Goal: Information Seeking & Learning: Learn about a topic

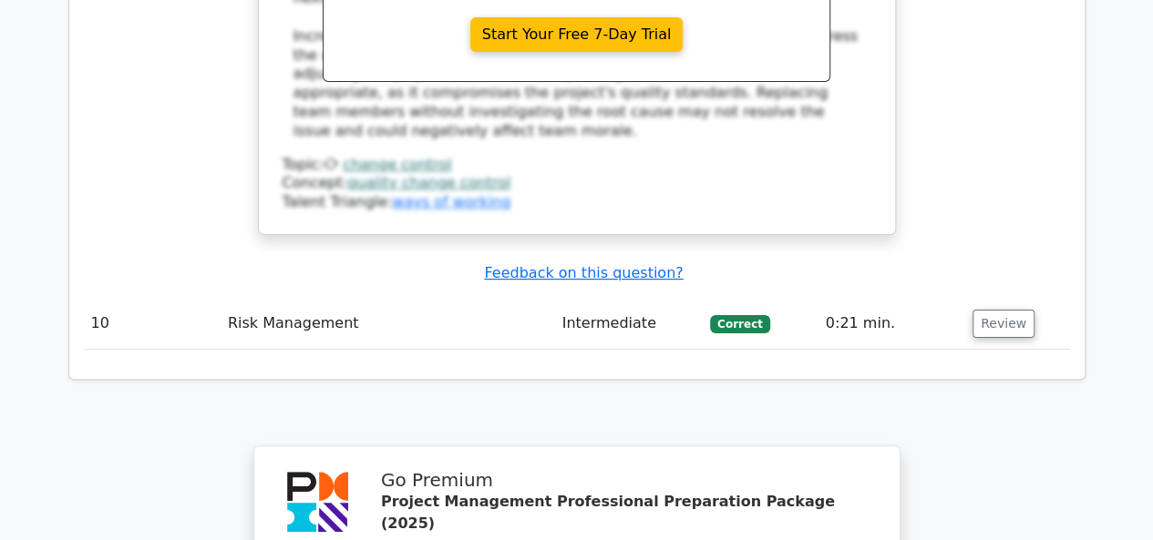
scroll to position [10516, 0]
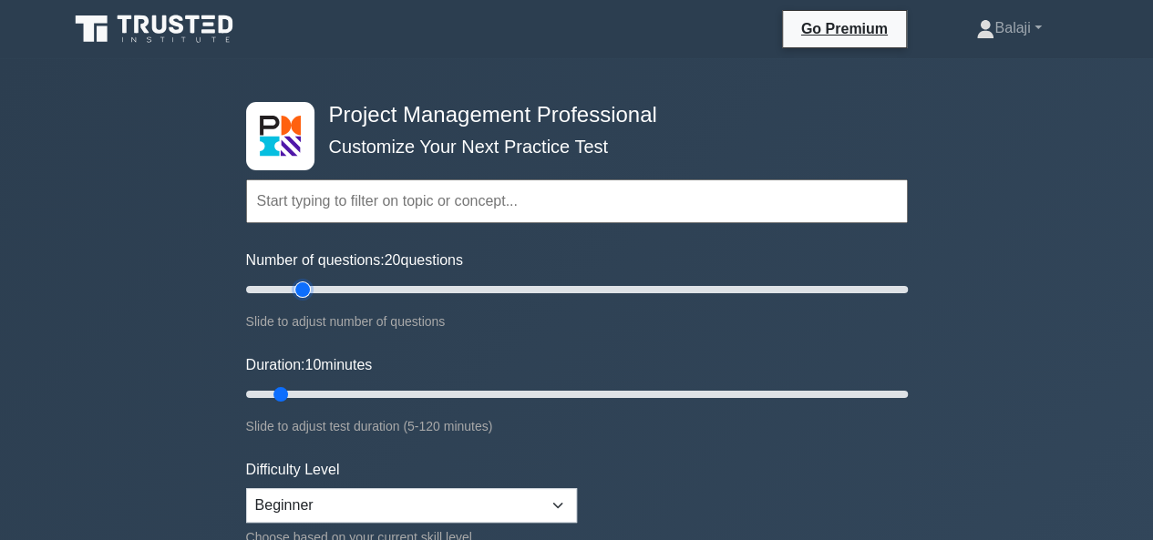
type input "20"
click at [300, 292] on input "Number of questions: 20 questions" at bounding box center [576, 290] width 661 height 22
type input "20"
click at [343, 393] on input "Duration: 10 minutes" at bounding box center [576, 395] width 661 height 22
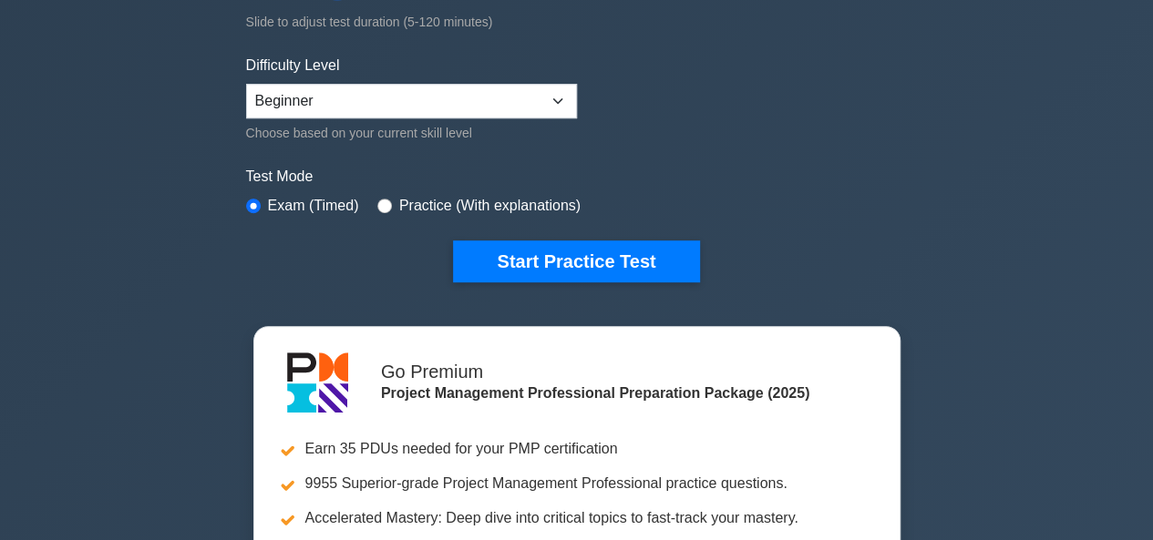
scroll to position [523, 0]
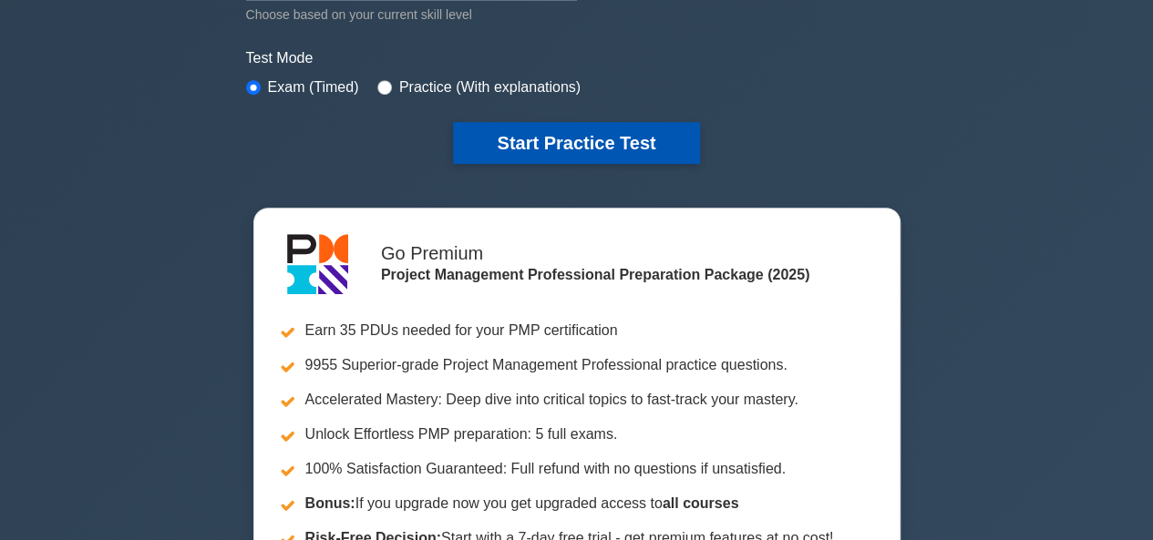
click at [571, 140] on button "Start Practice Test" at bounding box center [576, 143] width 246 height 42
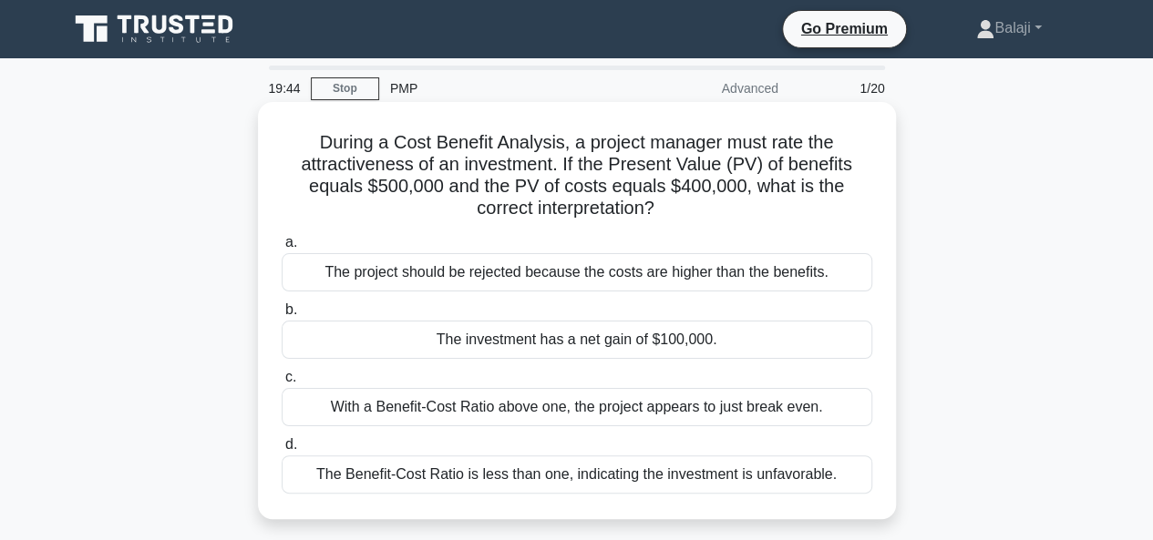
drag, startPoint x: 315, startPoint y: 141, endPoint x: 866, endPoint y: 475, distance: 644.2
click at [866, 475] on div "During a Cost Benefit Analysis, a project manager must rate the attractiveness …" at bounding box center [576, 310] width 623 height 403
copy div "During a Cost Benefit Analysis, a project manager must rate the attractiveness …"
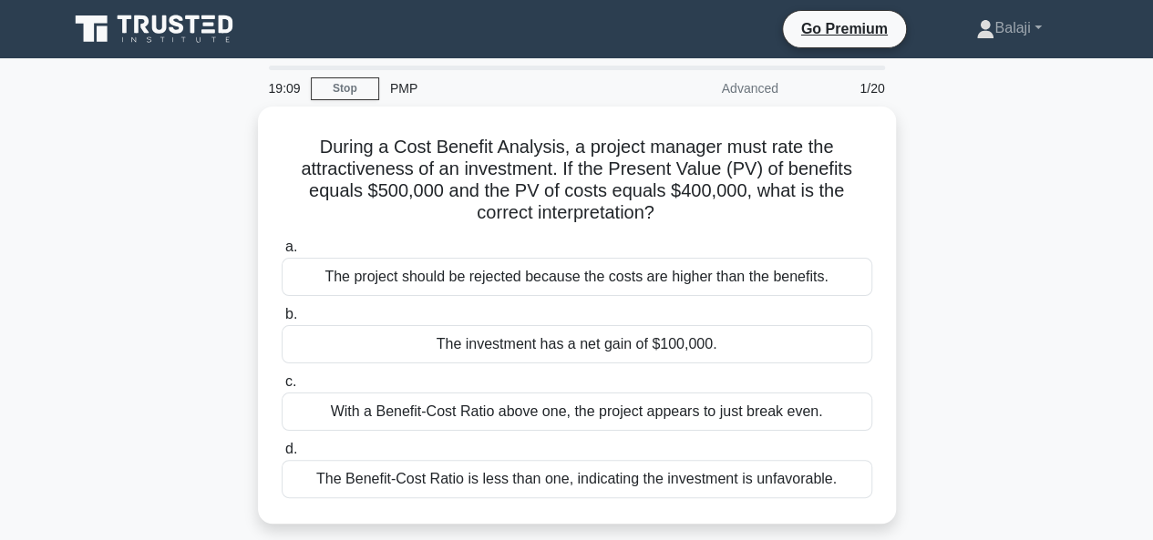
click at [977, 209] on div "During a Cost Benefit Analysis, a project manager must rate the attractiveness …" at bounding box center [576, 326] width 1039 height 439
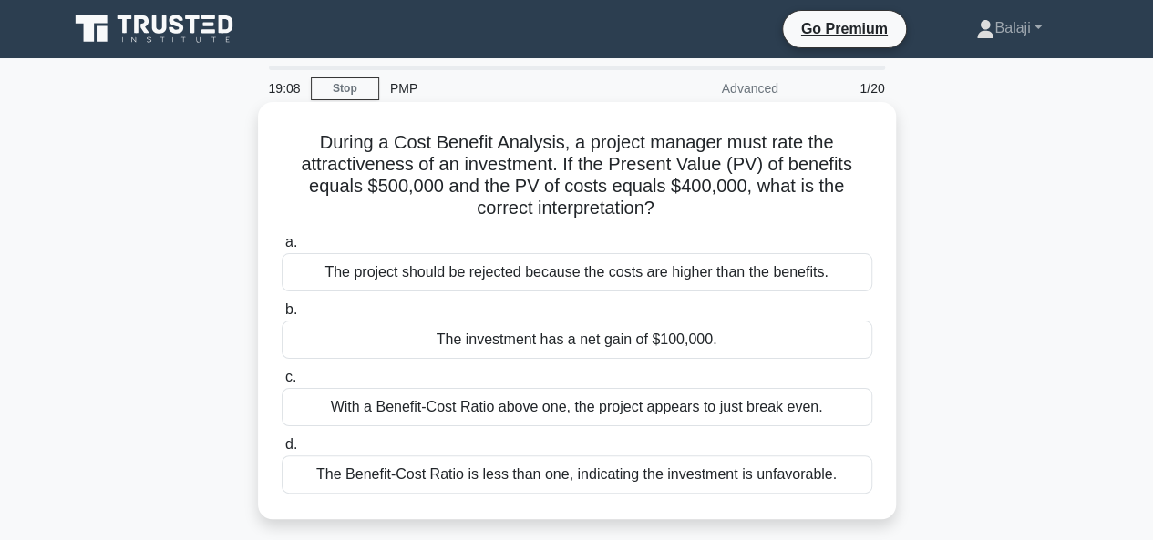
click at [604, 332] on div "The investment has a net gain of $100,000." at bounding box center [577, 340] width 590 height 38
click at [282, 316] on input "b. The investment has a net gain of $100,000." at bounding box center [282, 310] width 0 height 12
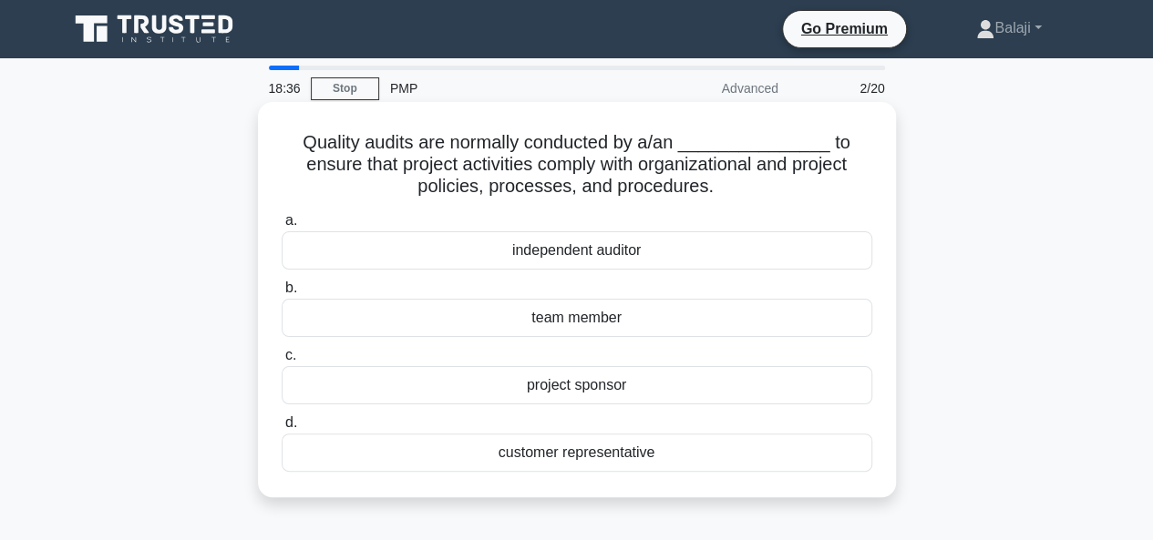
click at [569, 255] on div "independent auditor" at bounding box center [577, 250] width 590 height 38
click at [282, 227] on input "a. independent auditor" at bounding box center [282, 221] width 0 height 12
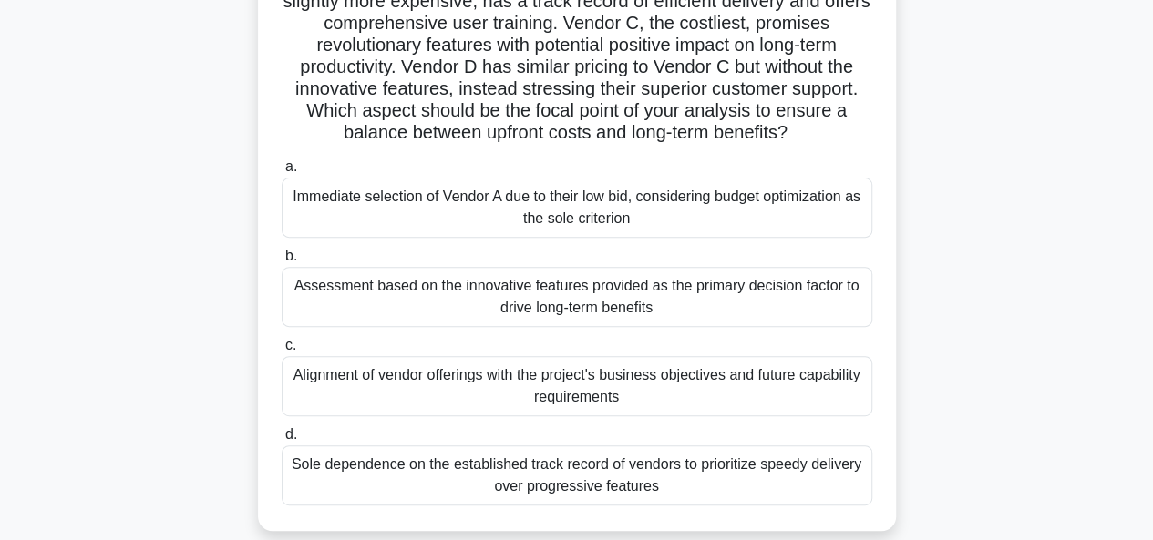
scroll to position [213, 0]
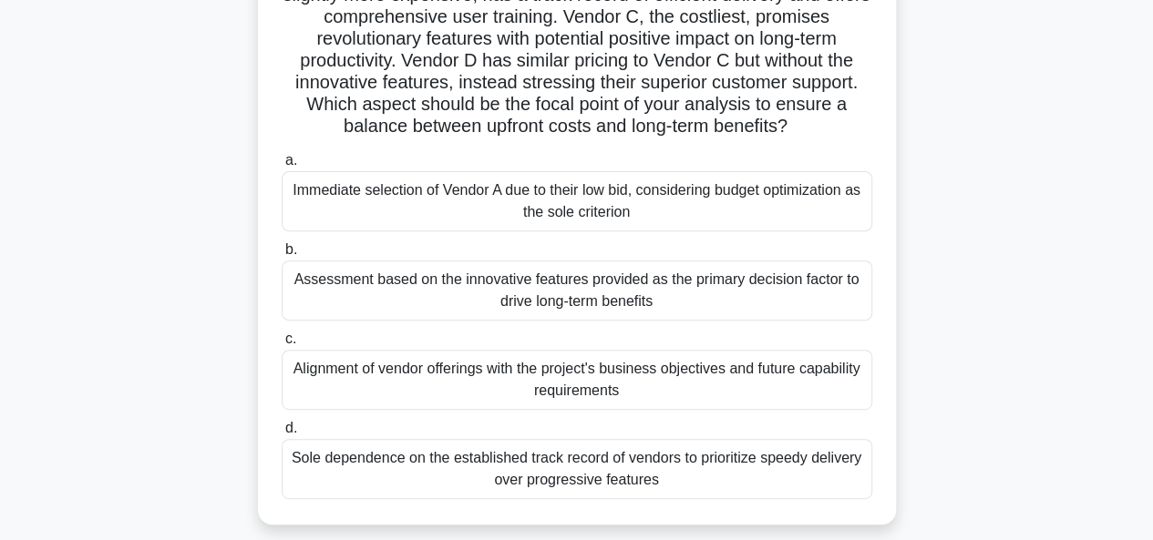
click at [597, 371] on div "Alignment of vendor offerings with the project's business objectives and future…" at bounding box center [577, 380] width 590 height 60
click at [596, 372] on div "Alignment of vendor offerings with the project's business objectives and future…" at bounding box center [577, 380] width 590 height 60
click at [282, 345] on input "c. Alignment of vendor offerings with the project's business objectives and fut…" at bounding box center [282, 339] width 0 height 12
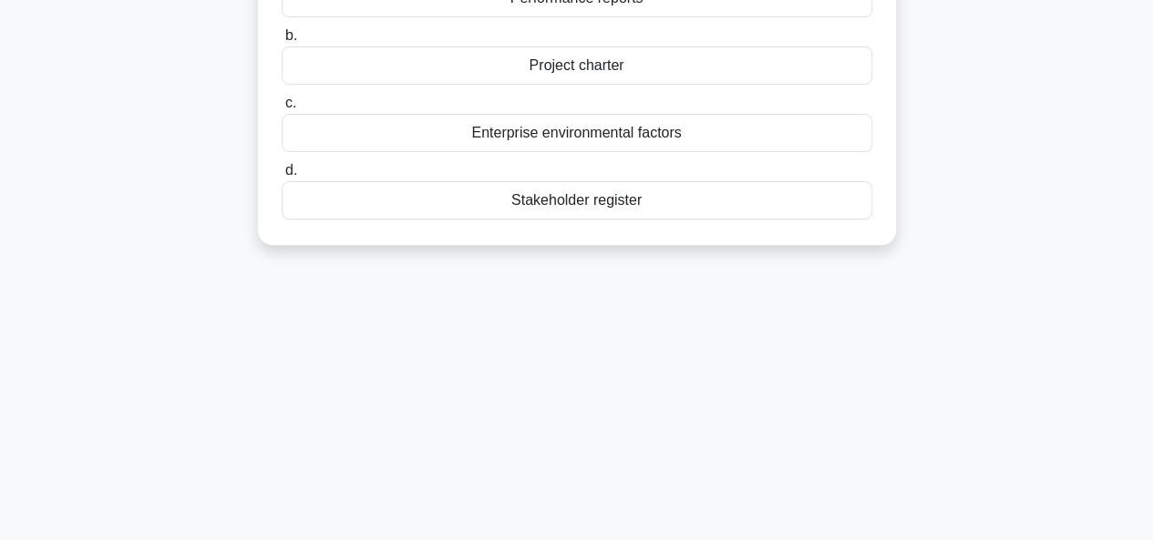
scroll to position [0, 0]
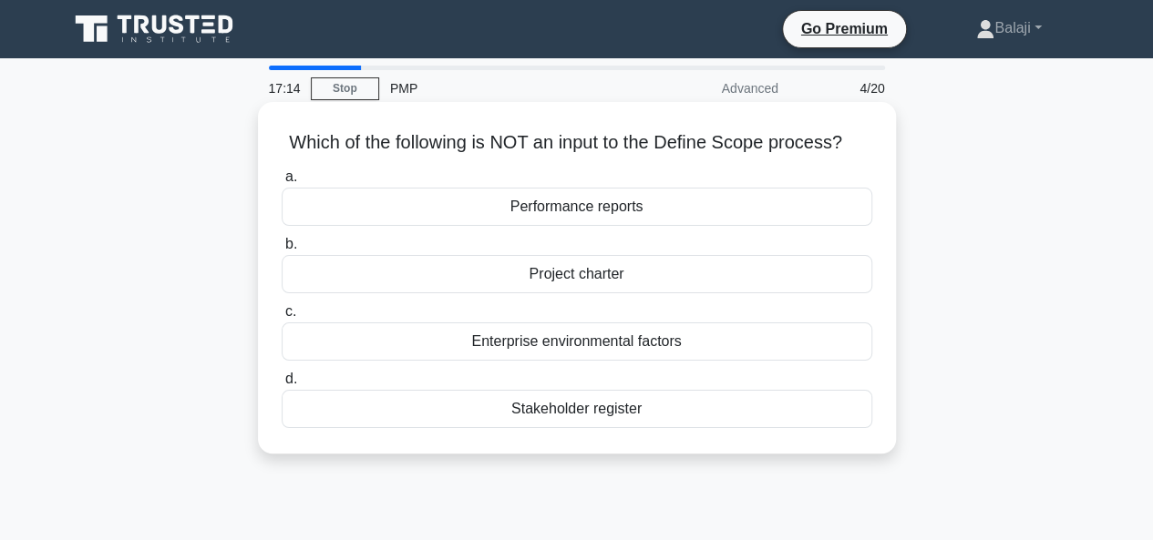
click at [561, 412] on div "Stakeholder register" at bounding box center [577, 409] width 590 height 38
click at [282, 385] on input "d. Stakeholder register" at bounding box center [282, 380] width 0 height 12
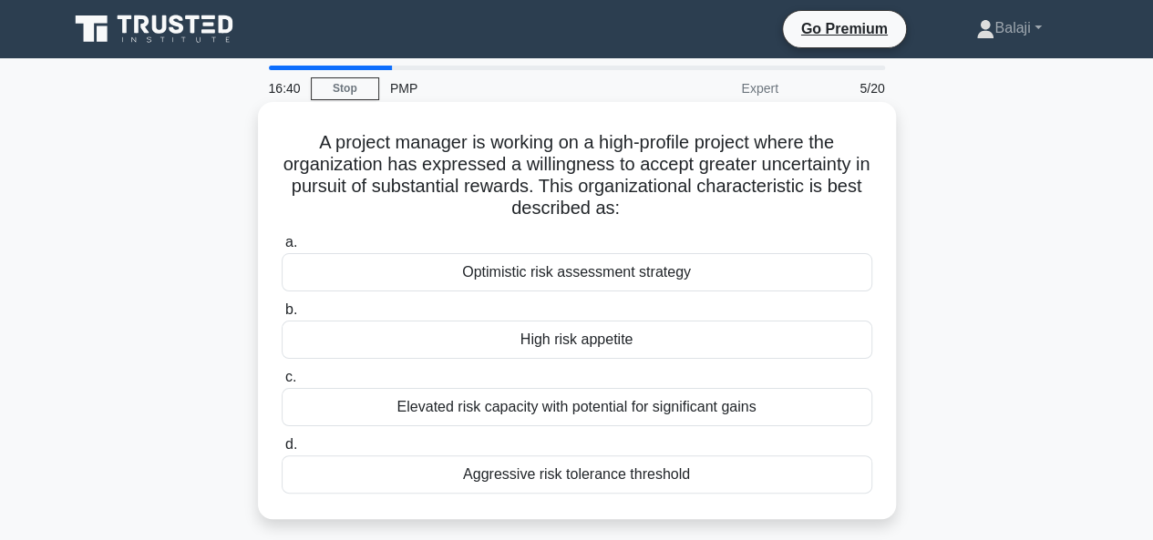
click at [565, 342] on div "High risk appetite" at bounding box center [577, 340] width 590 height 38
click at [282, 316] on input "b. High risk appetite" at bounding box center [282, 310] width 0 height 12
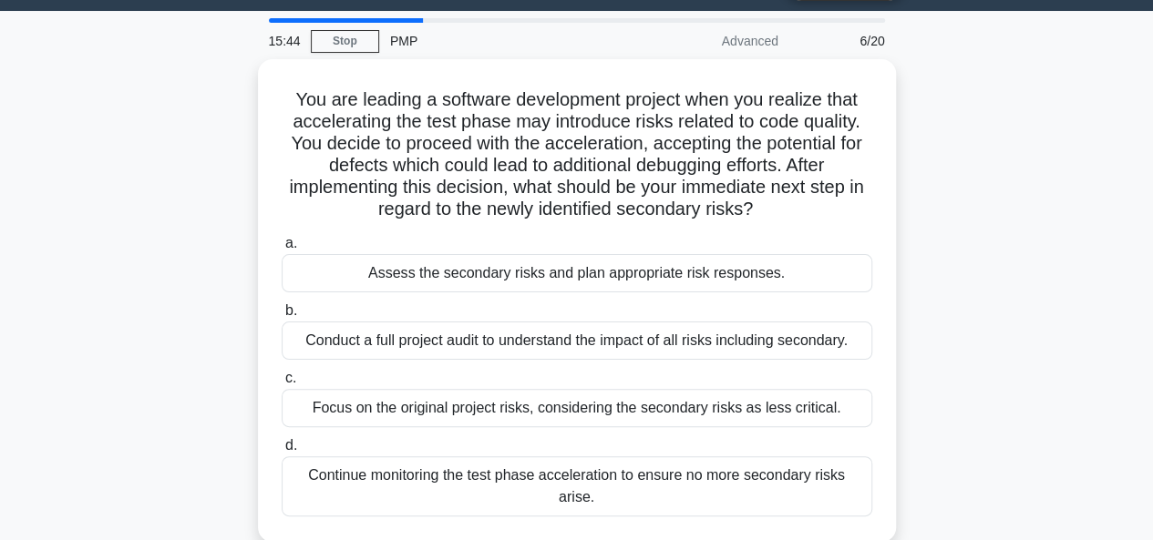
scroll to position [42, 0]
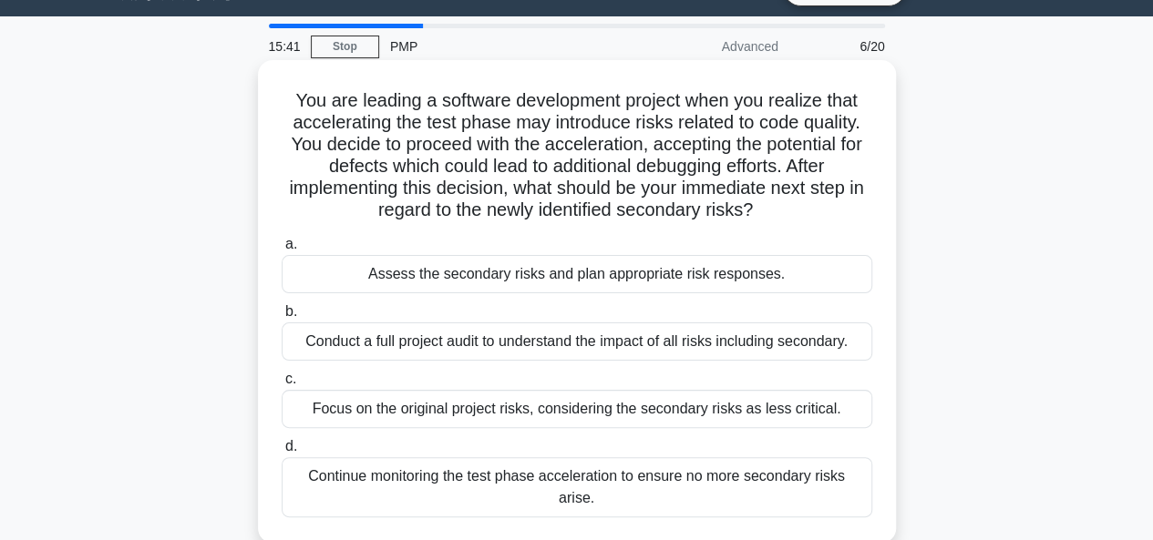
drag, startPoint x: 287, startPoint y: 99, endPoint x: 866, endPoint y: 493, distance: 700.5
click at [866, 493] on div "You are leading a software development project when you realize that accelerati…" at bounding box center [576, 301] width 623 height 468
copy div "You are leading a software development project when you realize that accelerati…"
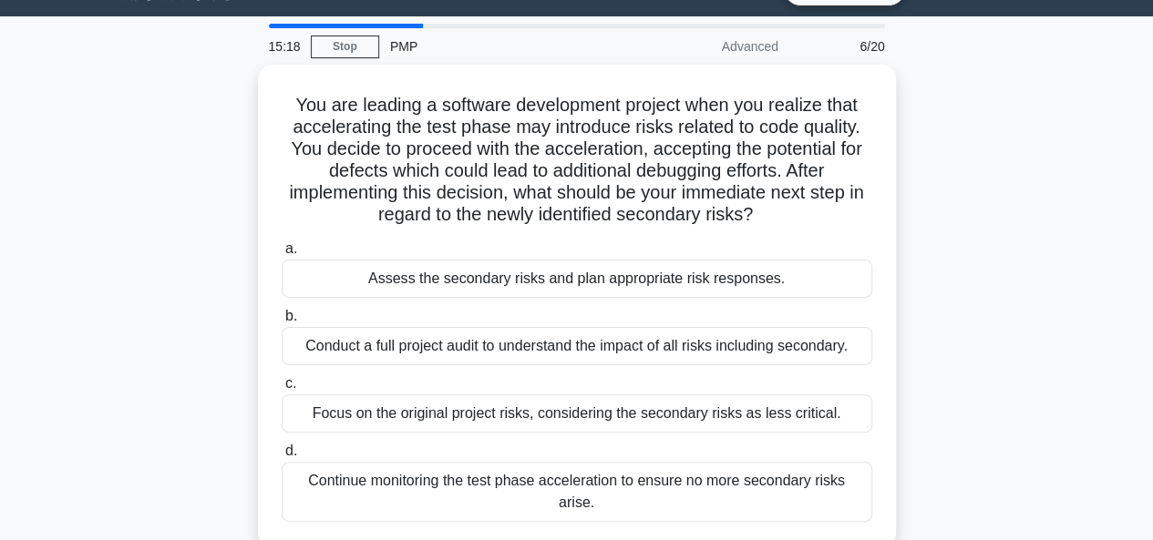
click at [1118, 223] on main "15:18 Stop PMP Advanced 6/20 You are leading a software development project whe…" at bounding box center [576, 479] width 1153 height 926
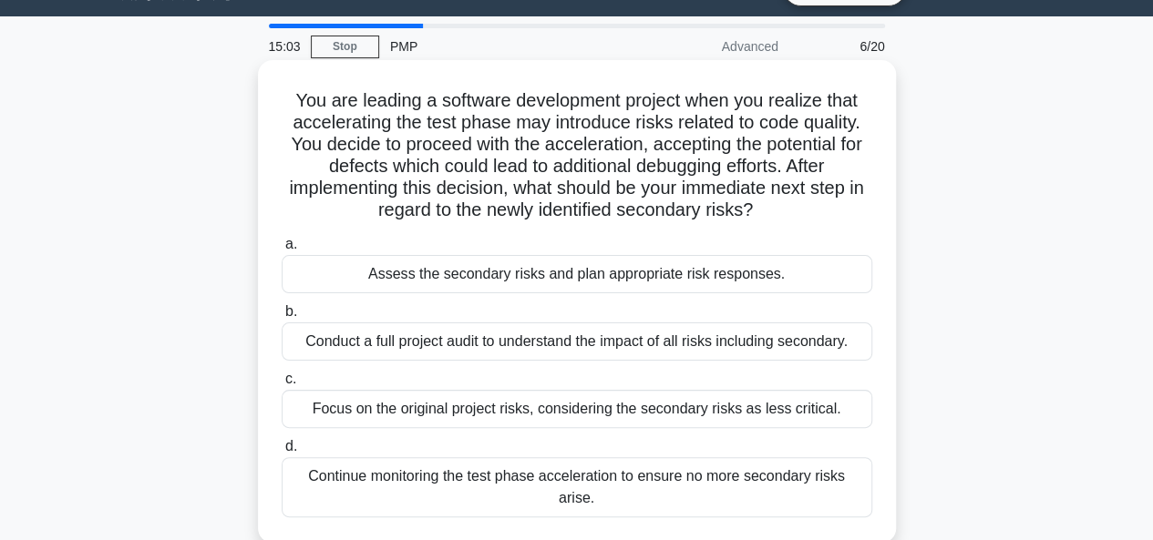
click at [551, 276] on div "Assess the secondary risks and plan appropriate risk responses." at bounding box center [577, 274] width 590 height 38
click at [282, 251] on input "a. Assess the secondary risks and plan appropriate risk responses." at bounding box center [282, 245] width 0 height 12
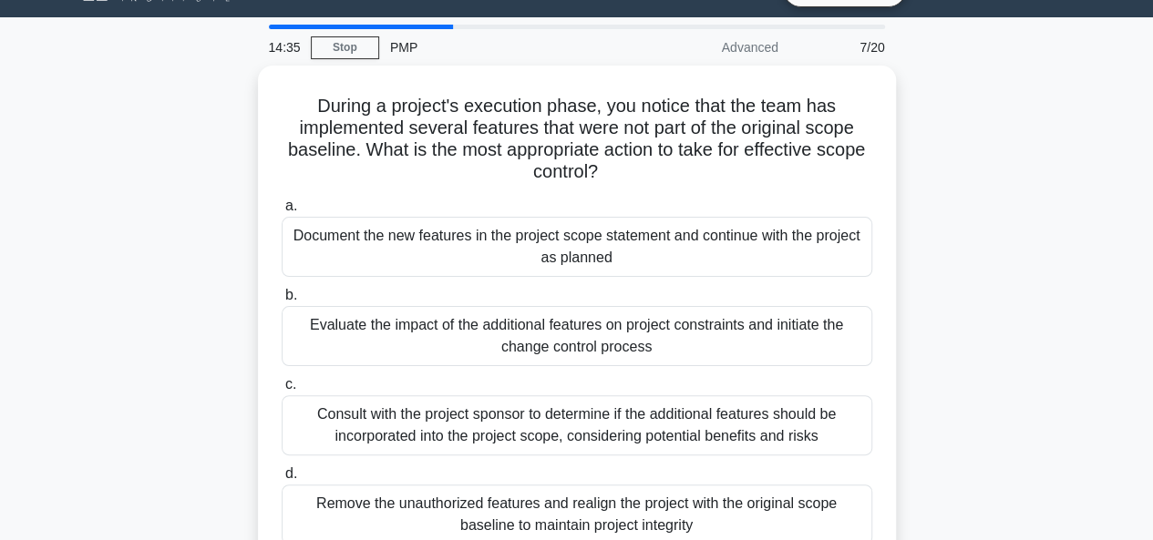
scroll to position [37, 0]
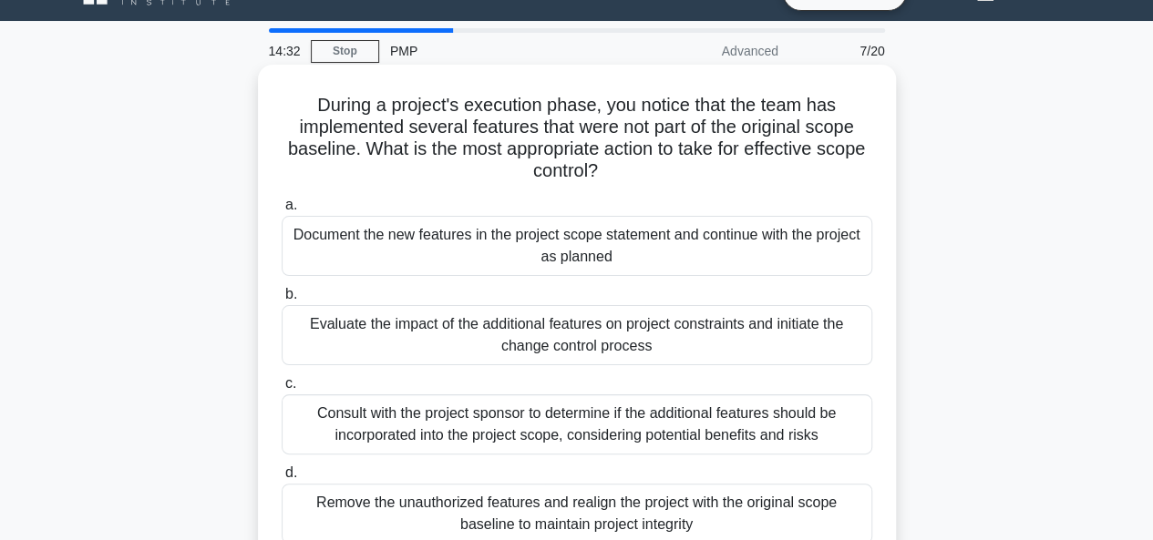
drag, startPoint x: 312, startPoint y: 103, endPoint x: 725, endPoint y: 519, distance: 586.9
click at [725, 519] on div "During a project's execution phase, you notice that the team has implemented se…" at bounding box center [576, 317] width 623 height 490
copy div "During a project's execution phase, you notice that the team has implemented se…"
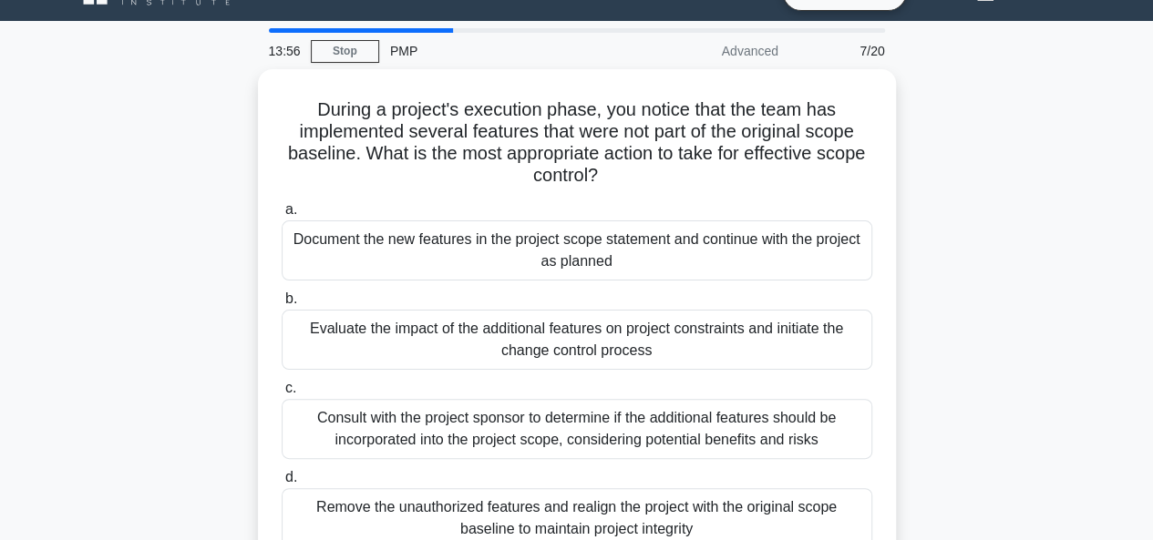
click at [1088, 218] on div "During a project's execution phase, you notice that the team has implemented se…" at bounding box center [576, 332] width 1039 height 527
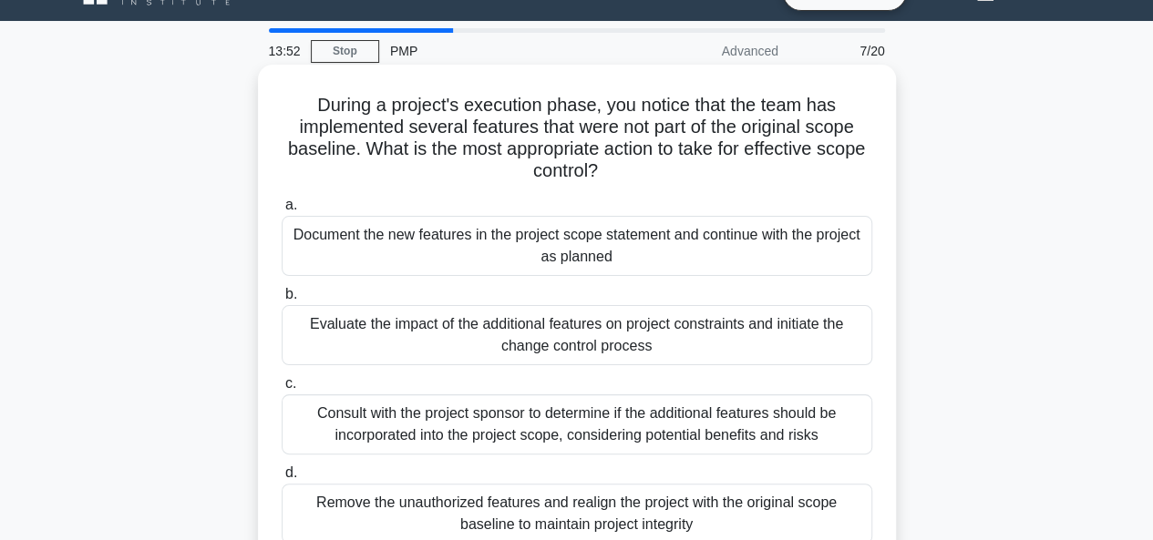
click at [508, 326] on div "Evaluate the impact of the additional features on project constraints and initi…" at bounding box center [577, 335] width 590 height 60
click at [282, 301] on input "b. Evaluate the impact of the additional features on project constraints and in…" at bounding box center [282, 295] width 0 height 12
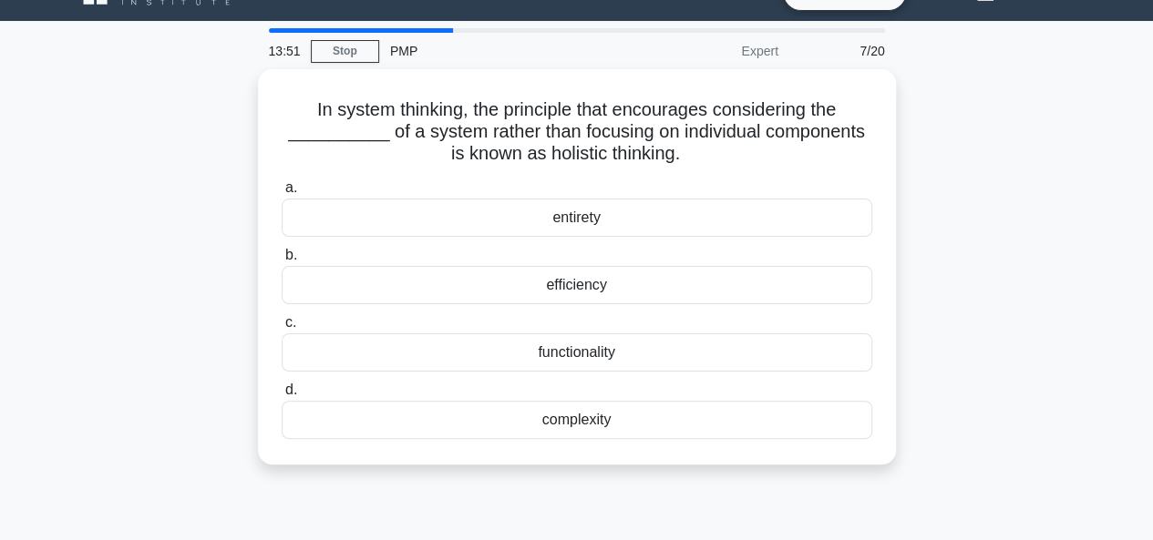
scroll to position [0, 0]
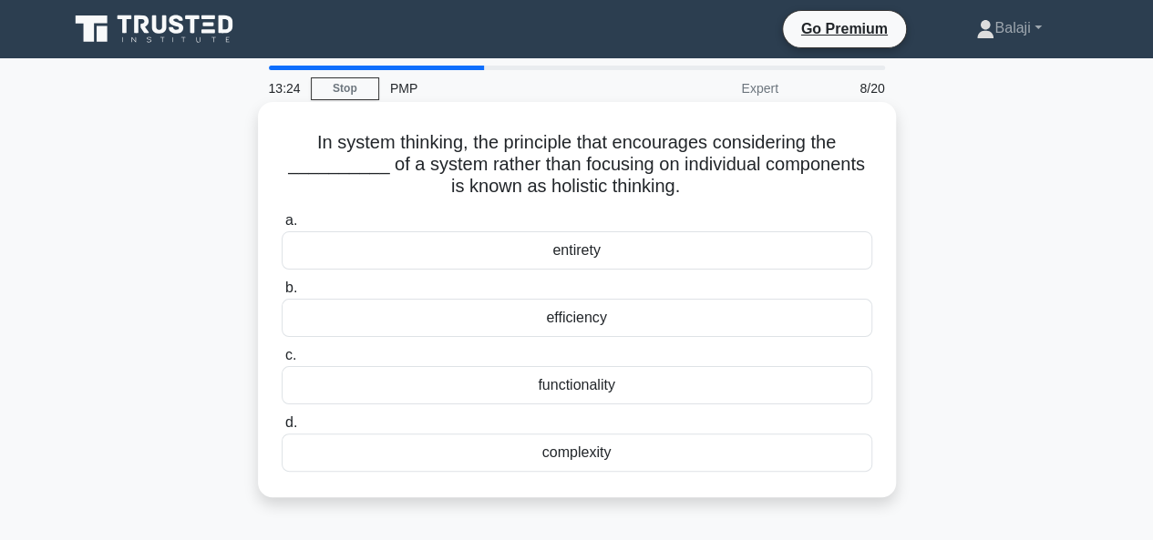
click at [586, 318] on div "efficiency" at bounding box center [577, 318] width 590 height 38
click at [282, 294] on input "b. efficiency" at bounding box center [282, 288] width 0 height 12
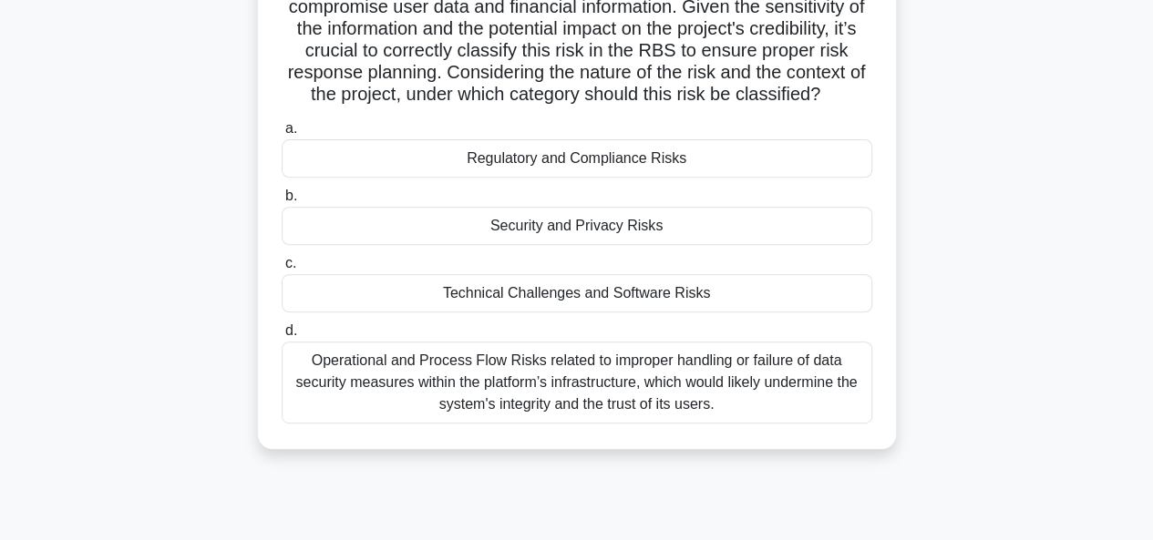
scroll to position [440, 0]
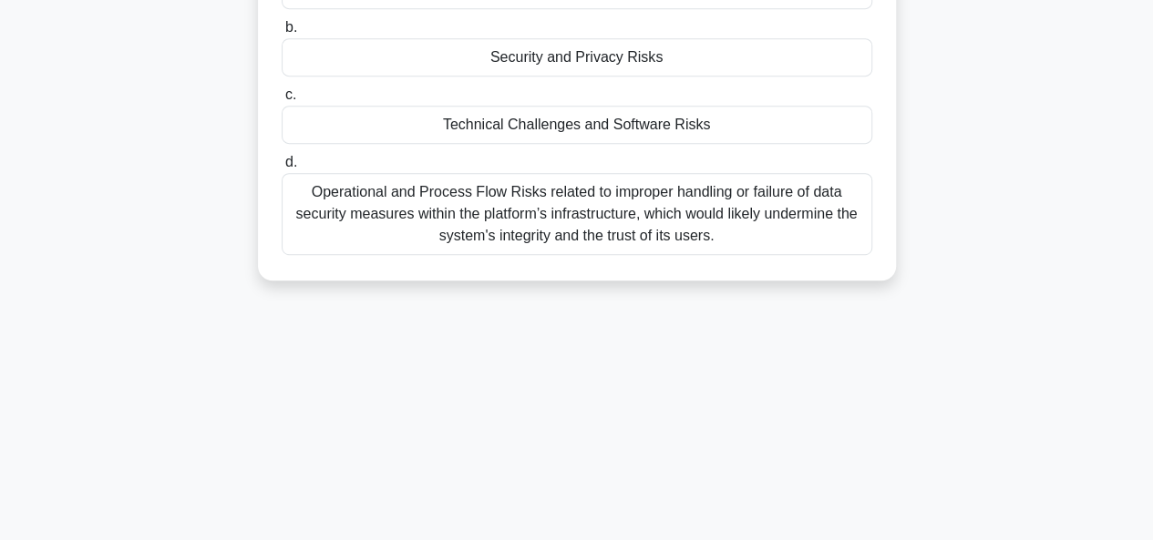
drag, startPoint x: 322, startPoint y: 138, endPoint x: 762, endPoint y: 362, distance: 493.4
click at [762, 362] on div "12:15 Stop PMP Expert 9/20 .spinner_0XTQ{transform-origin:center;animation:spin…" at bounding box center [576, 81] width 1039 height 911
copy div "You are the project manager for an IT company specializing in developing financ…"
click at [1152, 171] on main "11:50 Stop PMP Expert 9/20 .spinner_0XTQ{transform-origin:center;animation:spin…" at bounding box center [576, 81] width 1153 height 926
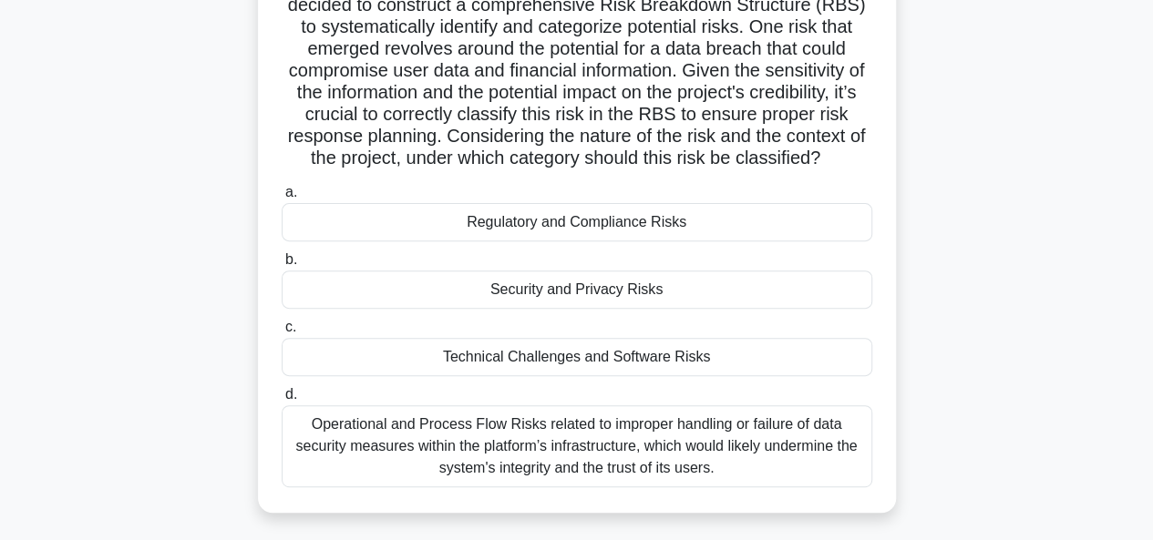
scroll to position [202, 0]
click at [550, 310] on div "Security and Privacy Risks" at bounding box center [577, 291] width 590 height 38
click at [282, 267] on input "b. Security and Privacy Risks" at bounding box center [282, 261] width 0 height 12
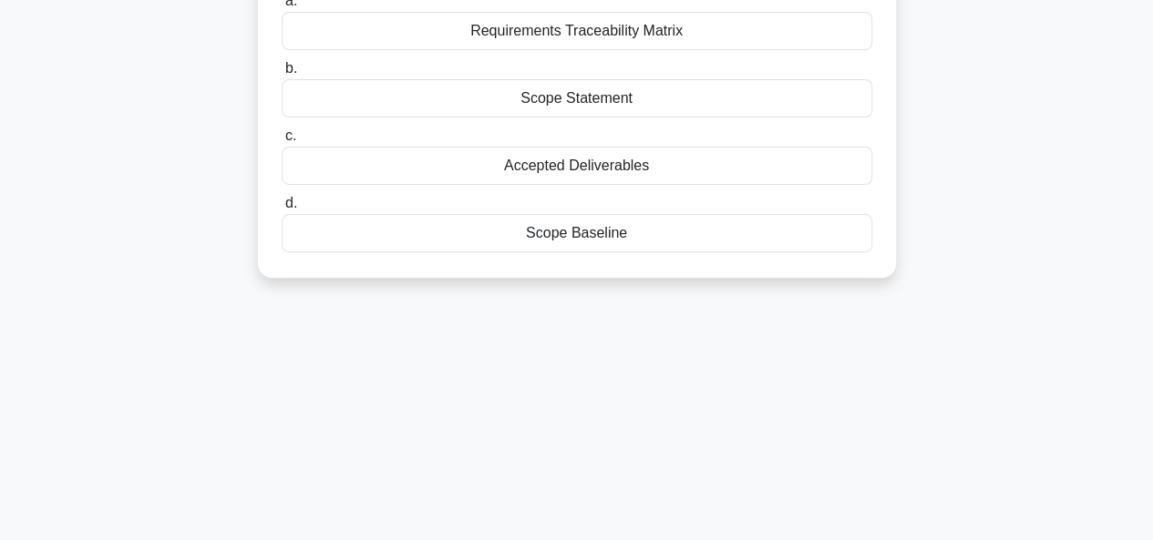
scroll to position [0, 0]
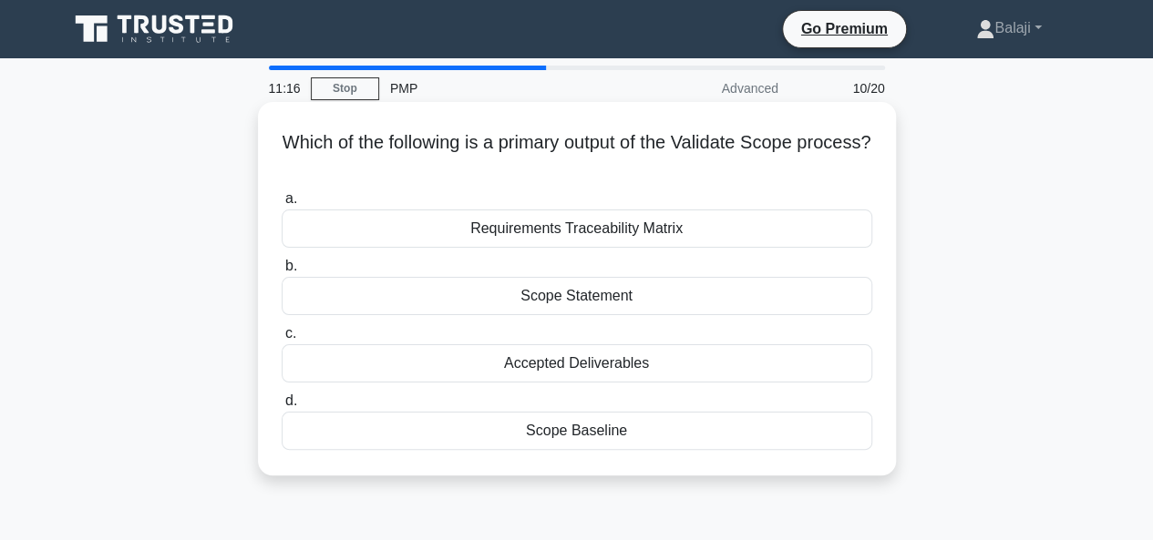
click at [607, 437] on div "Scope Baseline" at bounding box center [577, 431] width 590 height 38
click at [282, 407] on input "d. Scope Baseline" at bounding box center [282, 401] width 0 height 12
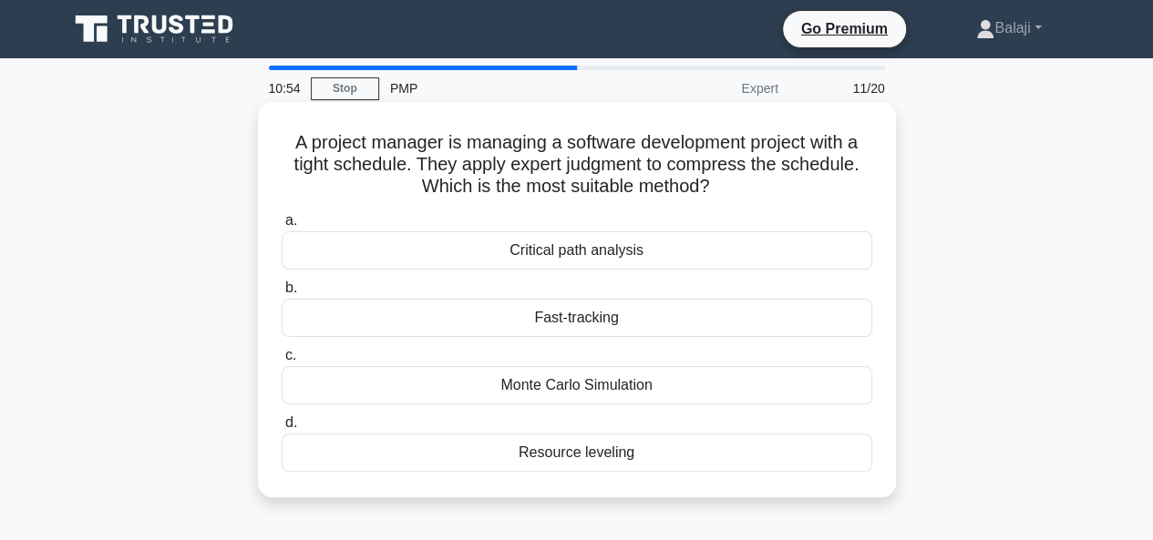
click at [556, 255] on div "Critical path analysis" at bounding box center [577, 250] width 590 height 38
click at [282, 227] on input "a. Critical path analysis" at bounding box center [282, 221] width 0 height 12
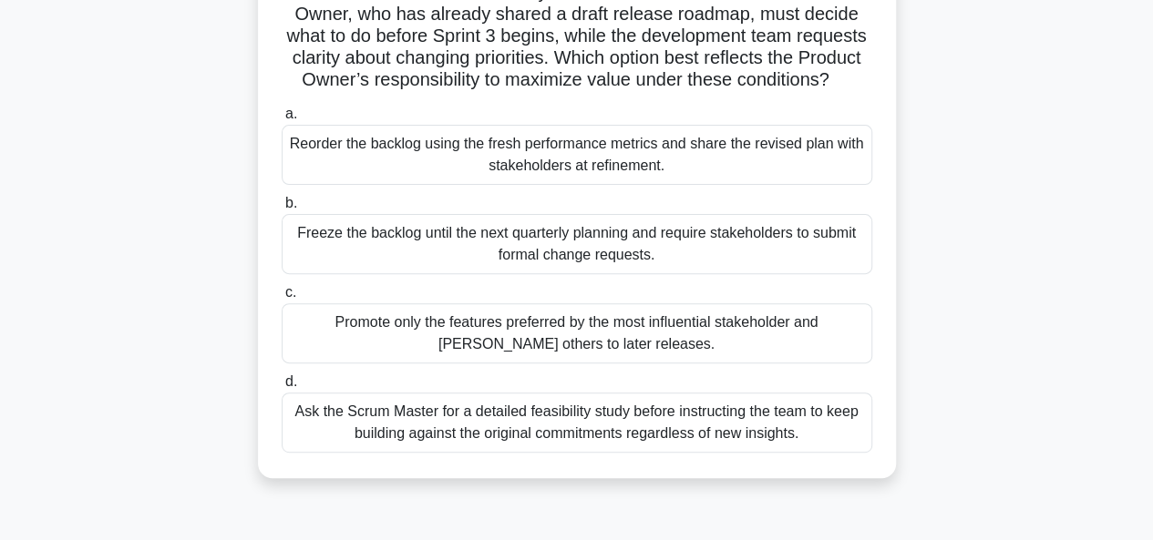
scroll to position [219, 0]
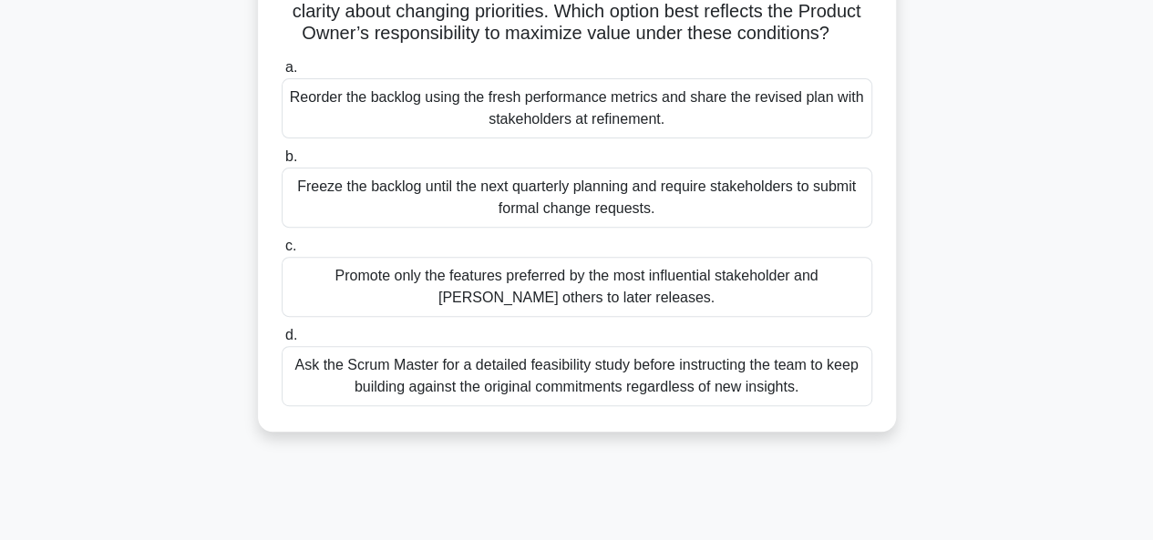
click at [738, 133] on div "Reorder the backlog using the fresh performance metrics and share the revised p…" at bounding box center [577, 108] width 590 height 60
click at [282, 74] on input "a. Reorder the backlog using the fresh performance metrics and share the revise…" at bounding box center [282, 68] width 0 height 12
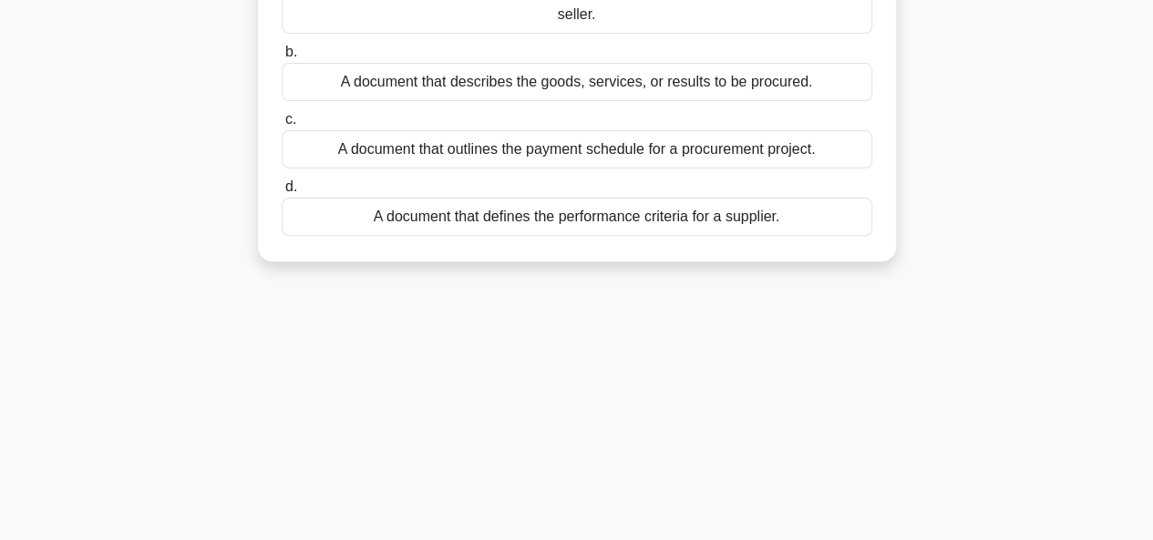
scroll to position [0, 0]
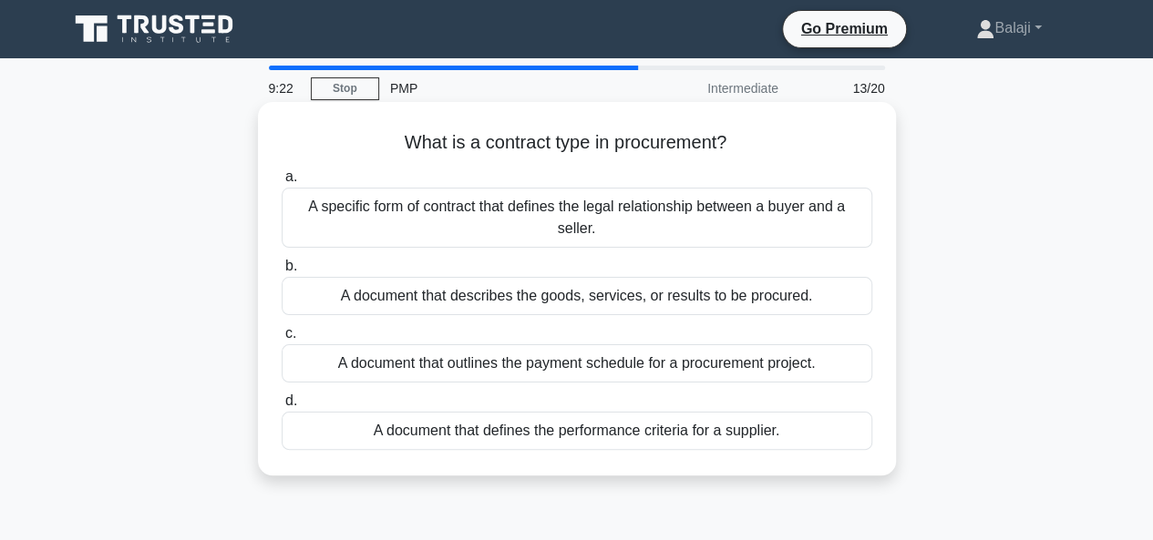
click at [717, 219] on div "A specific form of contract that defines the legal relationship between a buyer…" at bounding box center [577, 218] width 590 height 60
click at [282, 183] on input "a. A specific form of contract that defines the legal relationship between a bu…" at bounding box center [282, 177] width 0 height 12
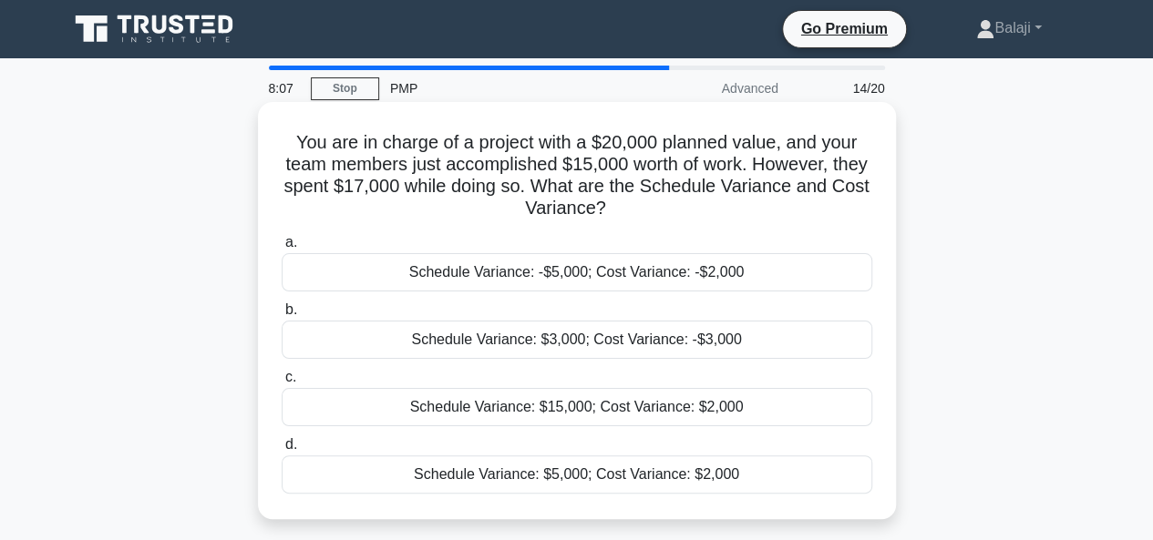
click at [682, 343] on div "Schedule Variance: $3,000; Cost Variance: -$3,000" at bounding box center [577, 340] width 590 height 38
click at [282, 316] on input "b. Schedule Variance: $3,000; Cost Variance: -$3,000" at bounding box center [282, 310] width 0 height 12
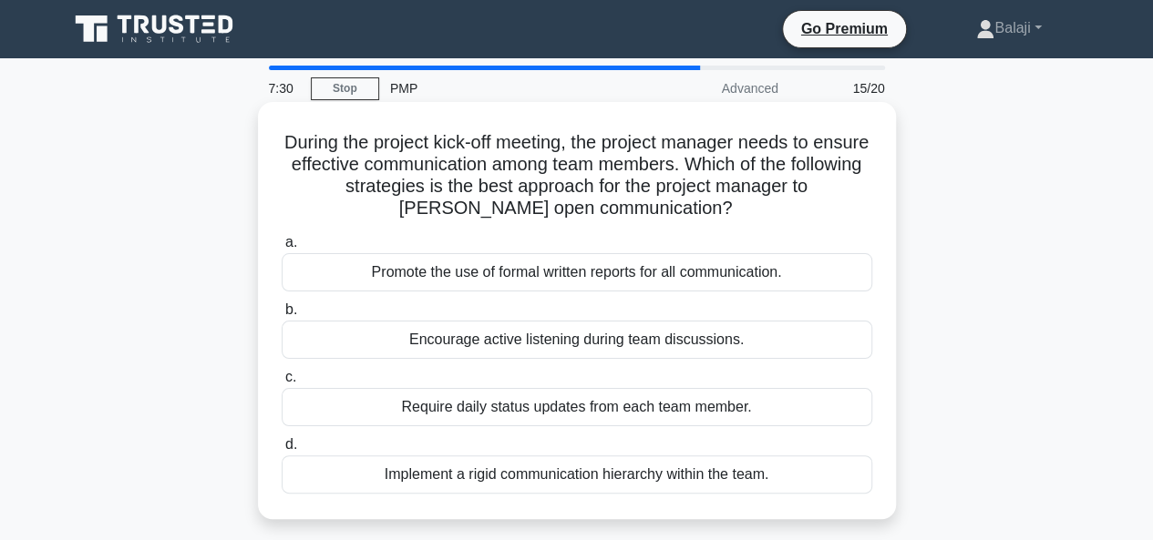
click at [638, 405] on div "Require daily status updates from each team member." at bounding box center [577, 407] width 590 height 38
click at [282, 384] on input "c. Require daily status updates from each team member." at bounding box center [282, 378] width 0 height 12
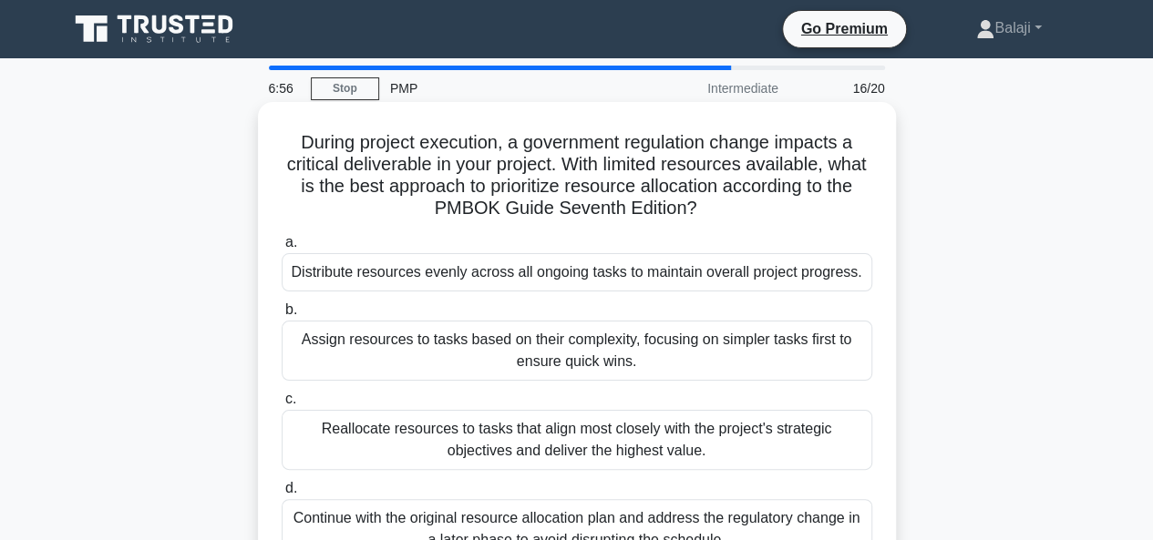
click at [583, 274] on div "Distribute resources evenly across all ongoing tasks to maintain overall projec…" at bounding box center [577, 272] width 590 height 38
click at [282, 249] on input "a. Distribute resources evenly across all ongoing tasks to maintain overall pro…" at bounding box center [282, 243] width 0 height 12
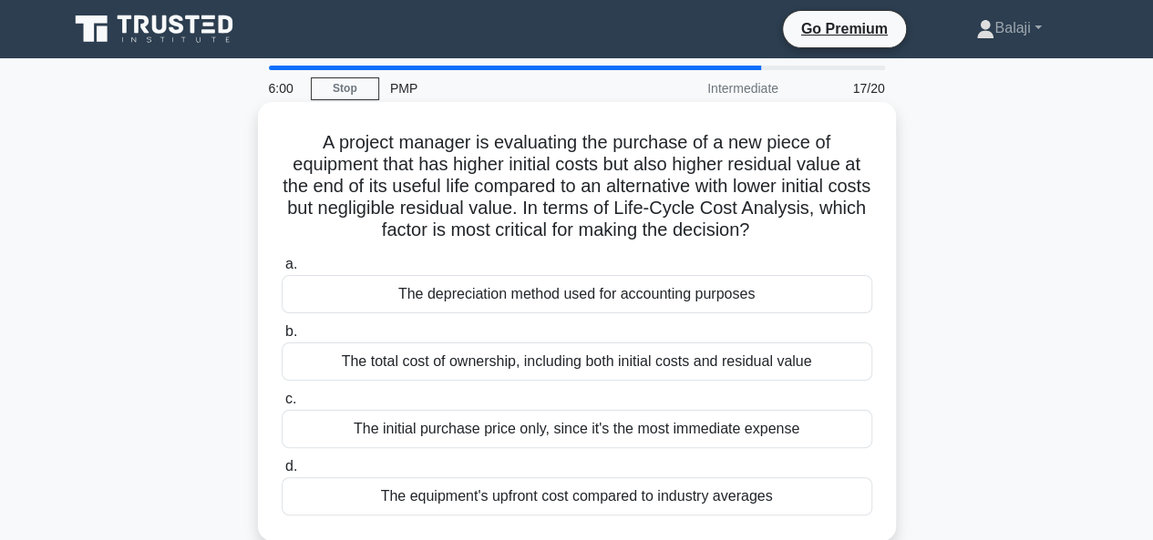
click at [589, 369] on div "The total cost of ownership, including both initial costs and residual value" at bounding box center [577, 362] width 590 height 38
click at [282, 338] on input "b. The total cost of ownership, including both initial costs and residual value" at bounding box center [282, 332] width 0 height 12
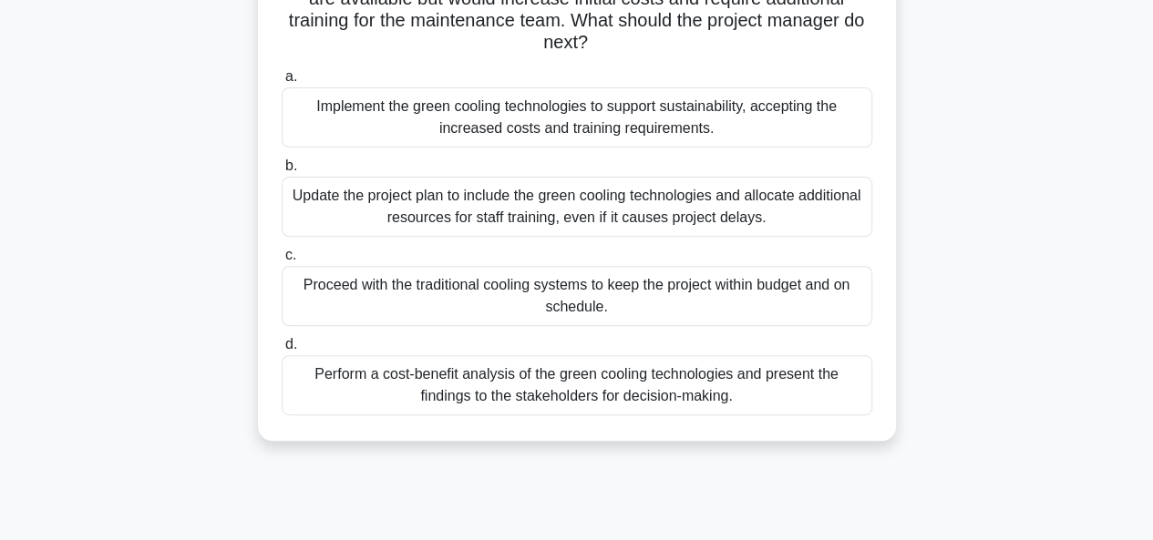
scroll to position [237, 0]
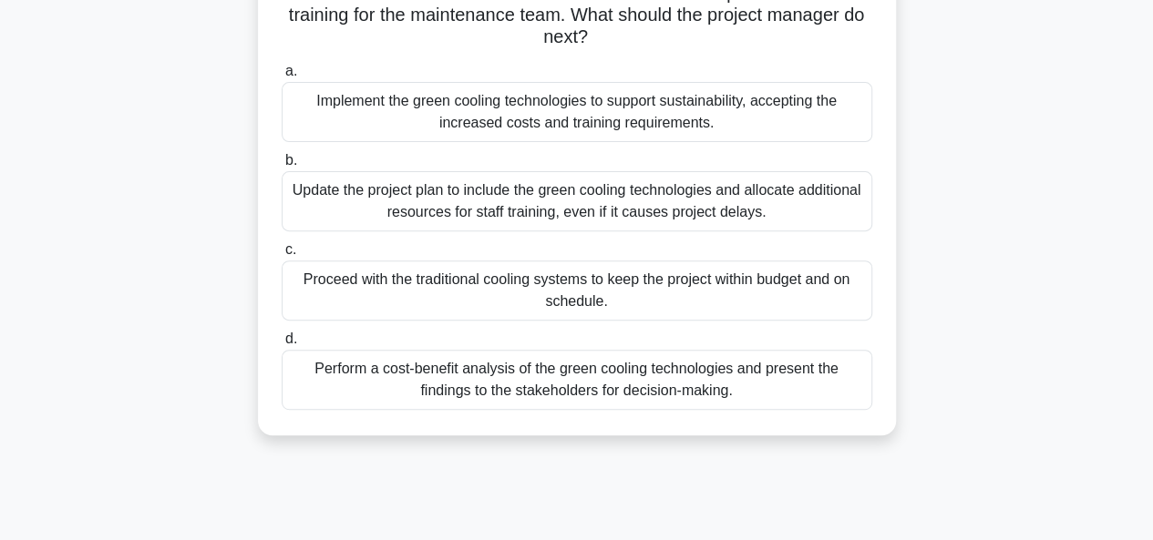
click at [745, 392] on div "Perform a cost-benefit analysis of the green cooling technologies and present t…" at bounding box center [577, 380] width 590 height 60
click at [282, 345] on input "d. Perform a cost-benefit analysis of the green cooling technologies and presen…" at bounding box center [282, 339] width 0 height 12
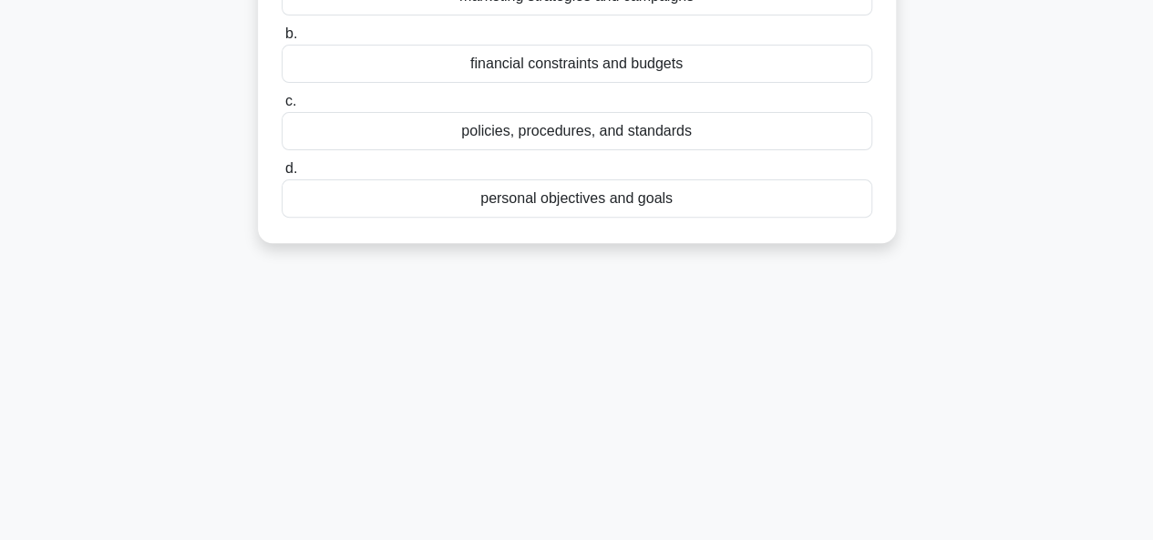
scroll to position [0, 0]
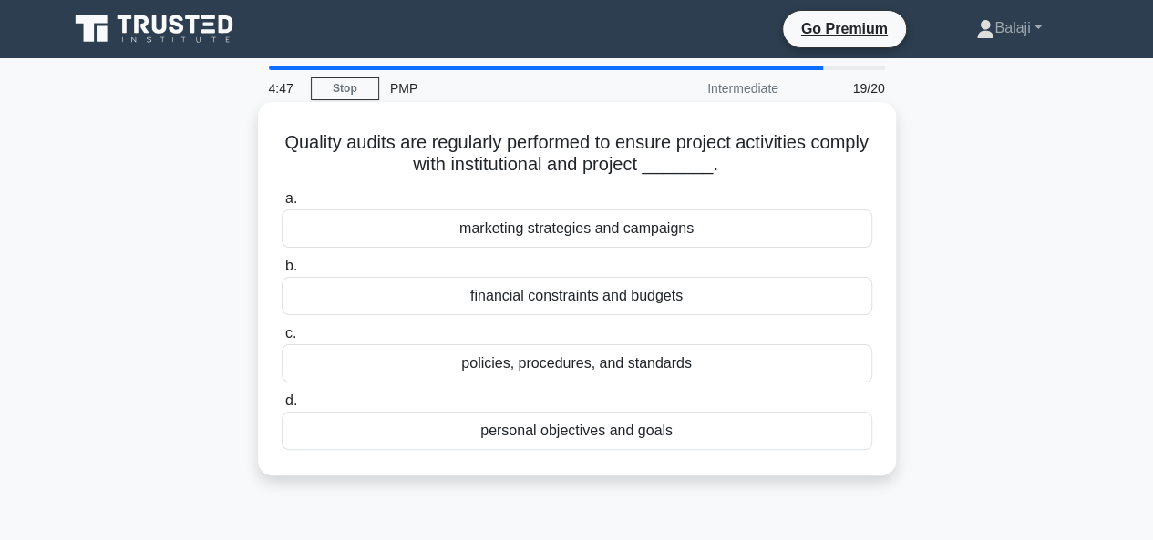
click at [627, 360] on div "policies, procedures, and standards" at bounding box center [577, 363] width 590 height 38
click at [282, 340] on input "c. policies, procedures, and standards" at bounding box center [282, 334] width 0 height 12
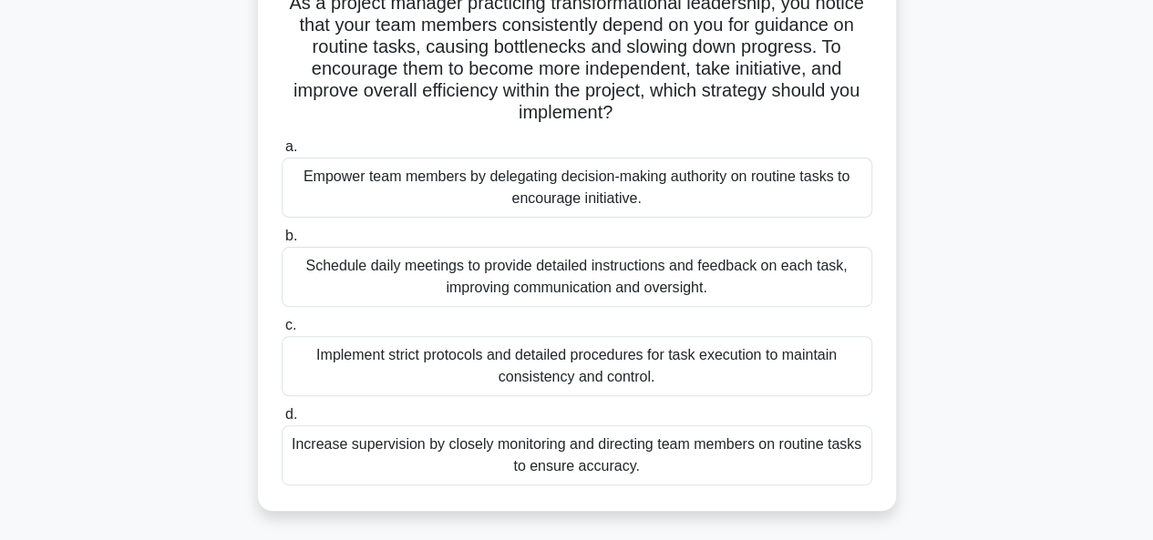
scroll to position [156, 0]
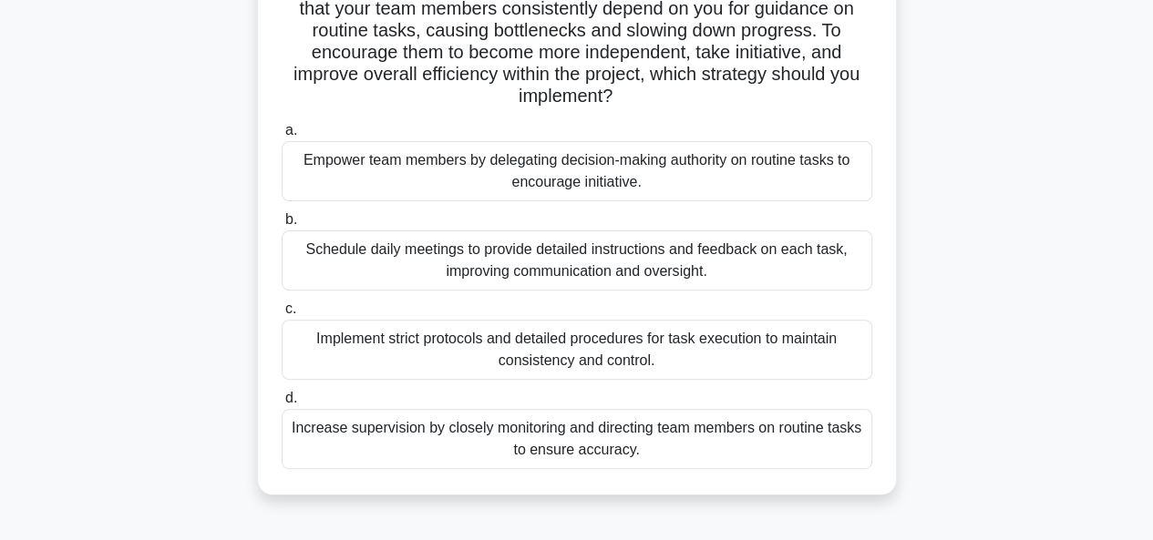
click at [647, 161] on div "Empower team members by delegating decision-making authority on routine tasks t…" at bounding box center [577, 171] width 590 height 60
click at [282, 137] on input "a. Empower team members by delegating decision-making authority on routine task…" at bounding box center [282, 131] width 0 height 12
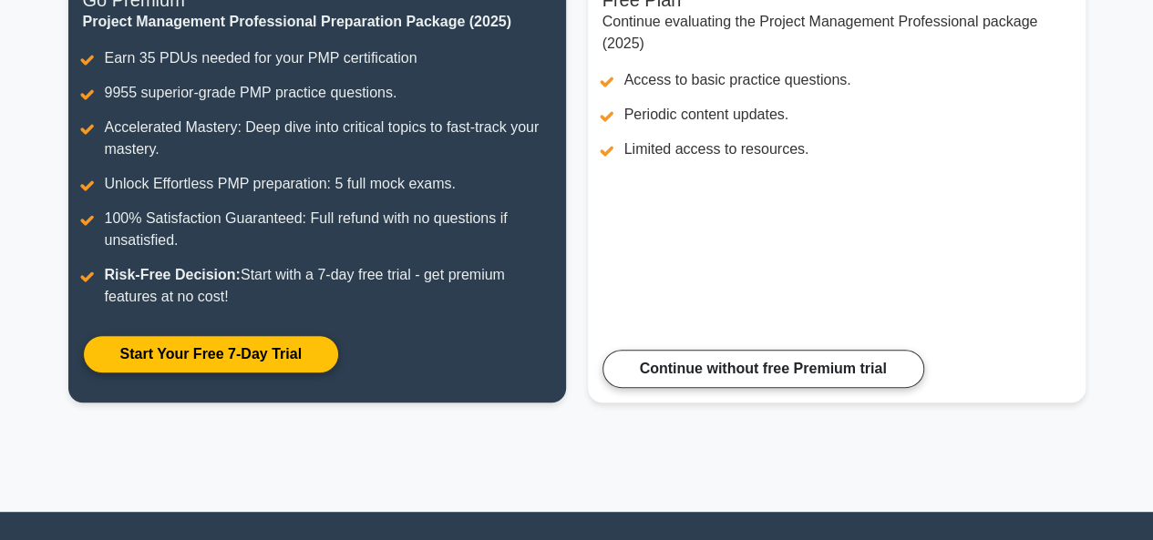
scroll to position [315, 0]
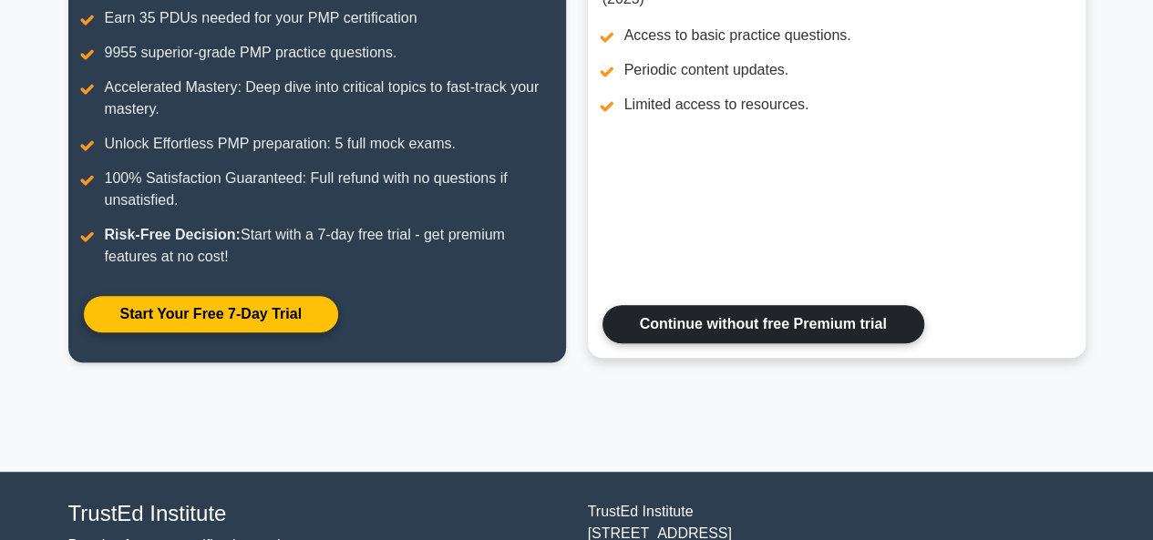
click at [786, 326] on link "Continue without free Premium trial" at bounding box center [763, 324] width 322 height 38
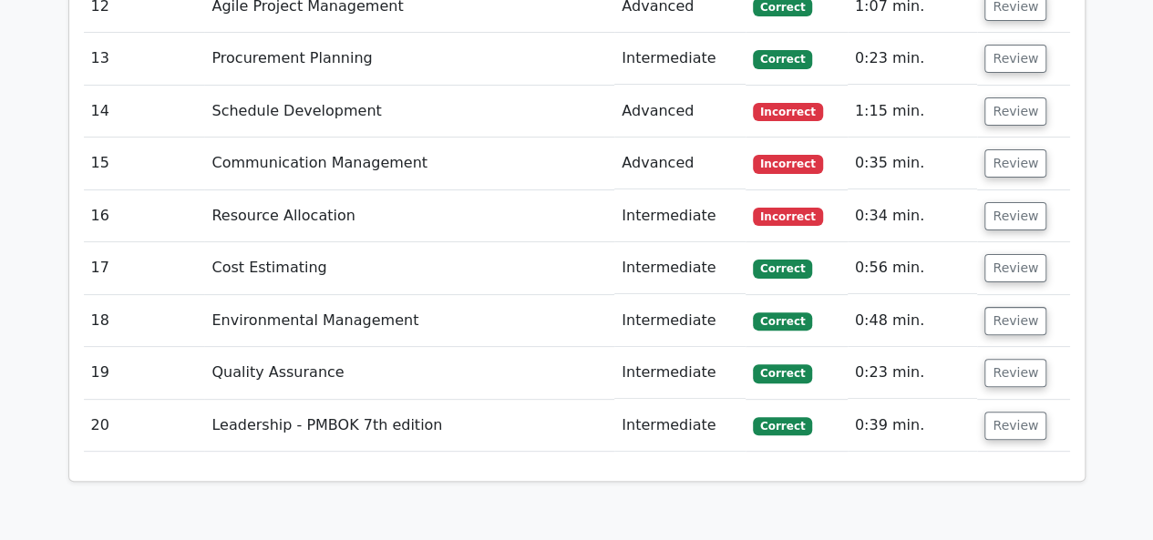
scroll to position [3571, 0]
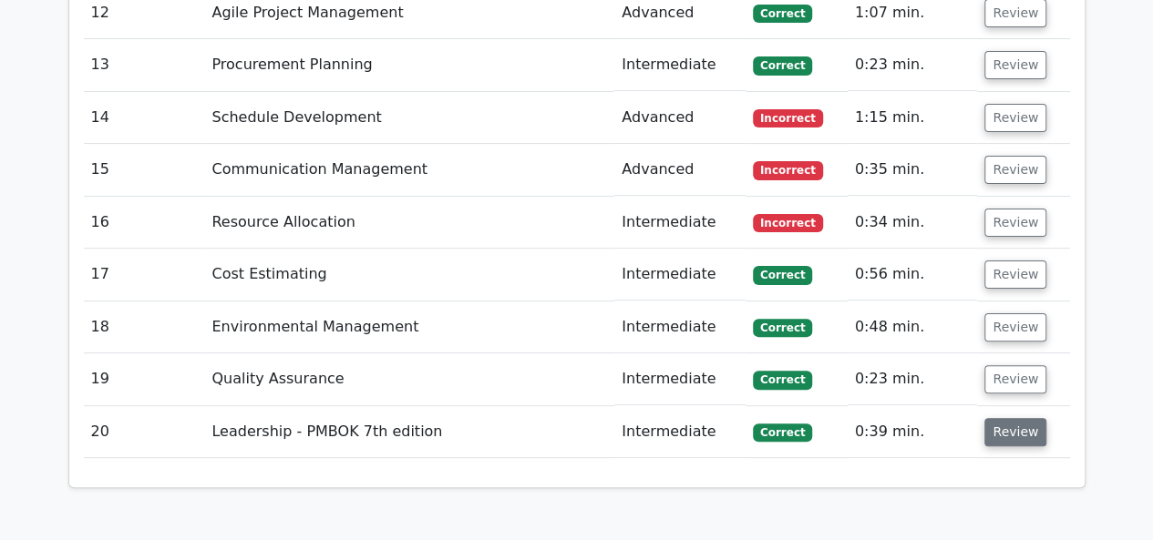
click at [1014, 418] on button "Review" at bounding box center [1015, 432] width 62 height 28
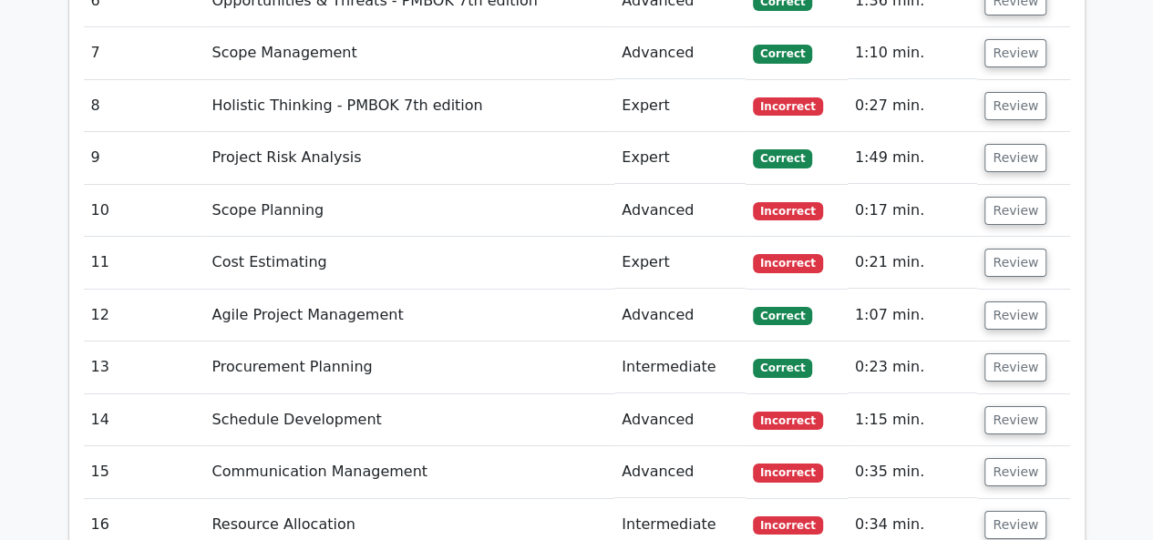
scroll to position [3265, 0]
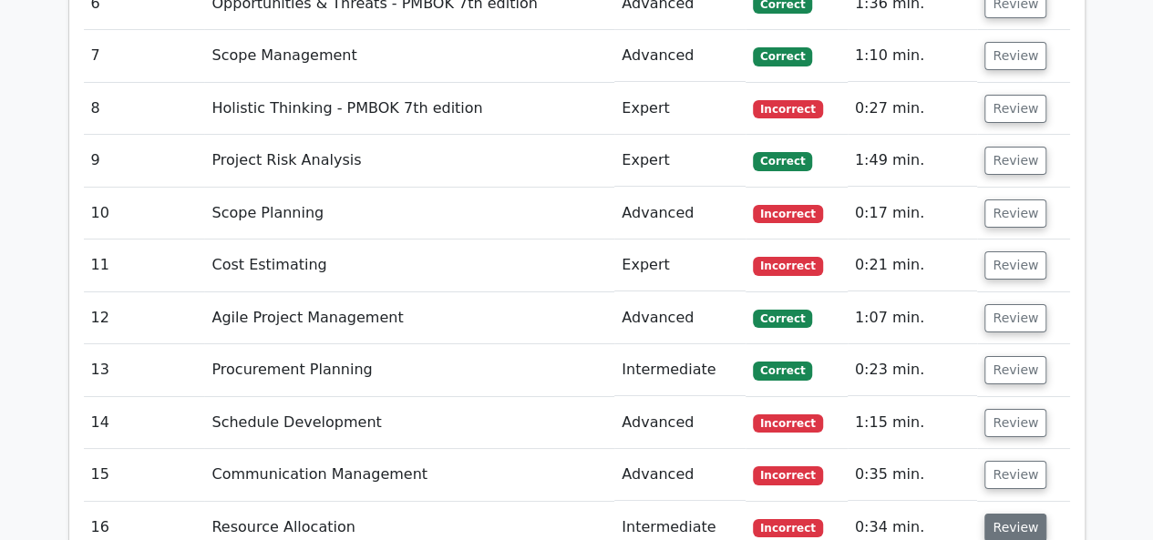
click at [1018, 514] on button "Review" at bounding box center [1015, 528] width 62 height 28
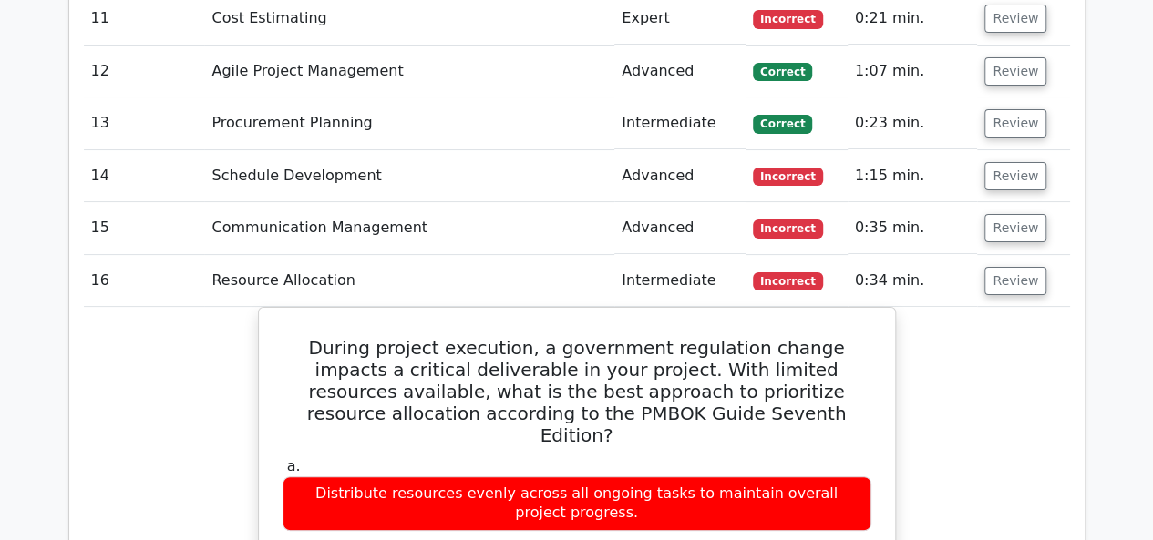
scroll to position [3540, 0]
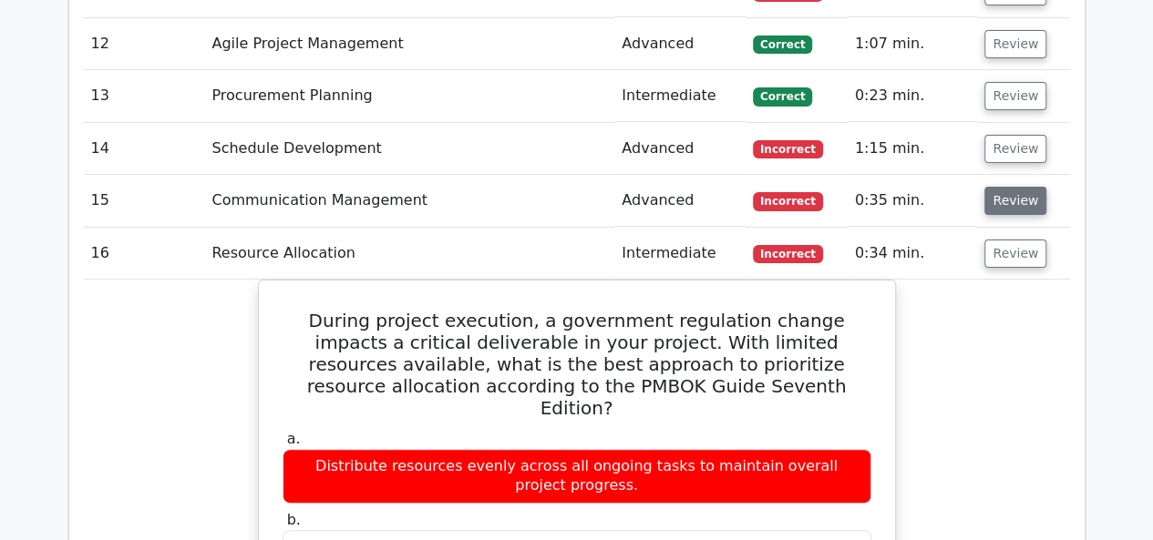
click at [1013, 187] on button "Review" at bounding box center [1015, 201] width 62 height 28
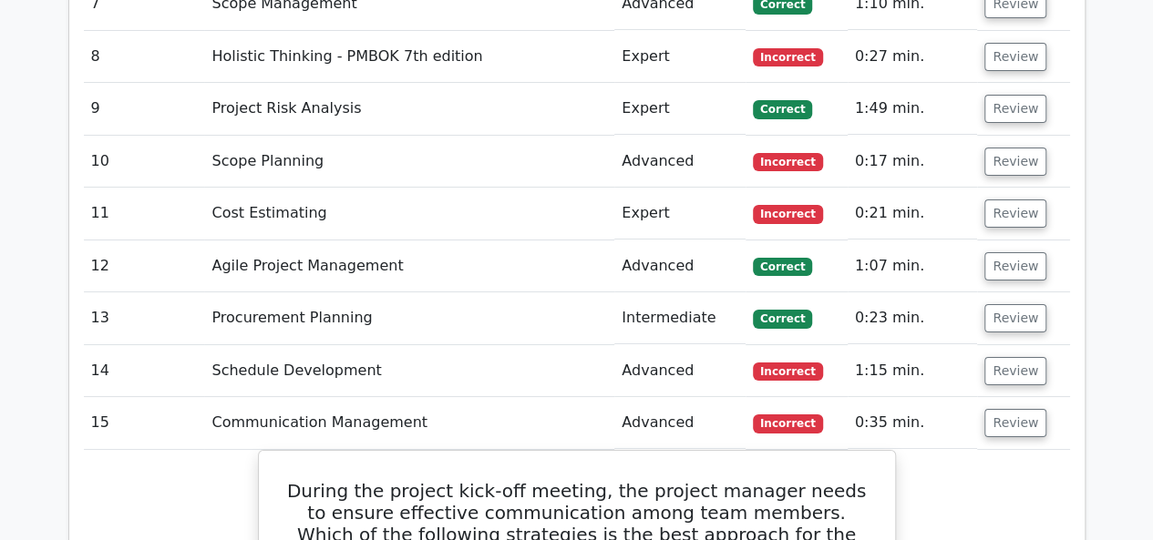
scroll to position [3295, 0]
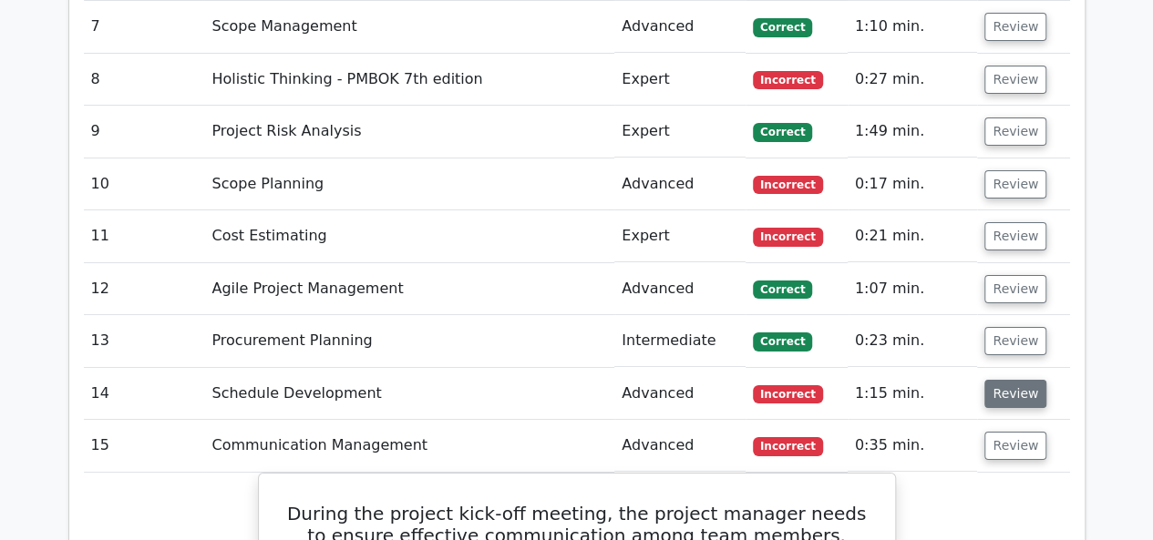
click at [1015, 380] on button "Review" at bounding box center [1015, 394] width 62 height 28
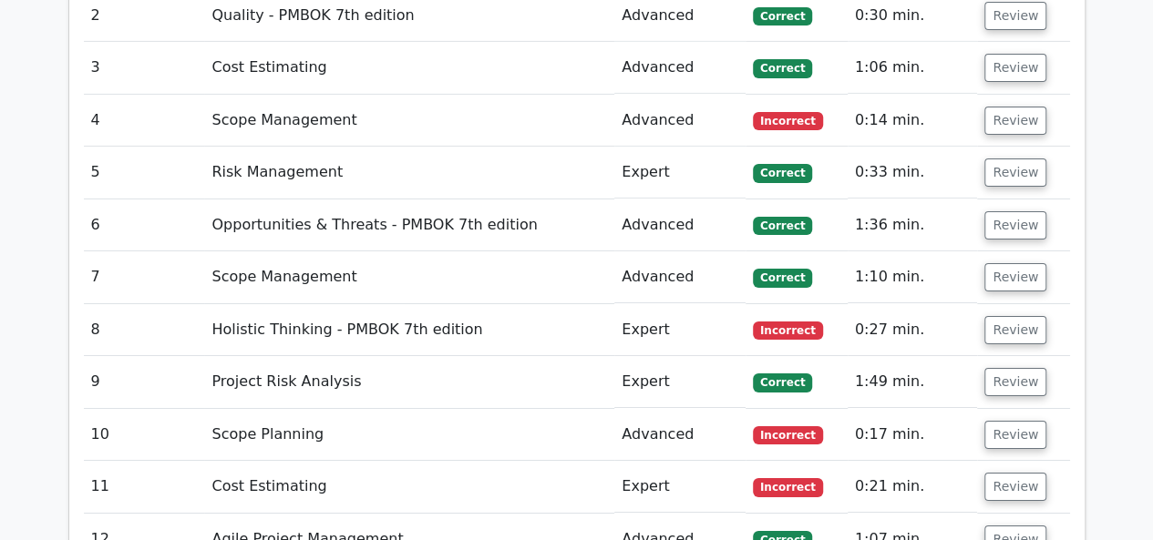
scroll to position [3008, 0]
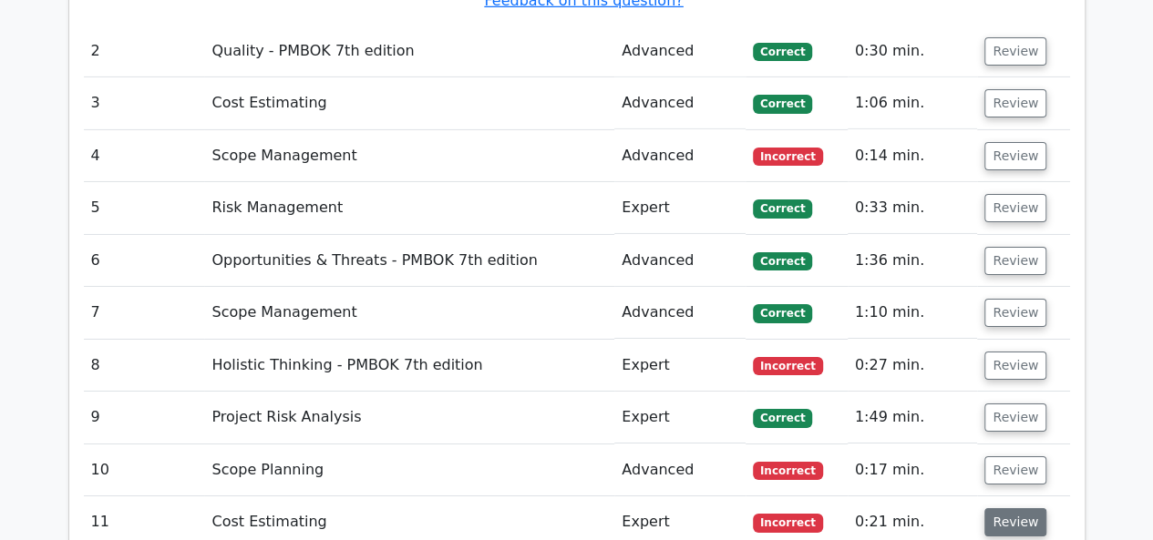
click at [1013, 508] on button "Review" at bounding box center [1015, 522] width 62 height 28
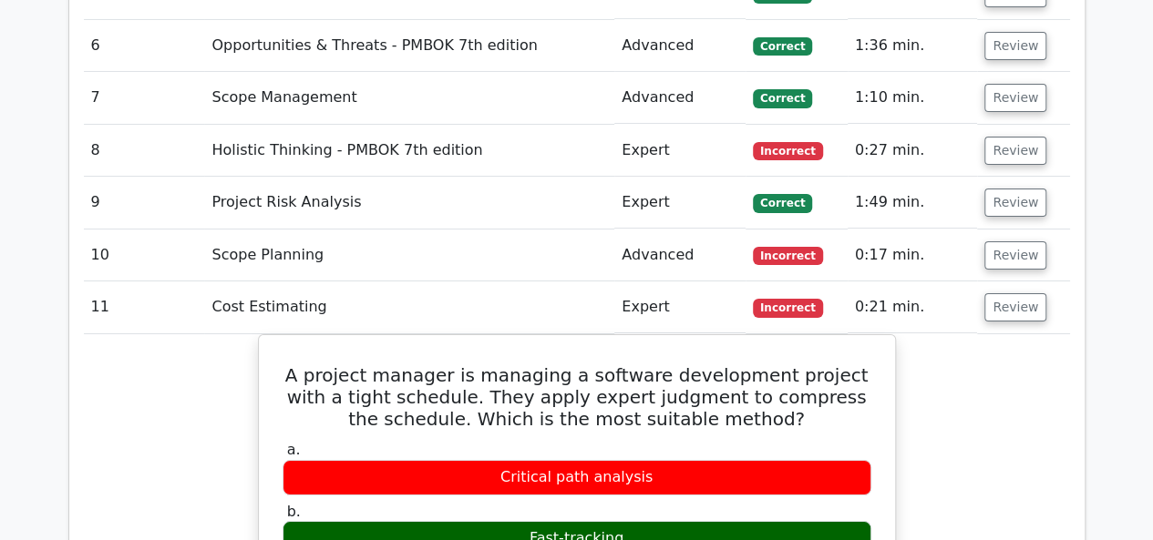
scroll to position [3153, 0]
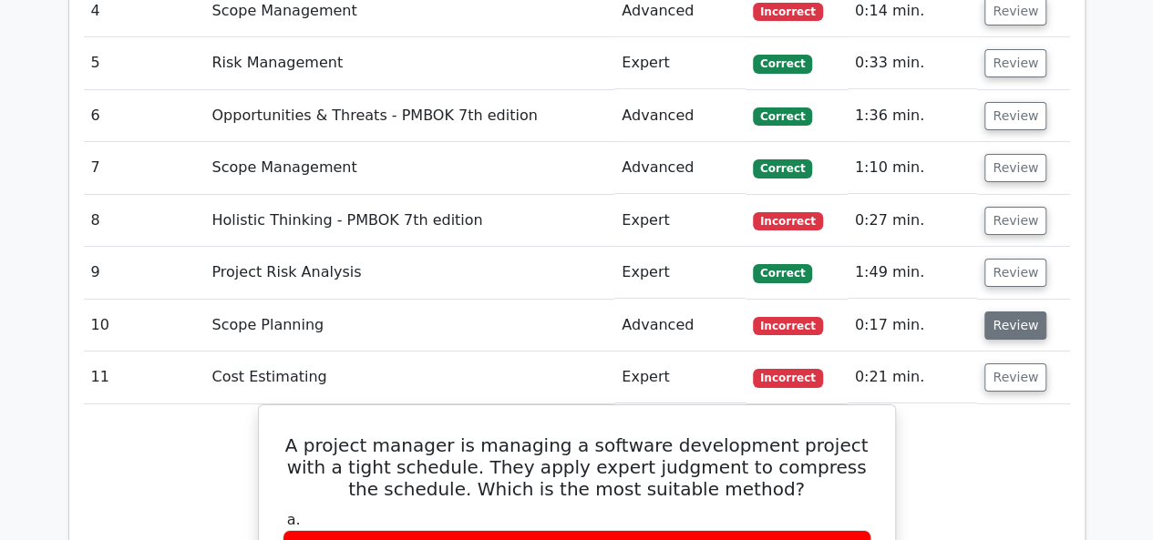
click at [1030, 312] on button "Review" at bounding box center [1015, 326] width 62 height 28
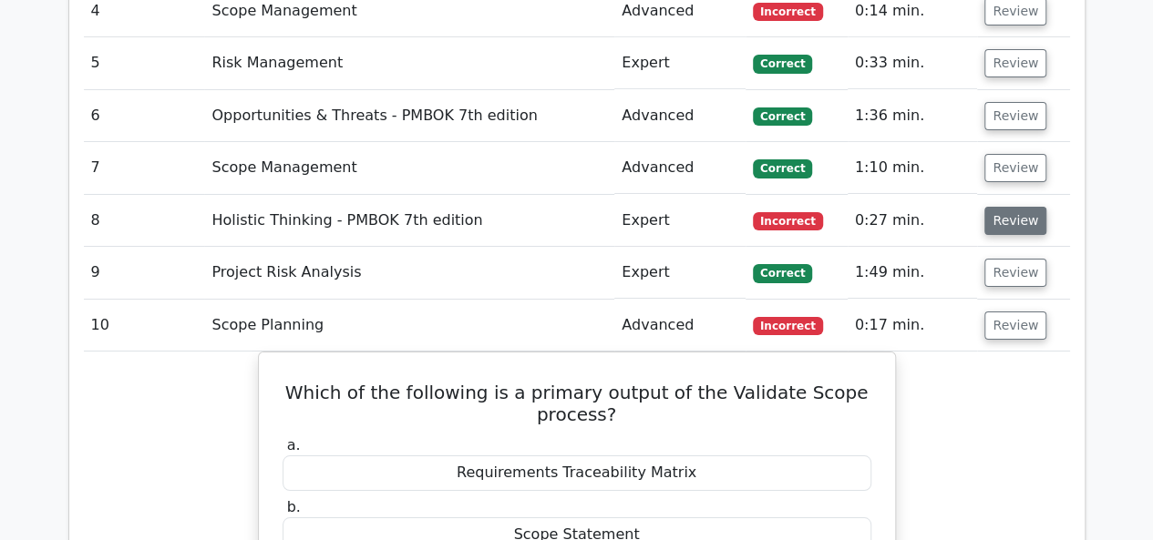
click at [1006, 207] on button "Review" at bounding box center [1015, 221] width 62 height 28
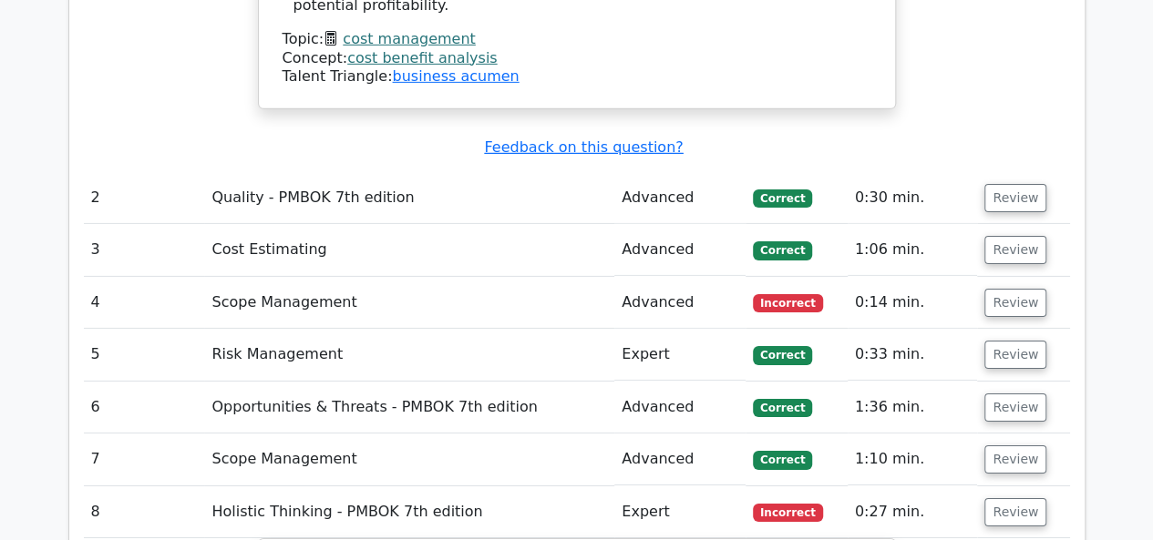
scroll to position [2841, 0]
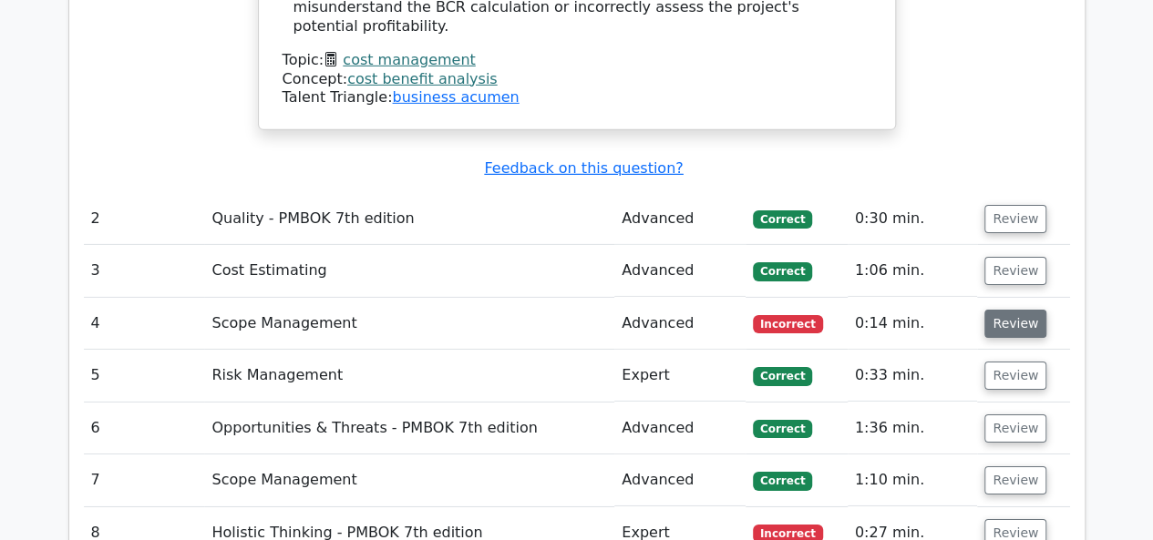
click at [1022, 310] on button "Review" at bounding box center [1015, 324] width 62 height 28
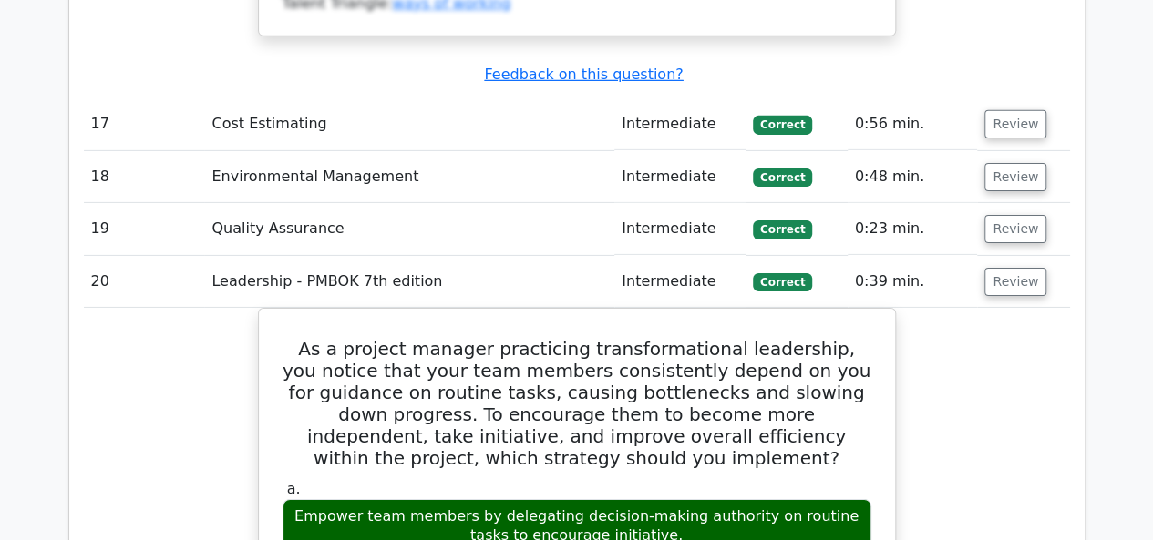
scroll to position [10835, 0]
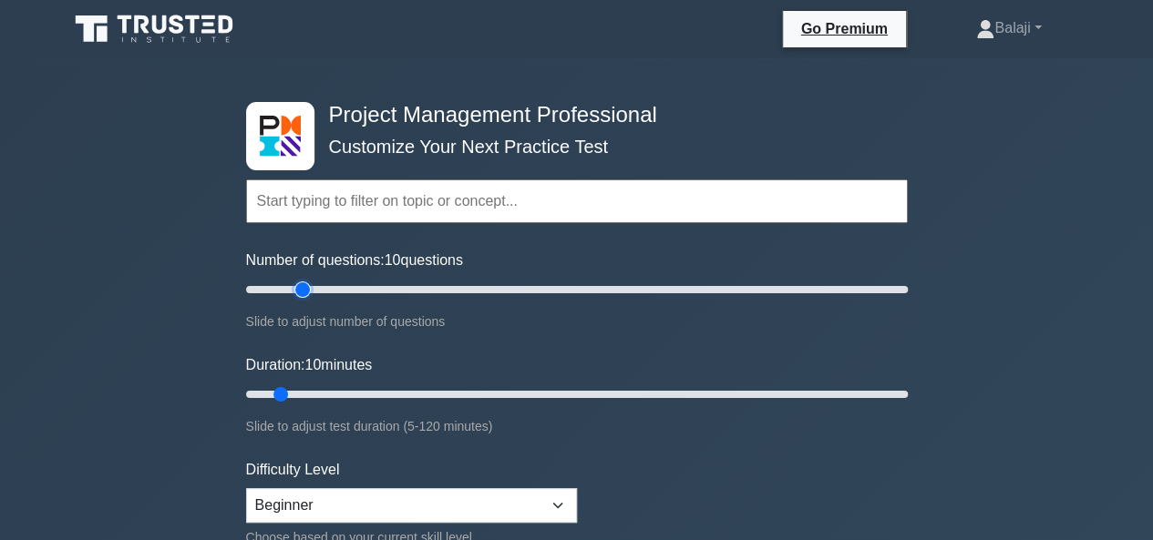
type input "20"
click at [308, 292] on input "Number of questions: 10 questions" at bounding box center [576, 290] width 661 height 22
click at [319, 389] on input "Duration: 10 minutes" at bounding box center [576, 395] width 661 height 22
type input "20"
click at [328, 394] on input "Duration: 15 minutes" at bounding box center [576, 395] width 661 height 22
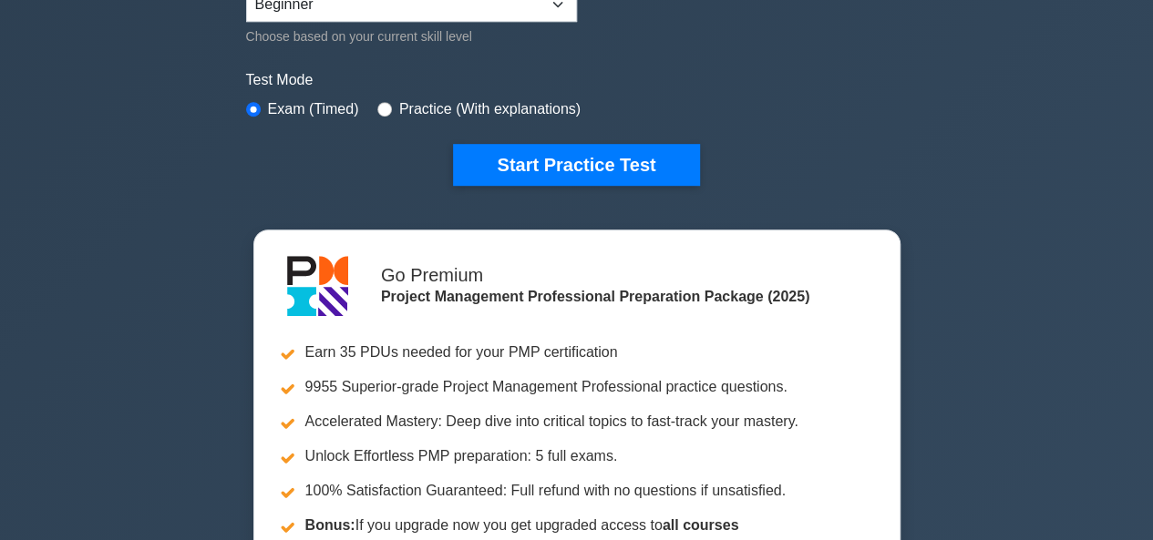
scroll to position [530, 0]
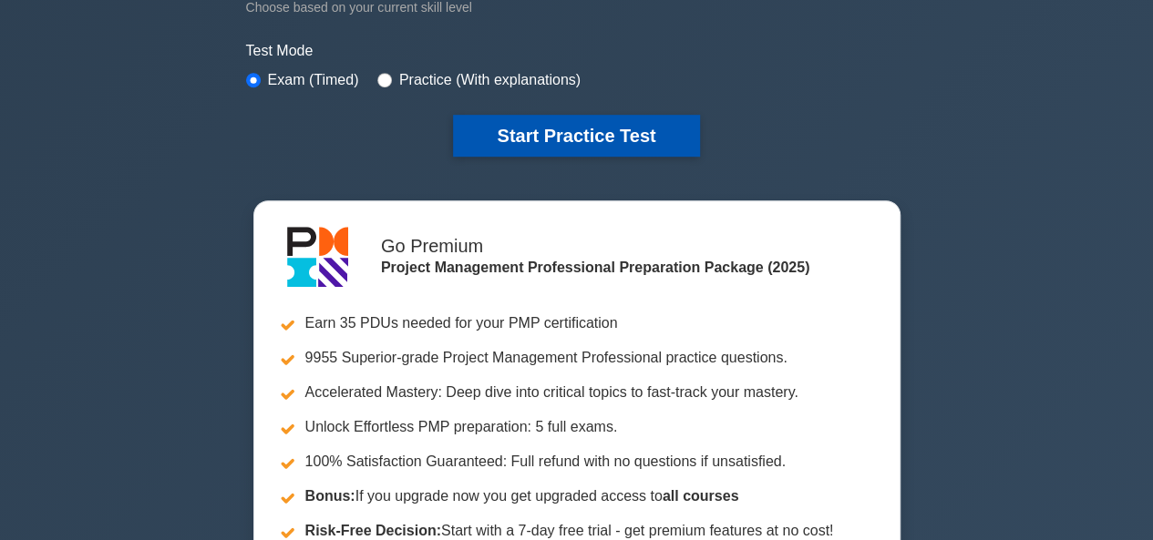
click at [567, 130] on button "Start Practice Test" at bounding box center [576, 136] width 246 height 42
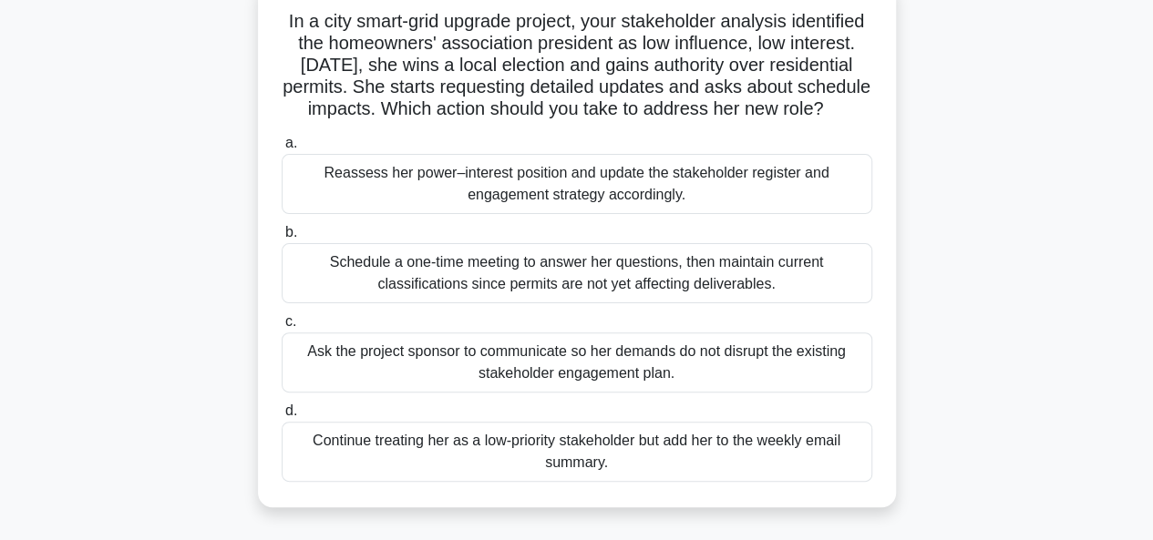
scroll to position [128, 0]
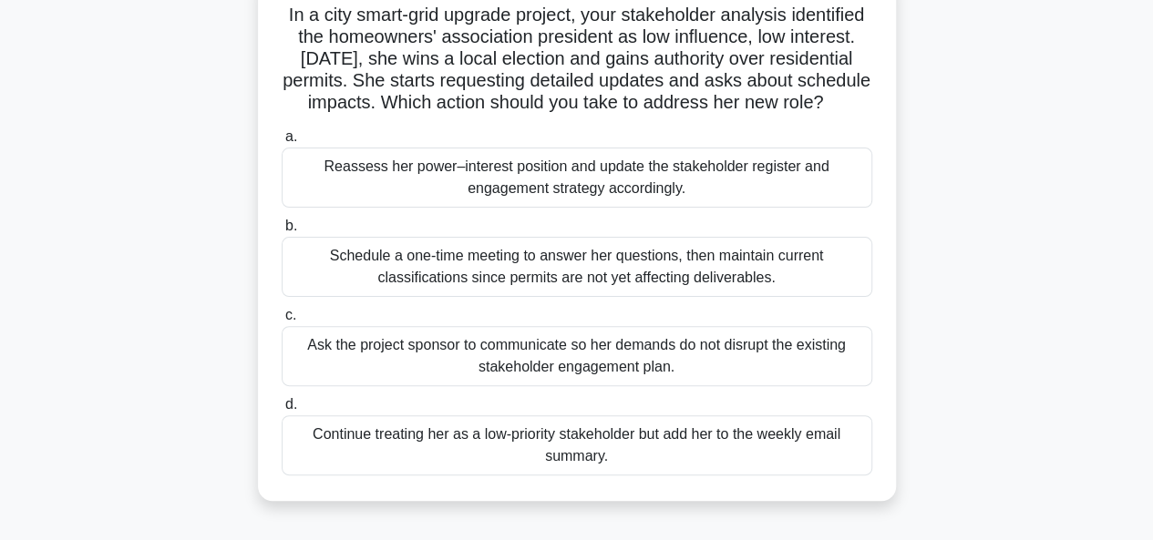
click at [640, 208] on div "Reassess her power–interest position and update the stakeholder register and en…" at bounding box center [577, 178] width 590 height 60
click at [282, 143] on input "a. Reassess her power–interest position and update the stakeholder register and…" at bounding box center [282, 137] width 0 height 12
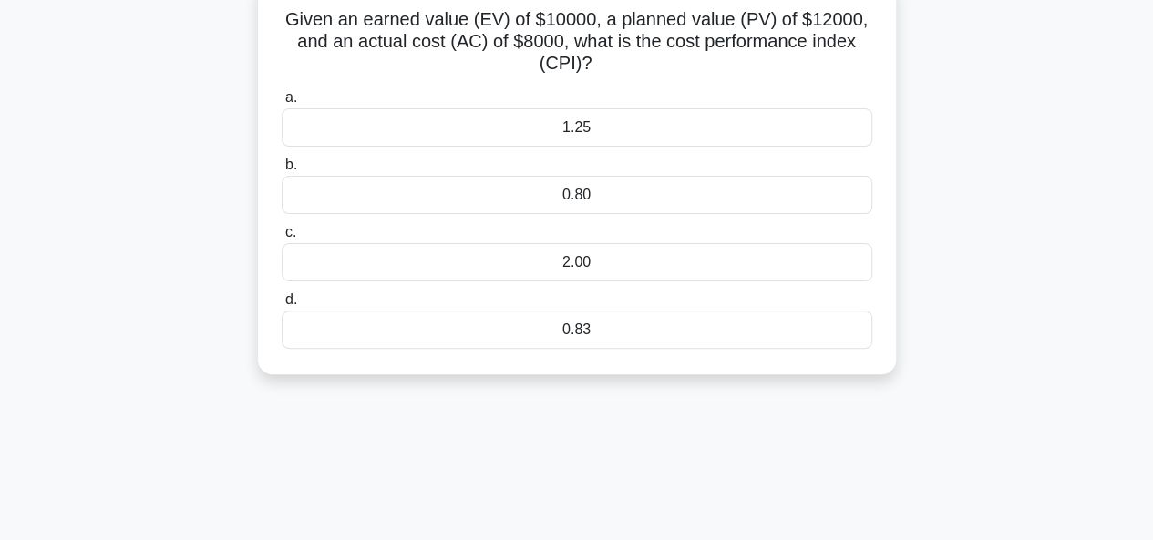
scroll to position [0, 0]
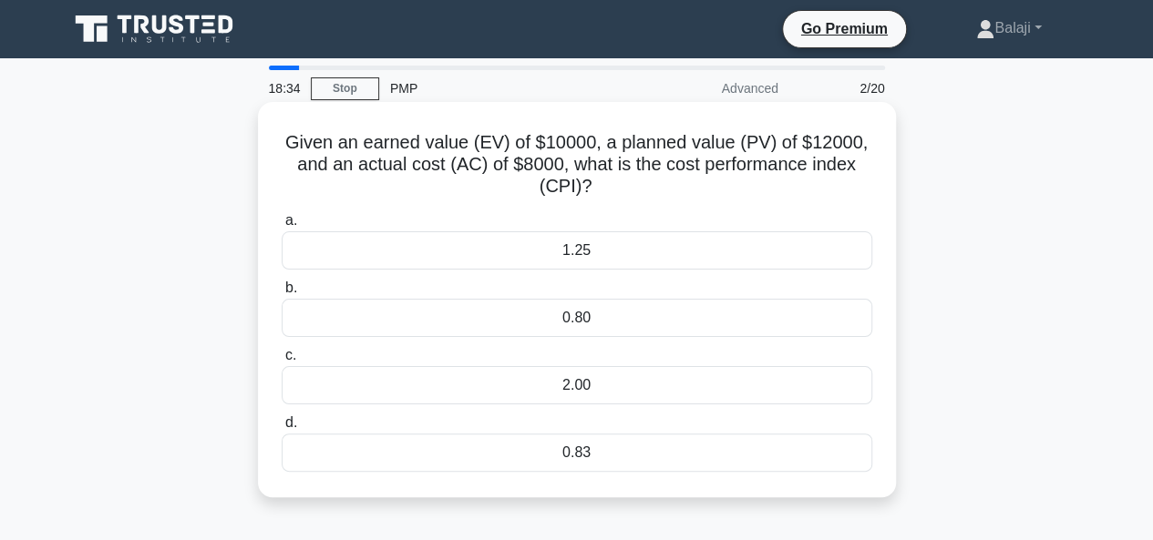
click at [587, 449] on div "0.83" at bounding box center [577, 453] width 590 height 38
click at [282, 429] on input "d. 0.83" at bounding box center [282, 423] width 0 height 12
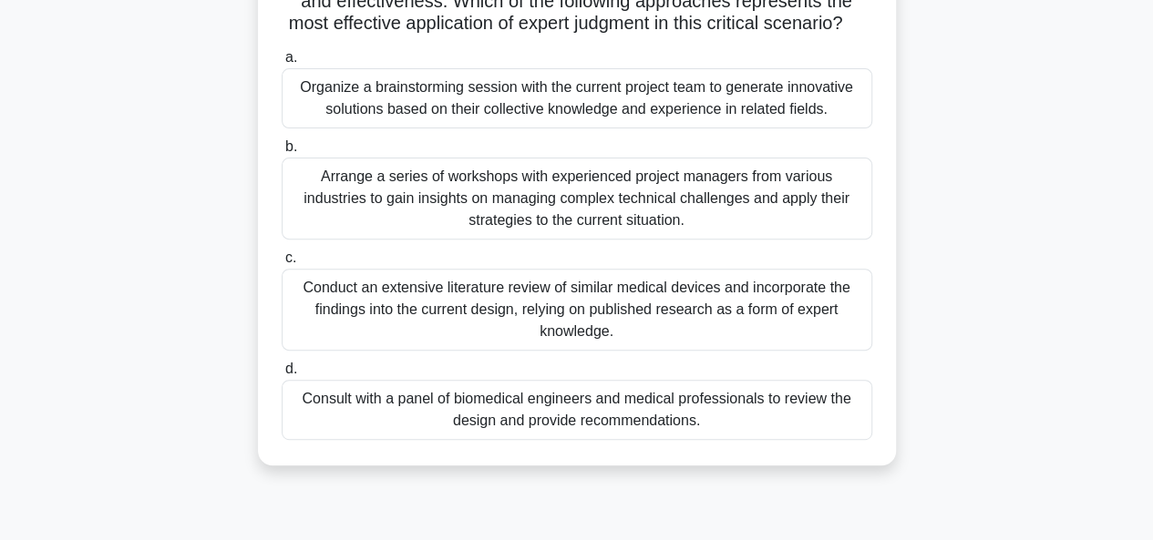
scroll to position [270, 0]
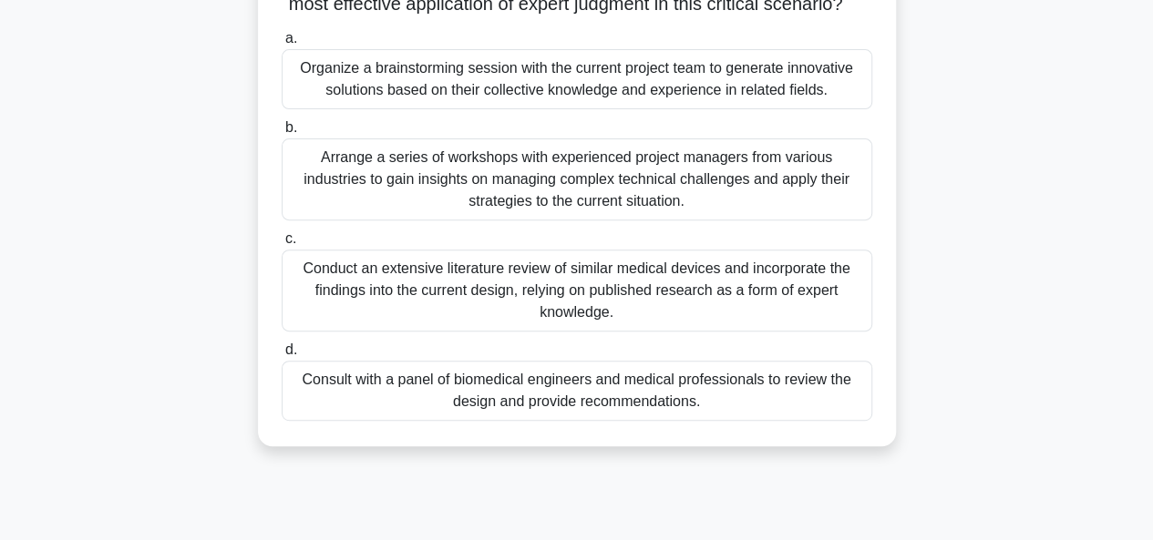
click at [753, 313] on div "Conduct an extensive literature review of similar medical devices and incorpora…" at bounding box center [577, 291] width 590 height 82
click at [282, 245] on input "c. Conduct an extensive literature review of similar medical devices and incorp…" at bounding box center [282, 239] width 0 height 12
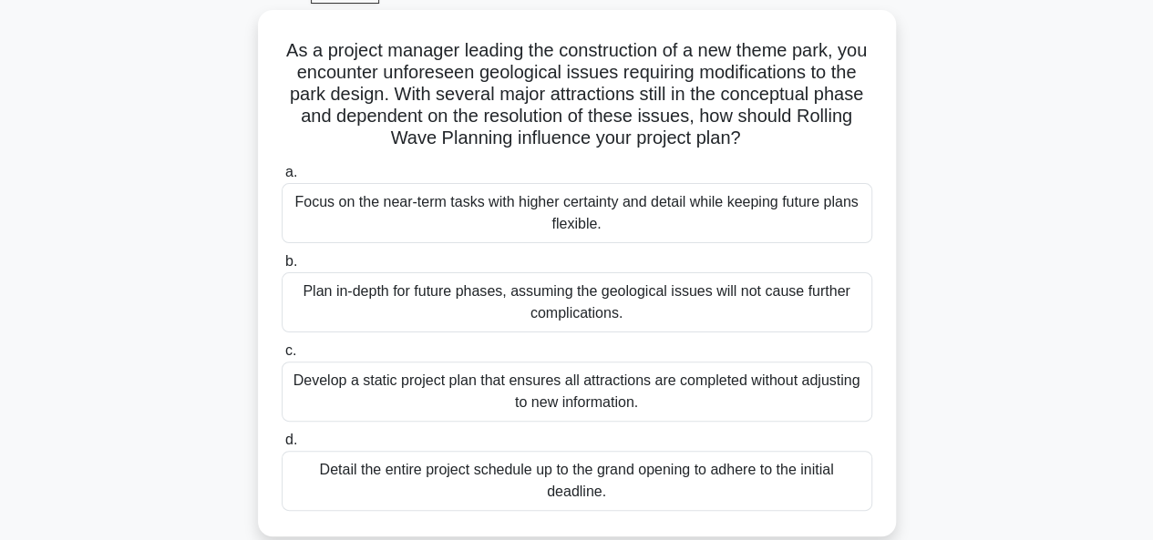
scroll to position [117, 0]
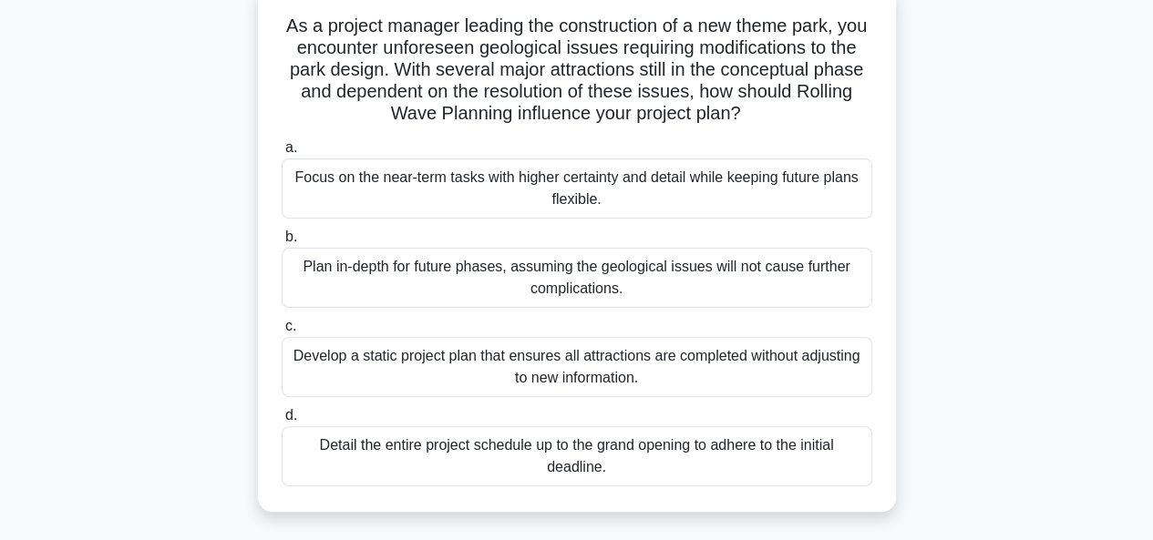
click at [638, 198] on div "Focus on the near-term tasks with higher certainty and detail while keeping fut…" at bounding box center [577, 189] width 590 height 60
click at [282, 154] on input "a. Focus on the near-term tasks with higher certainty and detail while keeping …" at bounding box center [282, 148] width 0 height 12
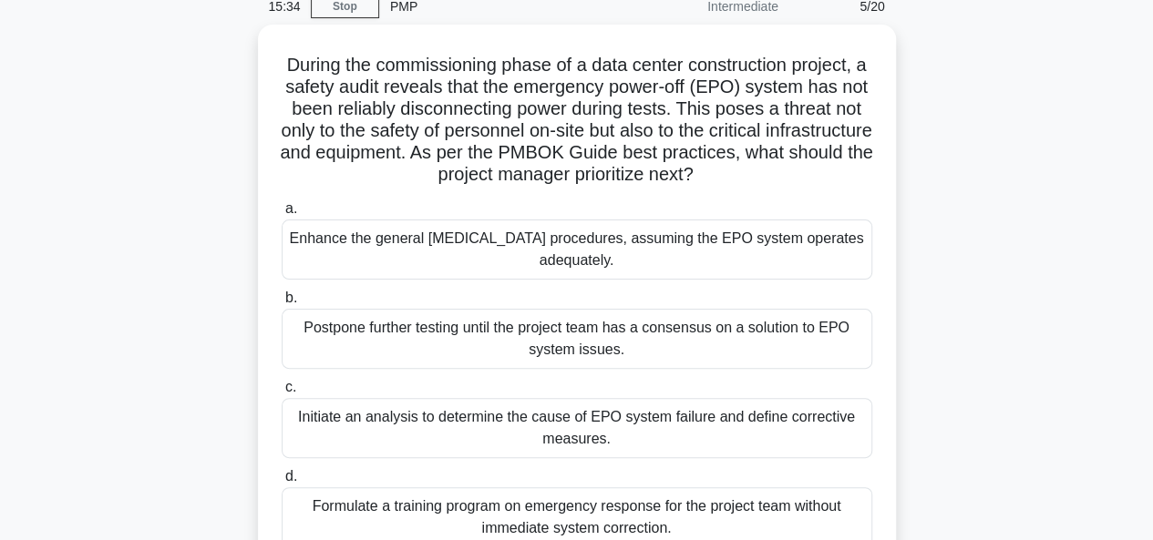
scroll to position [119, 0]
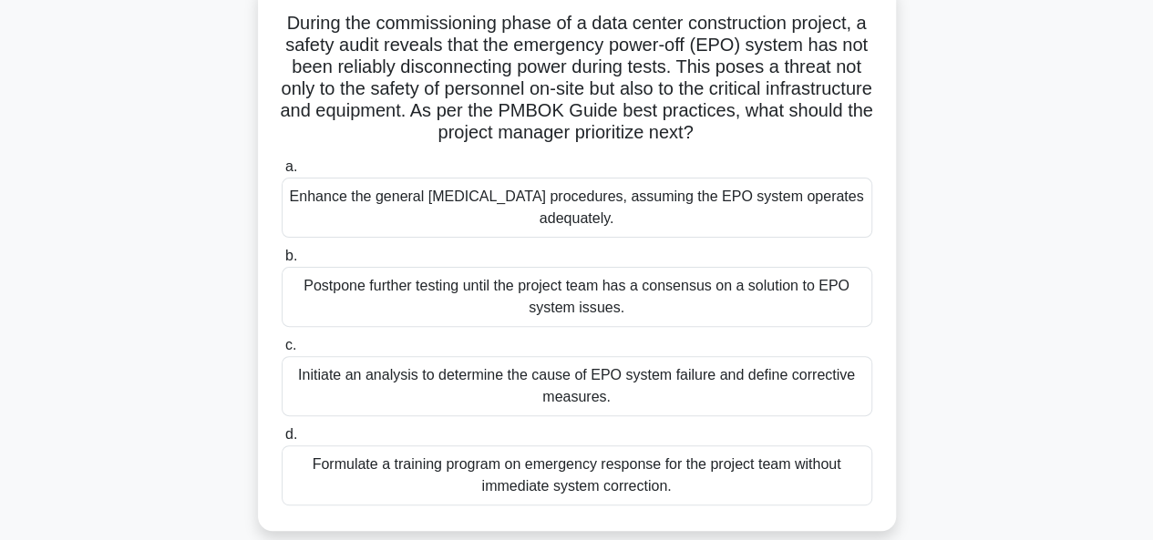
click at [676, 399] on div "Initiate an analysis to determine the cause of EPO system failure and define co…" at bounding box center [577, 386] width 590 height 60
click at [282, 352] on input "c. Initiate an analysis to determine the cause of EPO system failure and define…" at bounding box center [282, 346] width 0 height 12
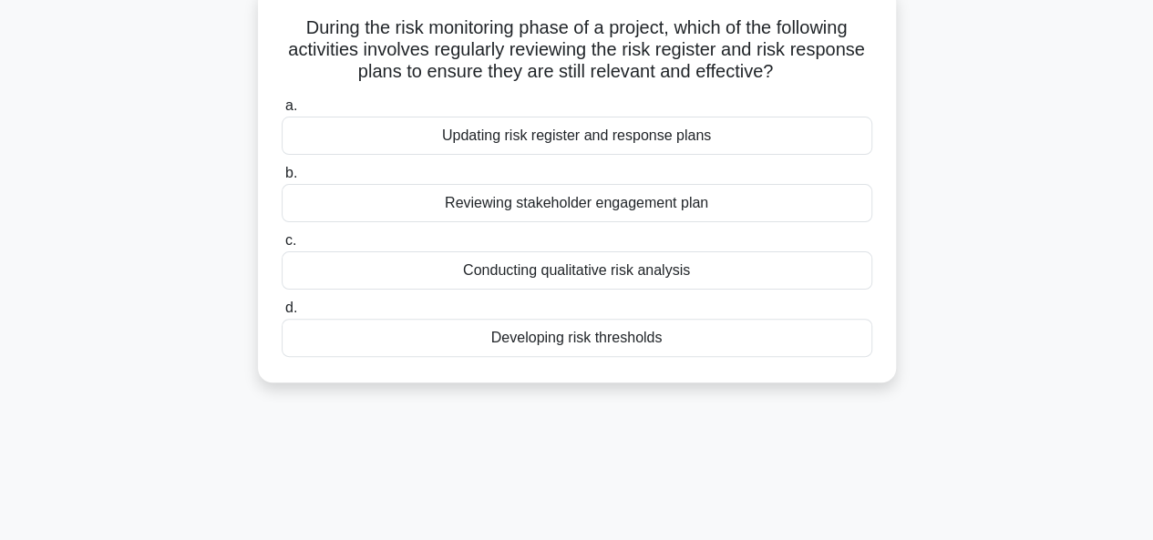
scroll to position [0, 0]
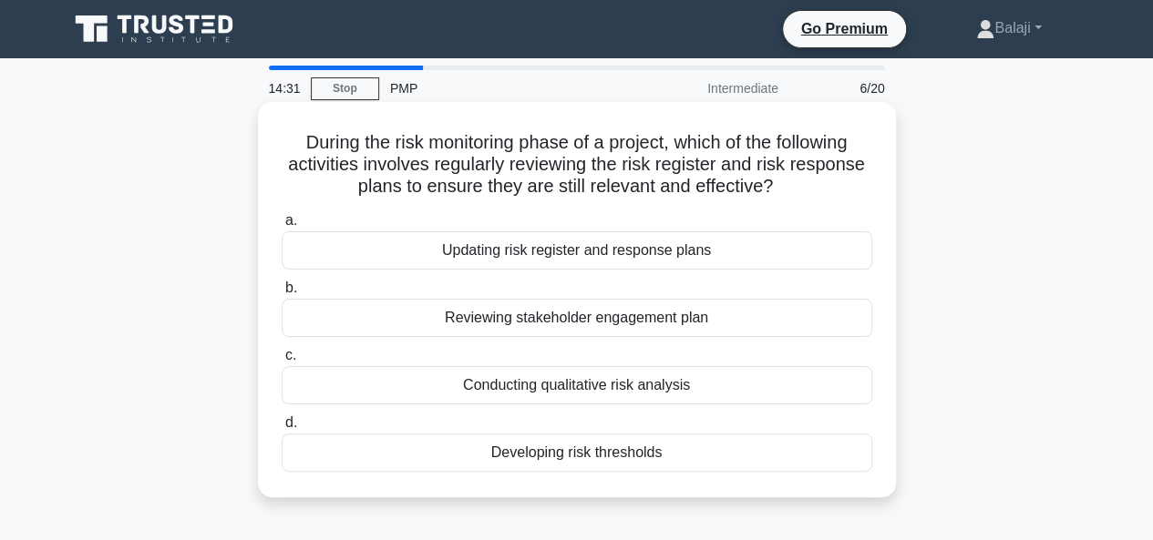
click at [679, 245] on div "Updating risk register and response plans" at bounding box center [577, 250] width 590 height 38
click at [282, 227] on input "a. Updating risk register and response plans" at bounding box center [282, 221] width 0 height 12
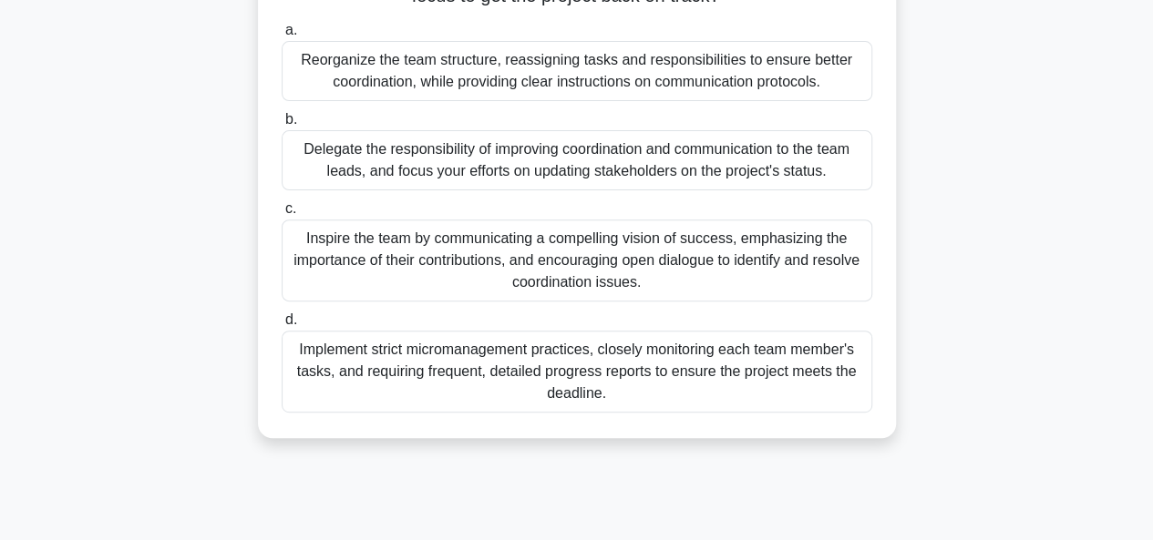
scroll to position [235, 0]
click at [672, 78] on div "Reorganize the team structure, reassigning tasks and responsibilities to ensure…" at bounding box center [577, 70] width 590 height 60
click at [282, 36] on input "a. Reorganize the team structure, reassigning tasks and responsibilities to ens…" at bounding box center [282, 30] width 0 height 12
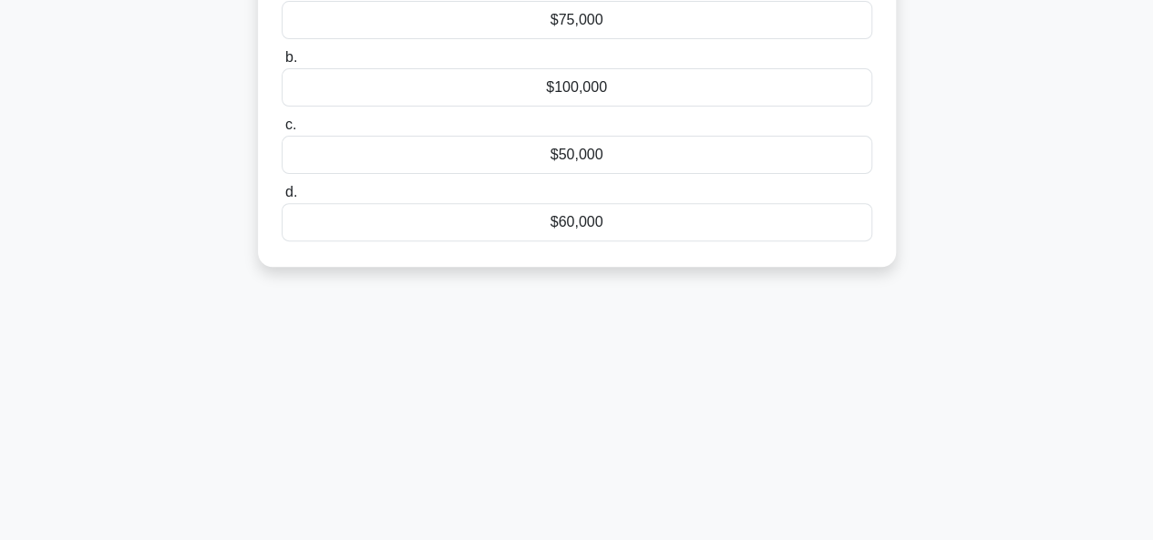
scroll to position [0, 0]
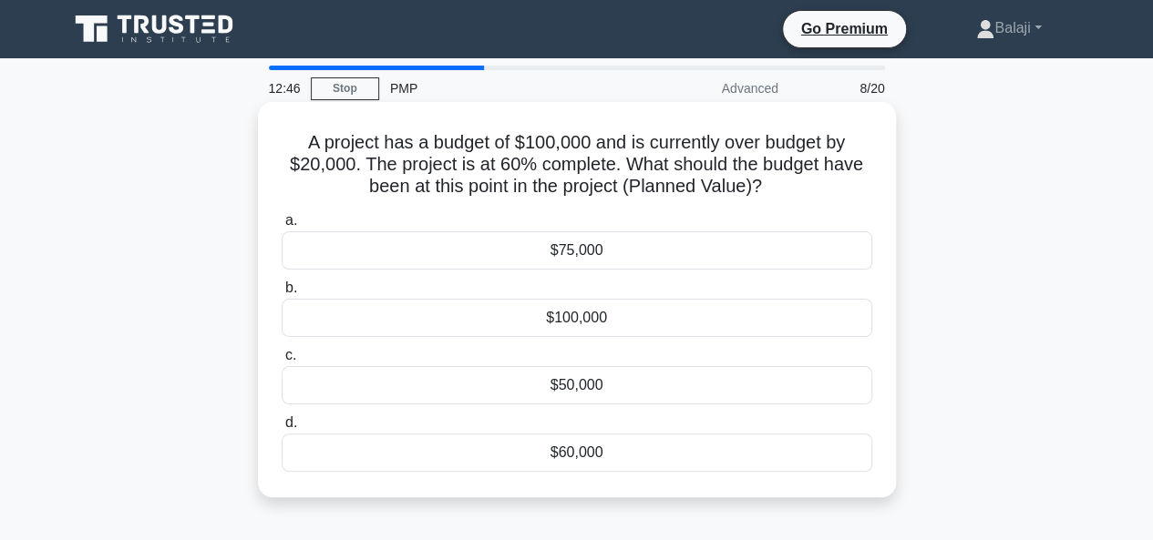
drag, startPoint x: 304, startPoint y: 147, endPoint x: 756, endPoint y: 491, distance: 568.2
click at [756, 491] on div "A project has a budget of $100,000 and is currently over budget by $20,000. The…" at bounding box center [577, 299] width 638 height 395
copy div "A project has a budget of $100,000 and is currently over budget by $20,000. The…"
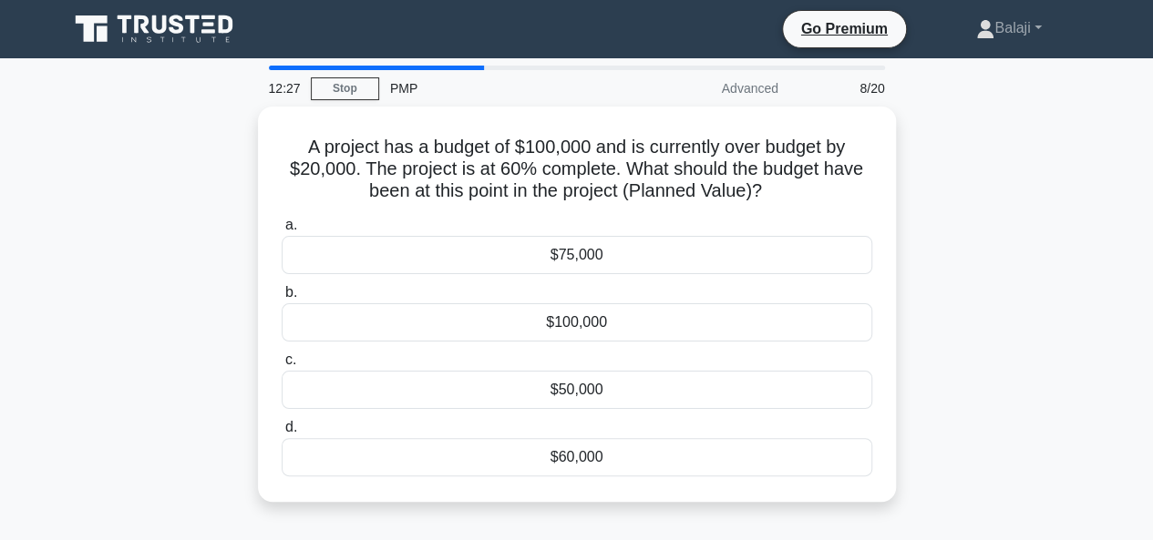
click at [1005, 205] on div "A project has a budget of $100,000 and is currently over budget by $20,000. The…" at bounding box center [576, 315] width 1039 height 417
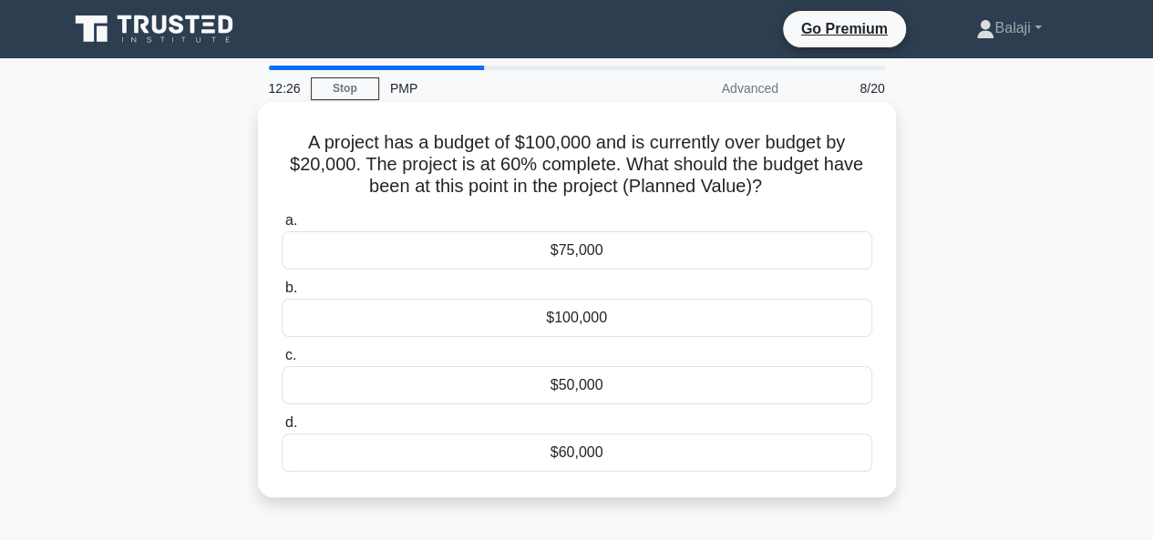
click at [616, 457] on div "$60,000" at bounding box center [577, 453] width 590 height 38
click at [282, 429] on input "d. $60,000" at bounding box center [282, 423] width 0 height 12
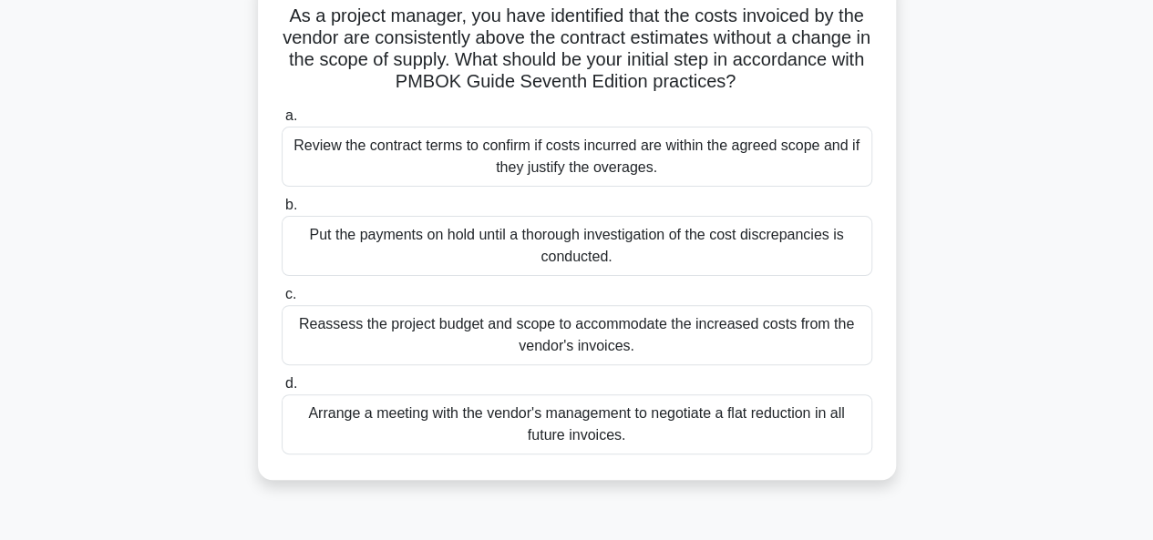
scroll to position [135, 0]
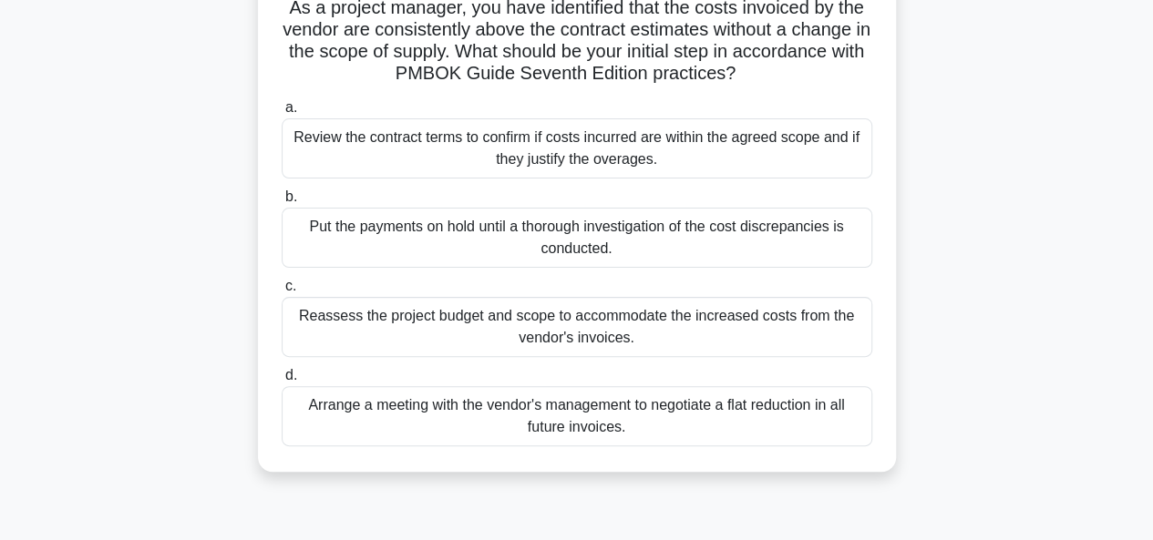
click at [551, 152] on div "Review the contract terms to confirm if costs incurred are within the agreed sc…" at bounding box center [577, 148] width 590 height 60
click at [282, 114] on input "a. Review the contract terms to confirm if costs incurred are within the agreed…" at bounding box center [282, 108] width 0 height 12
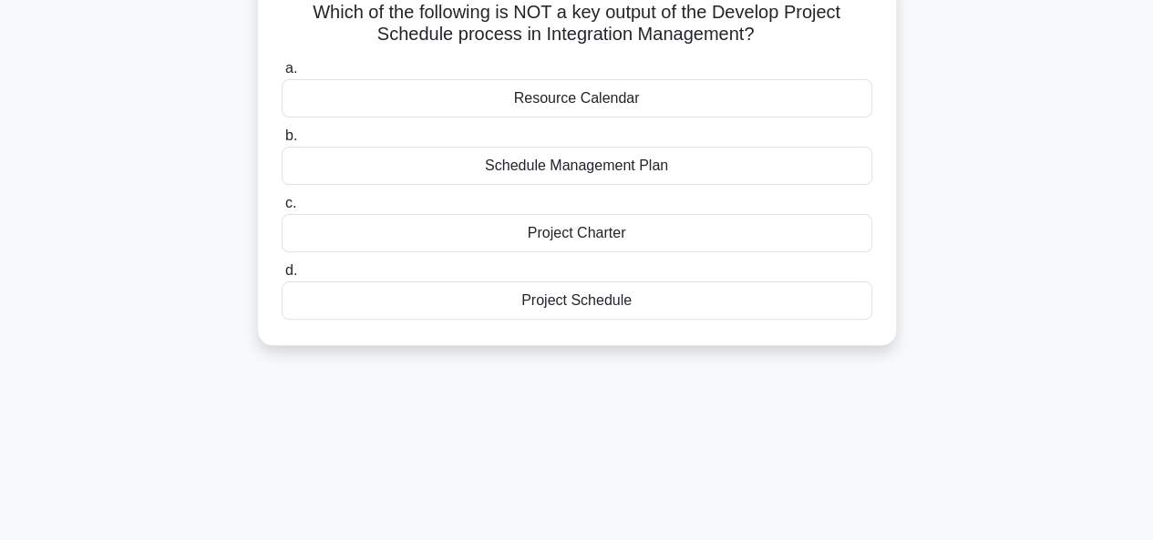
scroll to position [0, 0]
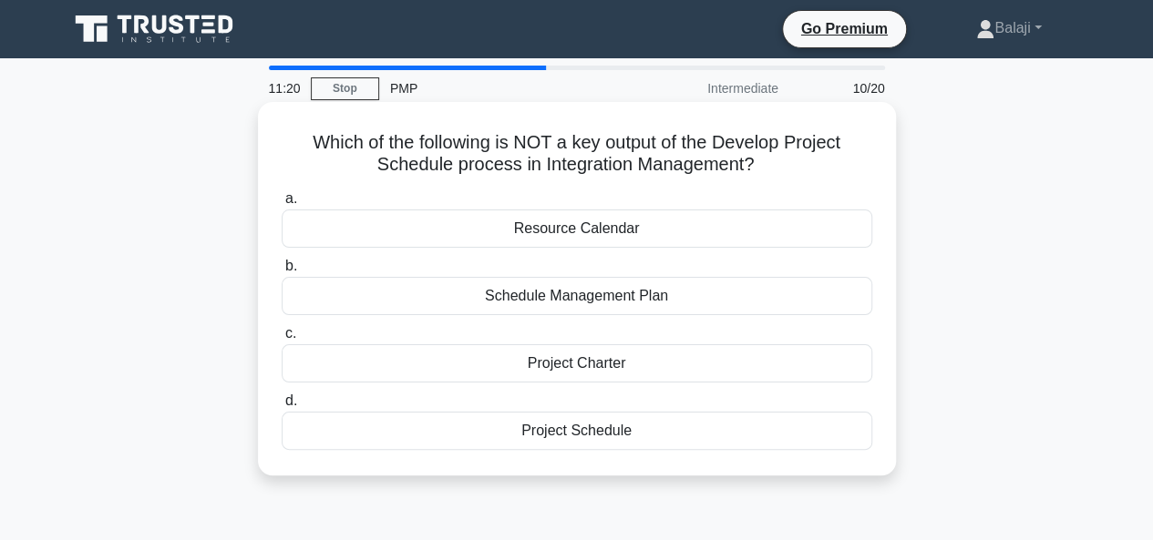
click at [543, 362] on div "Project Charter" at bounding box center [577, 363] width 590 height 38
click at [282, 340] on input "c. Project Charter" at bounding box center [282, 334] width 0 height 12
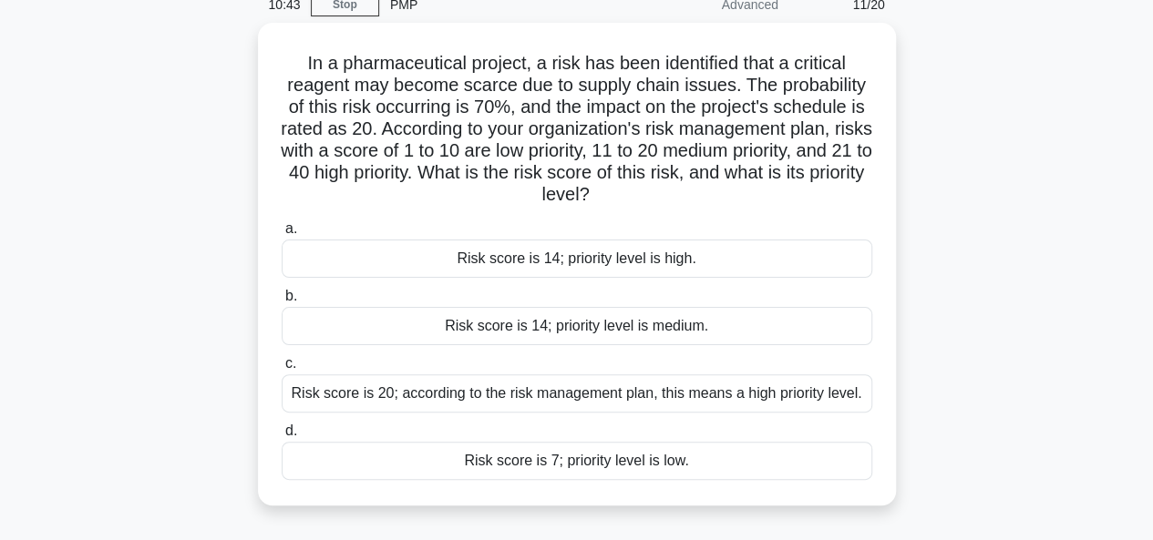
scroll to position [86, 0]
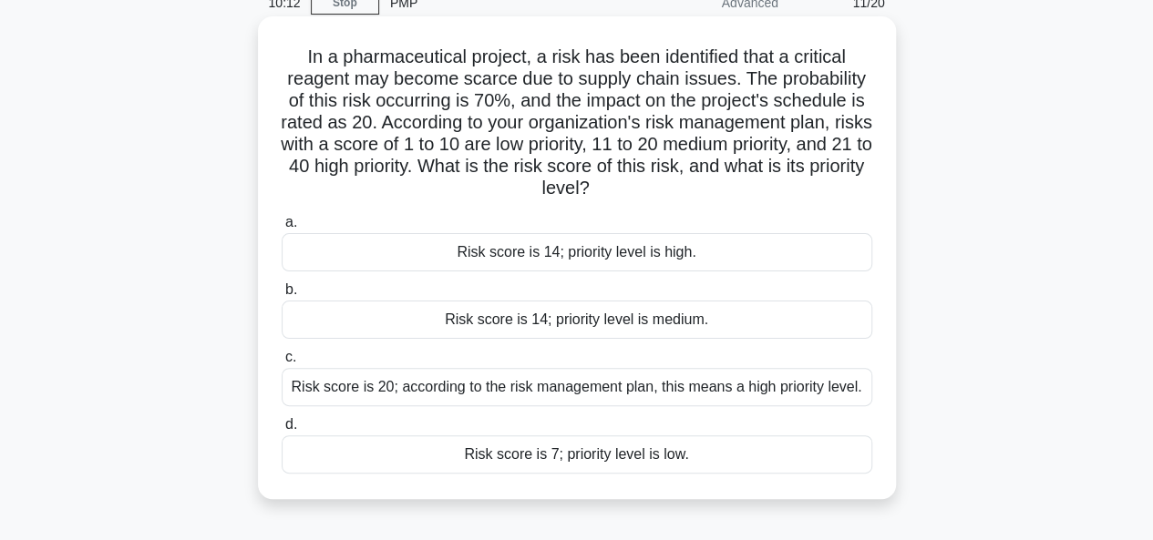
drag, startPoint x: 300, startPoint y: 56, endPoint x: 769, endPoint y: 441, distance: 607.2
click at [769, 441] on div "In a pharmaceutical project, a risk has been identified that a critical reagent…" at bounding box center [576, 258] width 623 height 468
copy div "In a pharmaceutical project, a risk has been identified that a critical reagent…"
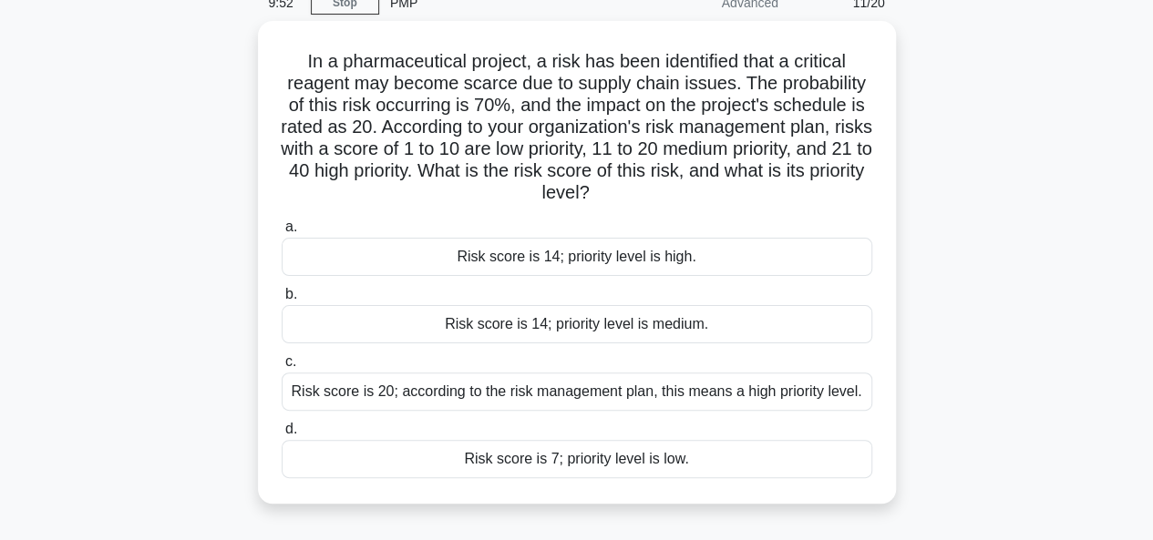
click at [1144, 132] on main "9:52 Stop PMP Advanced 11/20 In a pharmaceutical project, a risk has been ident…" at bounding box center [576, 436] width 1153 height 926
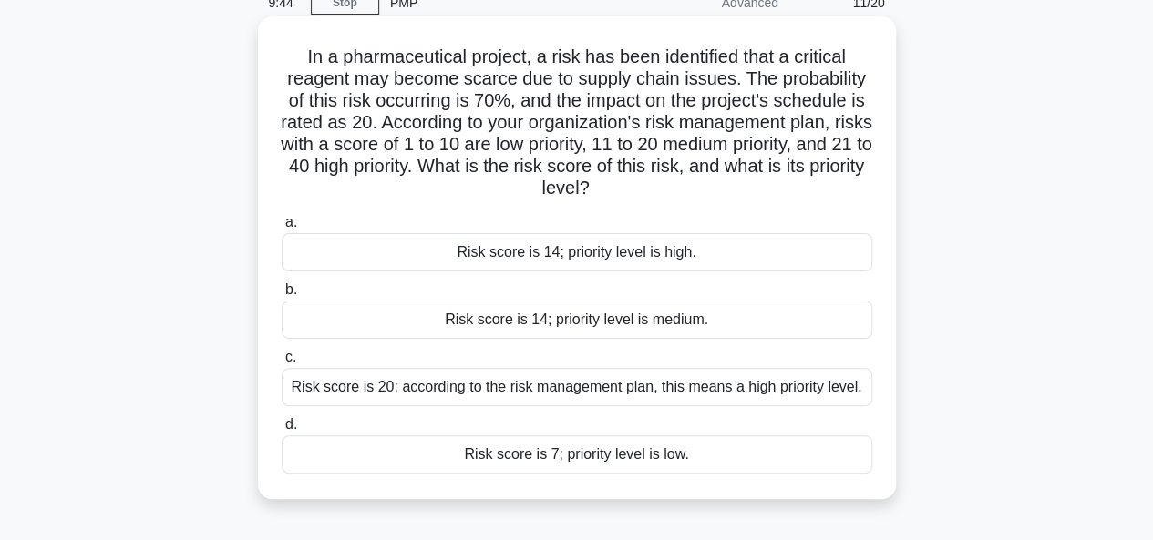
click at [616, 320] on div "Risk score is 14; priority level is medium." at bounding box center [577, 320] width 590 height 38
click at [282, 296] on input "b. Risk score is 14; priority level is medium." at bounding box center [282, 290] width 0 height 12
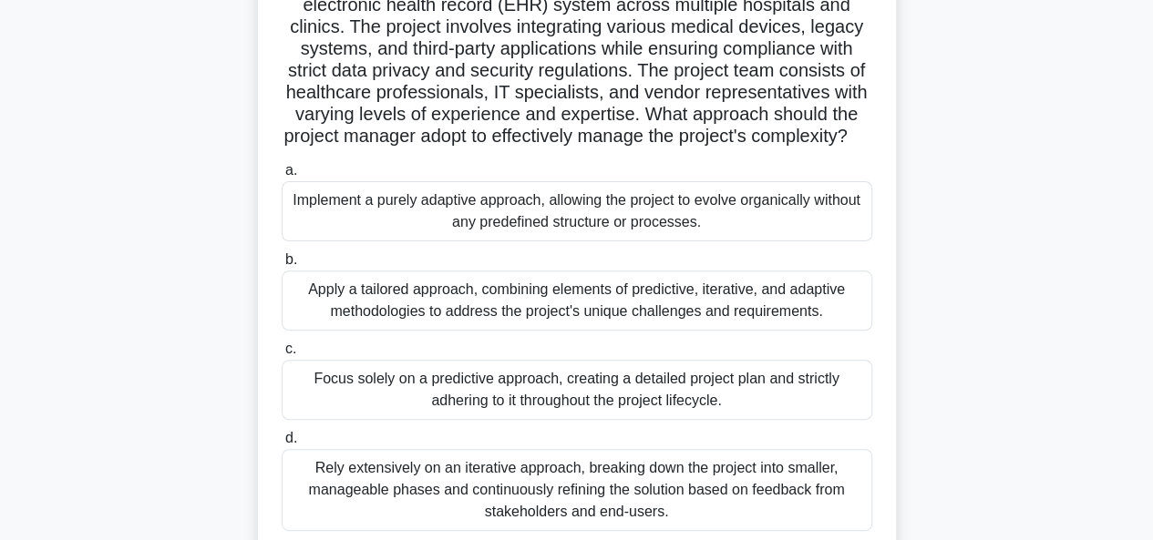
scroll to position [165, 0]
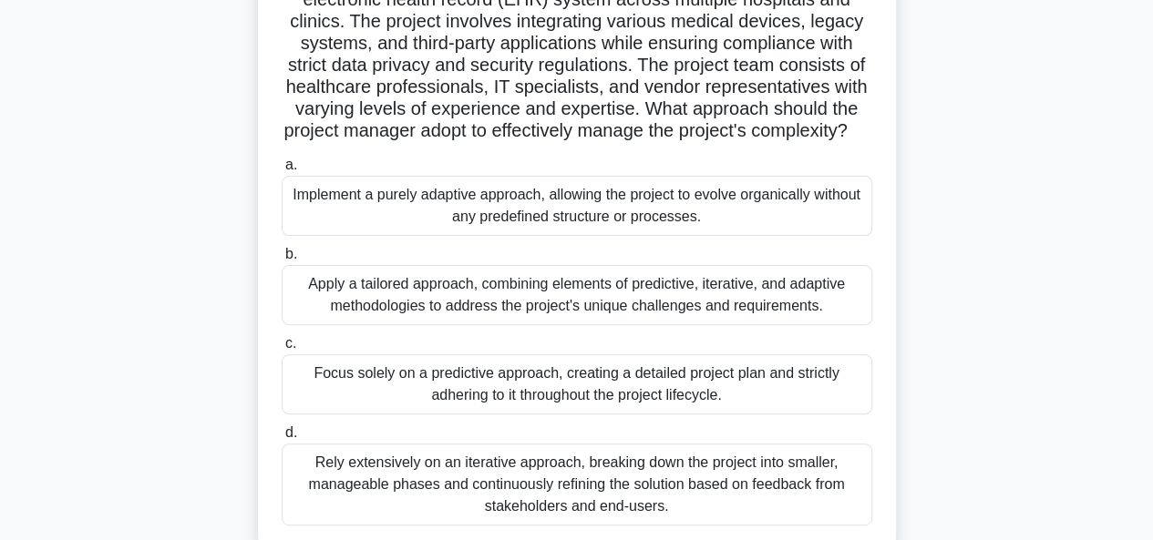
click at [647, 319] on div "Apply a tailored approach, combining elements of predictive, iterative, and ada…" at bounding box center [577, 295] width 590 height 60
click at [282, 261] on input "b. Apply a tailored approach, combining elements of predictive, iterative, and …" at bounding box center [282, 255] width 0 height 12
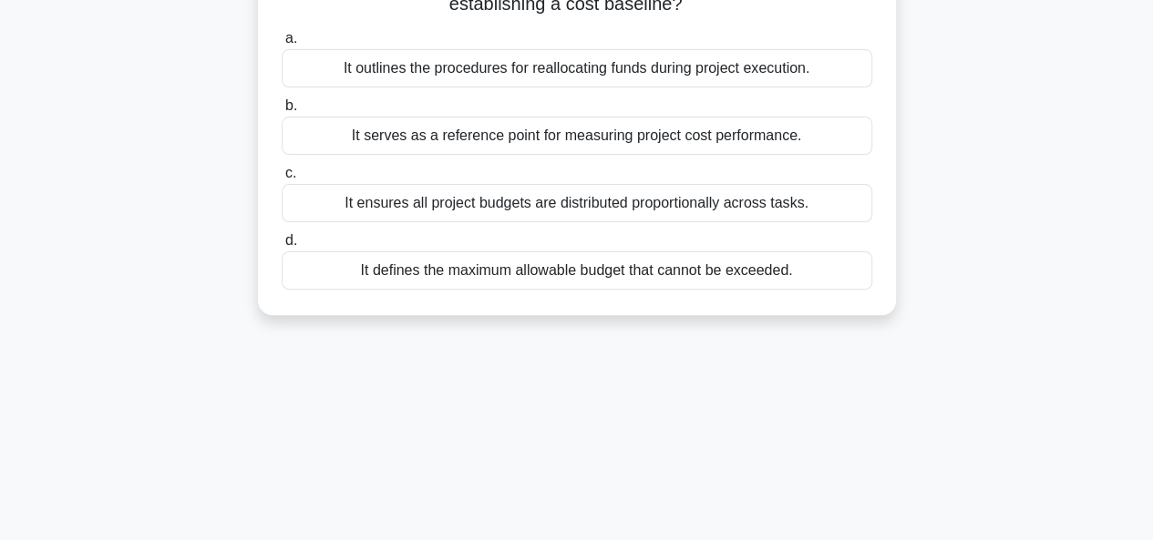
scroll to position [0, 0]
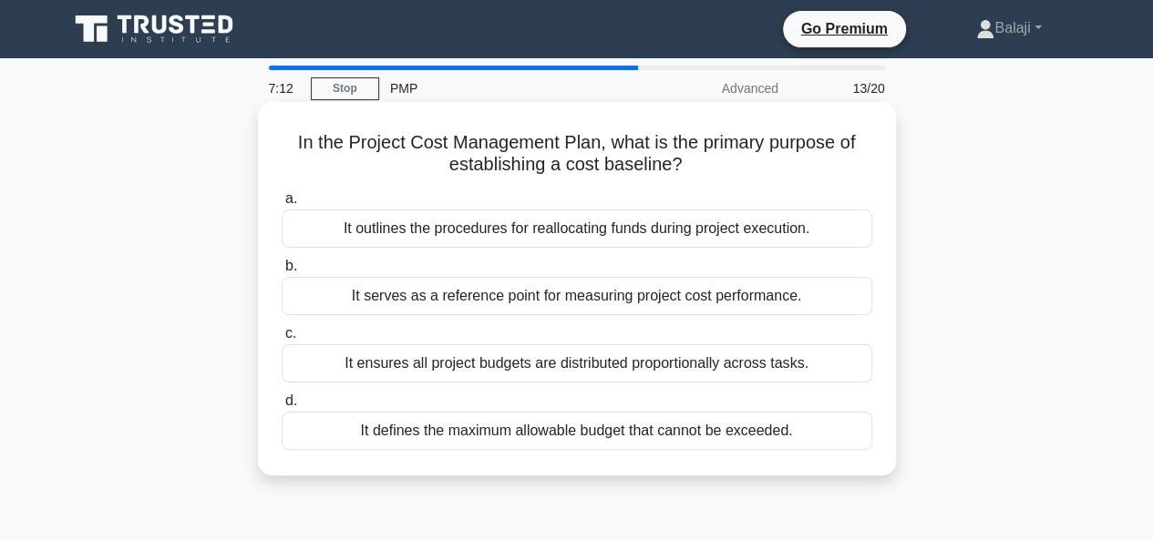
click at [621, 228] on div "It outlines the procedures for reallocating funds during project execution." at bounding box center [577, 229] width 590 height 38
click at [282, 205] on input "a. It outlines the procedures for reallocating funds during project execution." at bounding box center [282, 199] width 0 height 12
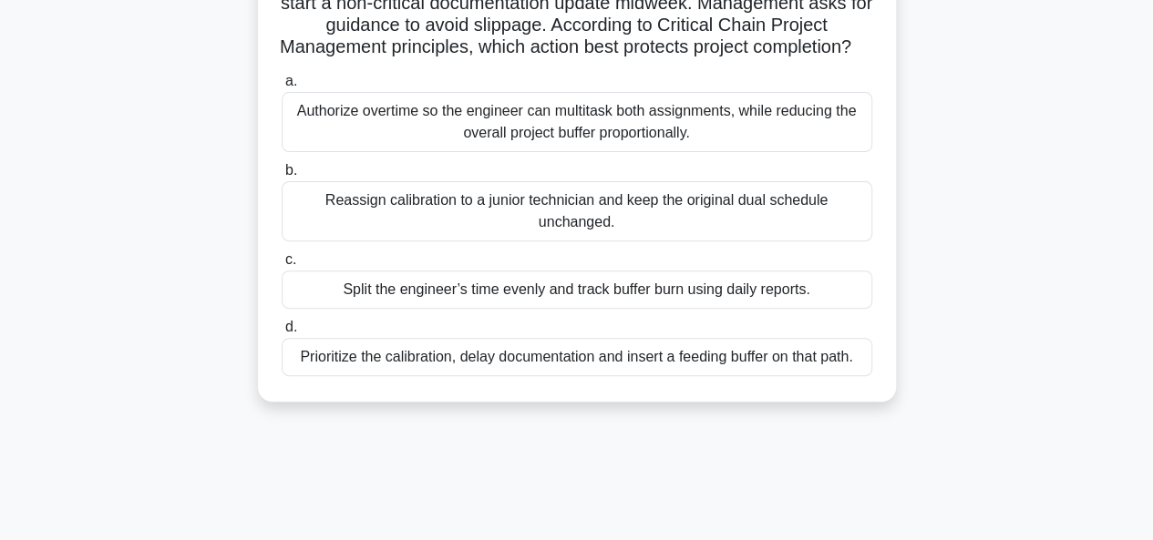
scroll to position [211, 0]
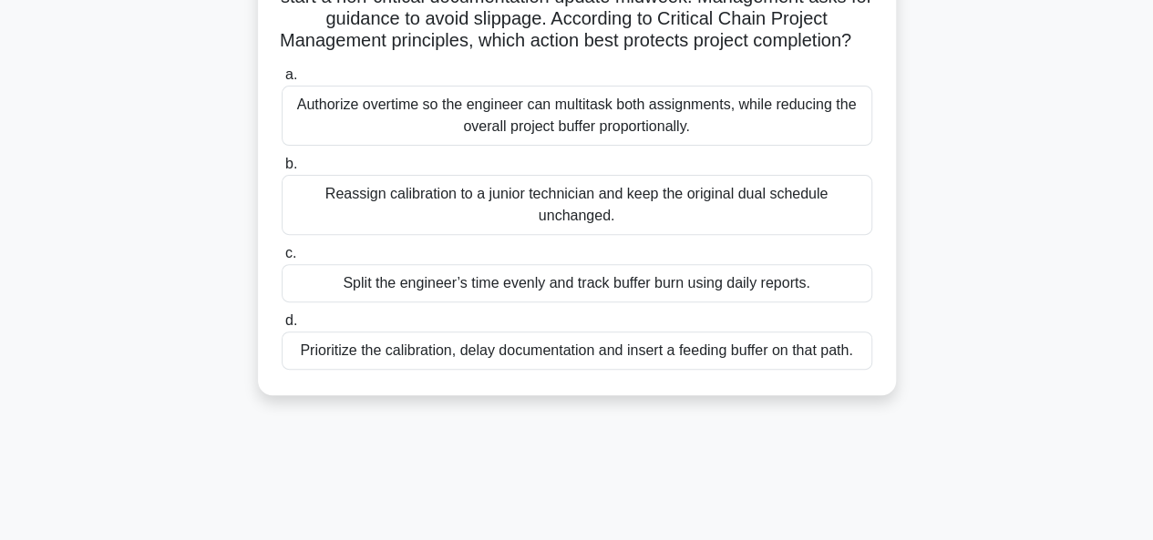
click at [637, 302] on div "Split the engineer’s time evenly and track buffer burn using daily reports." at bounding box center [577, 283] width 590 height 38
click at [282, 260] on input "c. Split the engineer’s time evenly and track buffer burn using daily reports." at bounding box center [282, 254] width 0 height 12
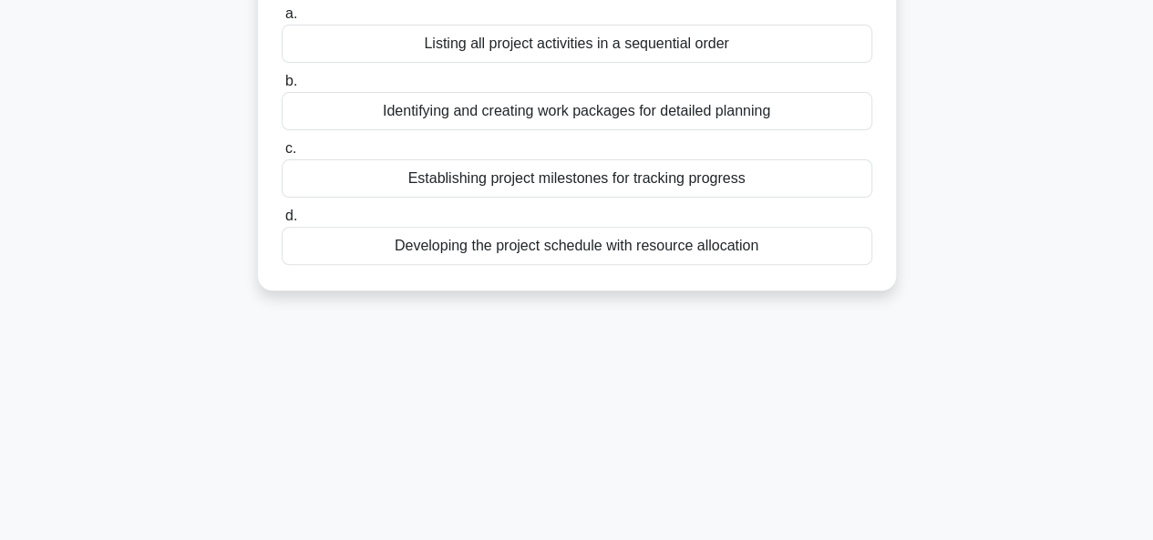
scroll to position [0, 0]
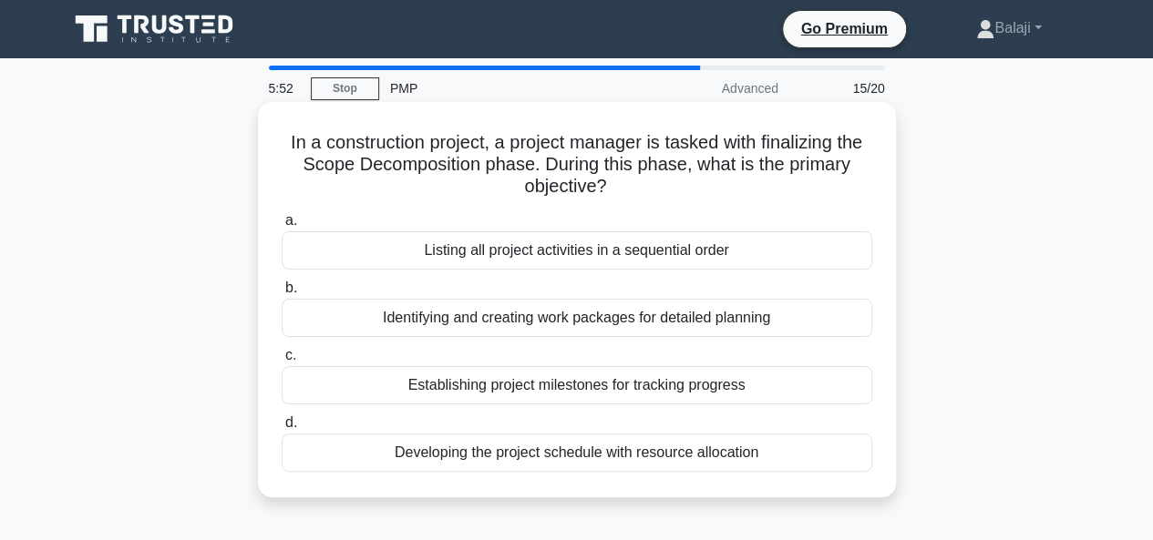
click at [630, 254] on div "Listing all project activities in a sequential order" at bounding box center [577, 250] width 590 height 38
click at [282, 227] on input "a. Listing all project activities in a sequential order" at bounding box center [282, 221] width 0 height 12
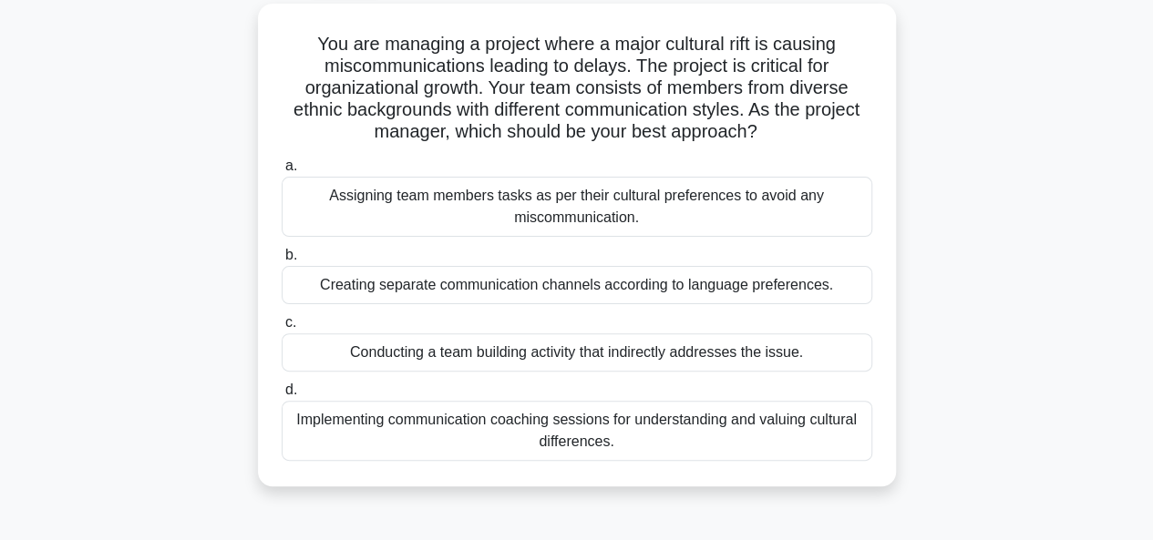
scroll to position [107, 0]
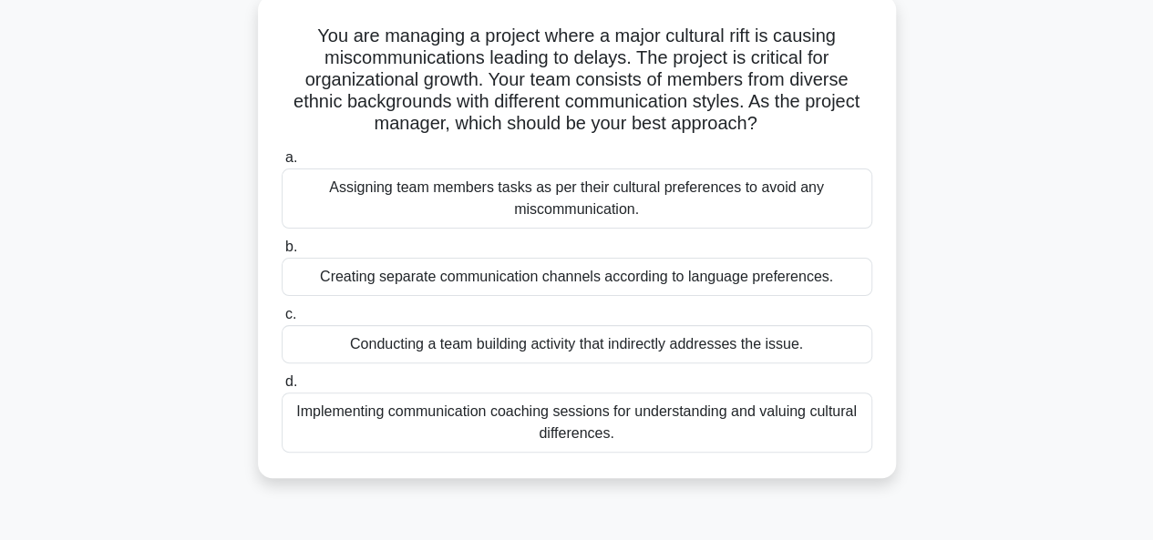
click at [641, 419] on div "Implementing communication coaching sessions for understanding and valuing cult…" at bounding box center [577, 423] width 590 height 60
click at [282, 388] on input "d. Implementing communication coaching sessions for understanding and valuing c…" at bounding box center [282, 382] width 0 height 12
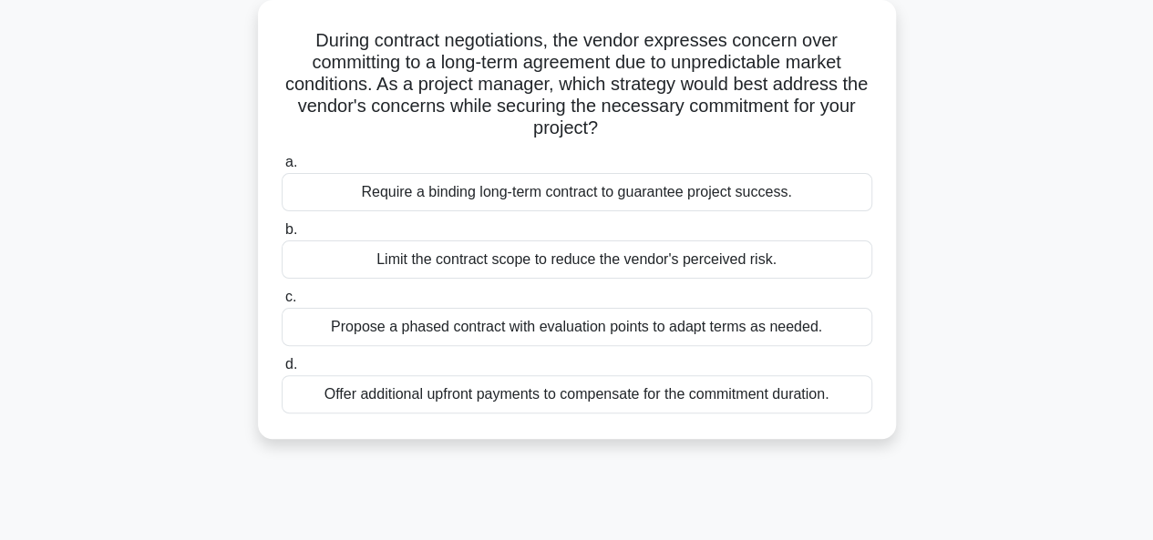
scroll to position [0, 0]
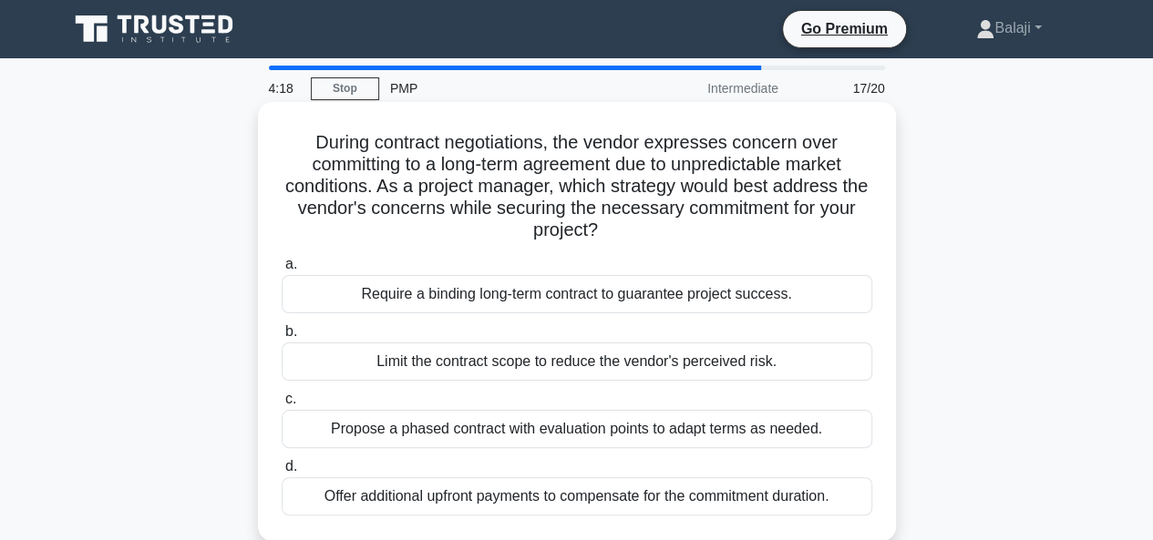
click at [591, 295] on div "Require a binding long-term contract to guarantee project success." at bounding box center [577, 294] width 590 height 38
click at [282, 271] on input "a. Require a binding long-term contract to guarantee project success." at bounding box center [282, 265] width 0 height 12
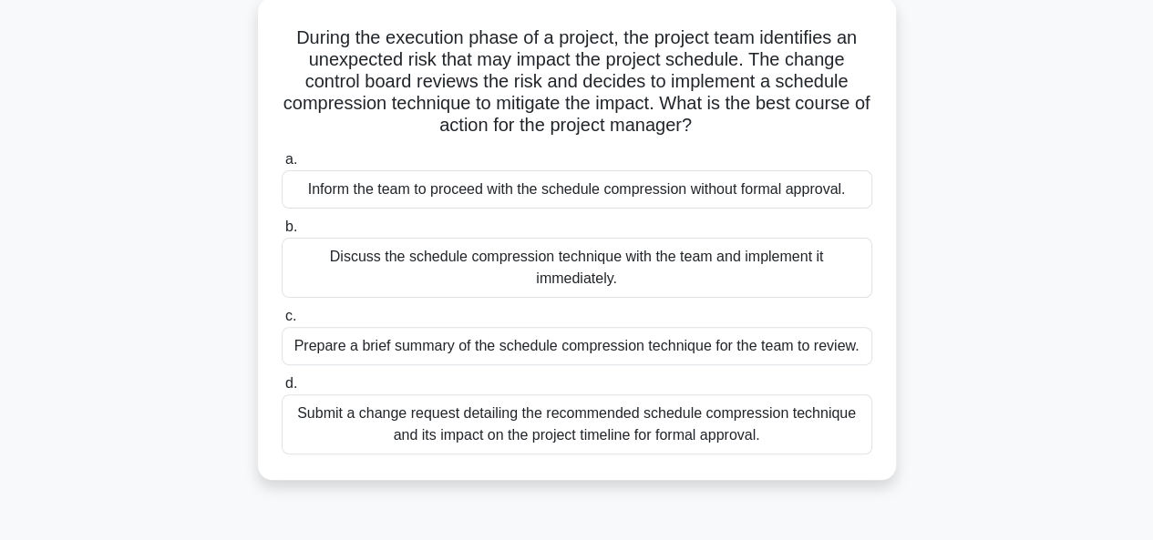
scroll to position [111, 0]
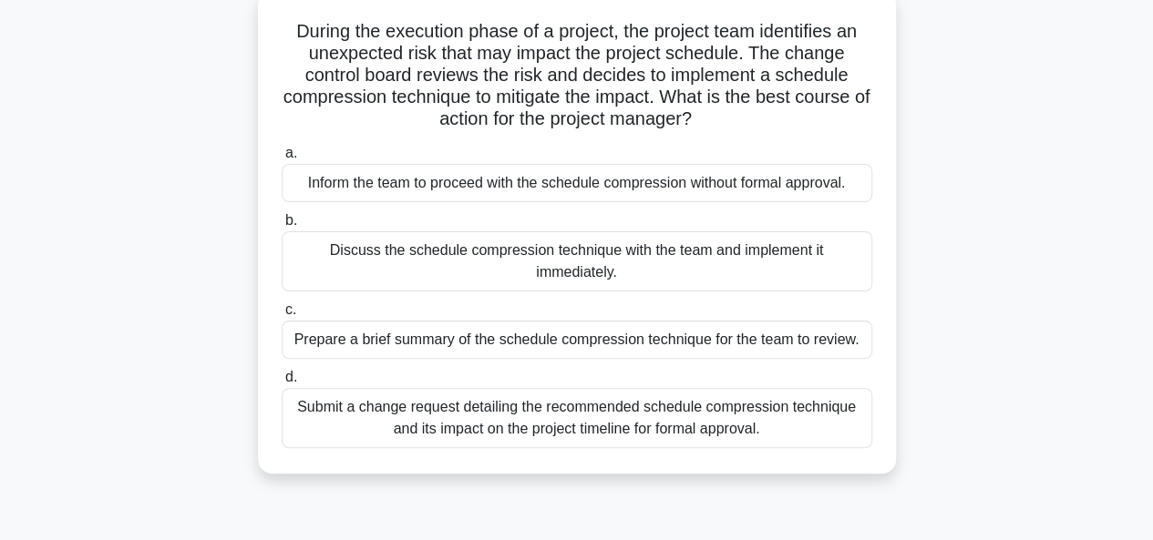
click at [636, 436] on div "Submit a change request detailing the recommended schedule compression techniqu…" at bounding box center [577, 418] width 590 height 60
click at [282, 384] on input "d. Submit a change request detailing the recommended schedule compression techn…" at bounding box center [282, 378] width 0 height 12
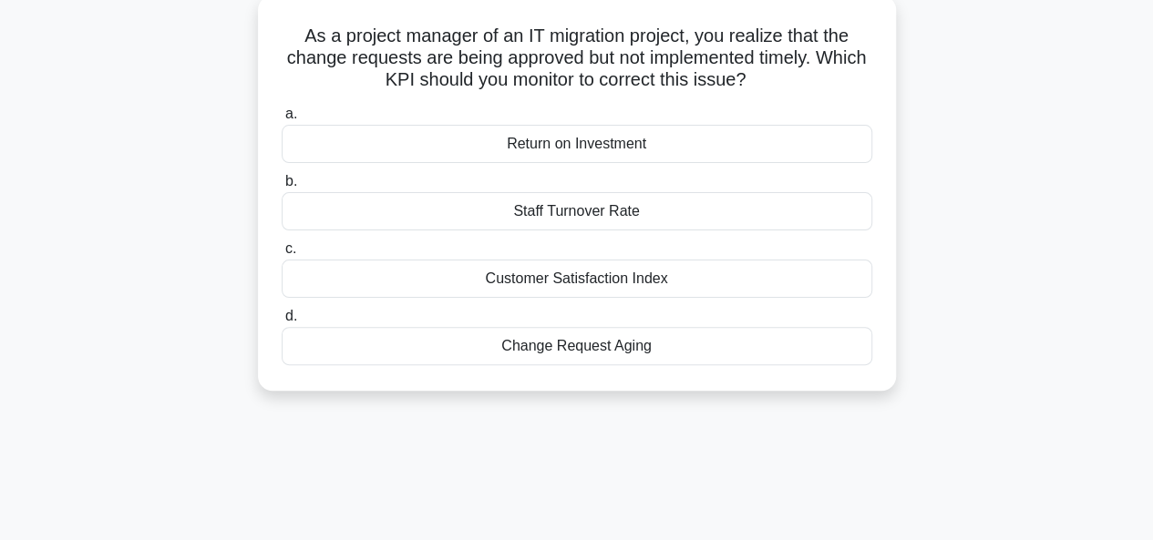
scroll to position [0, 0]
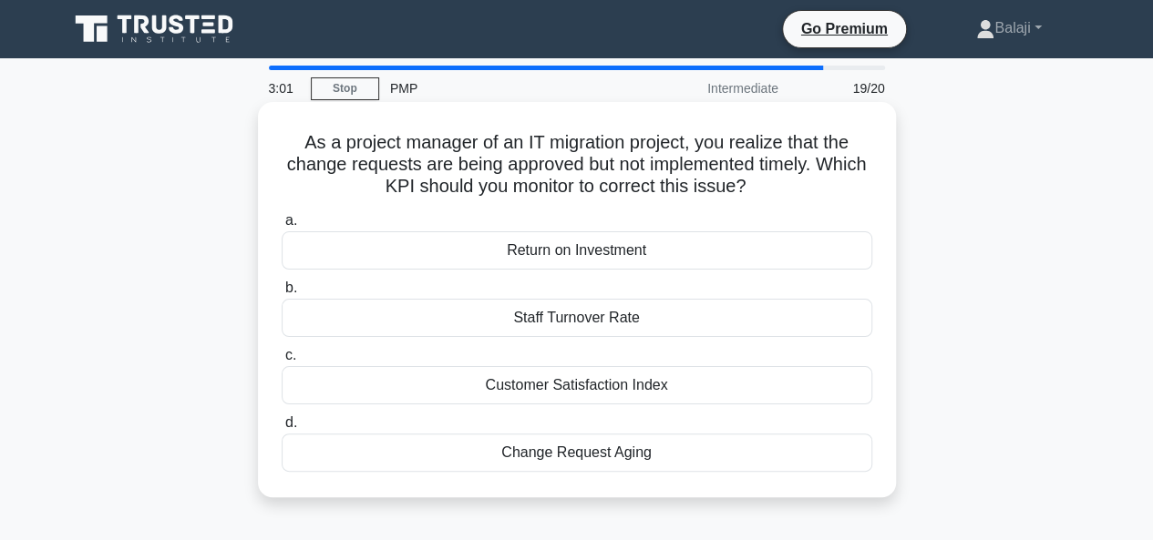
click at [609, 458] on div "Change Request Aging" at bounding box center [577, 453] width 590 height 38
click at [282, 429] on input "d. Change Request Aging" at bounding box center [282, 423] width 0 height 12
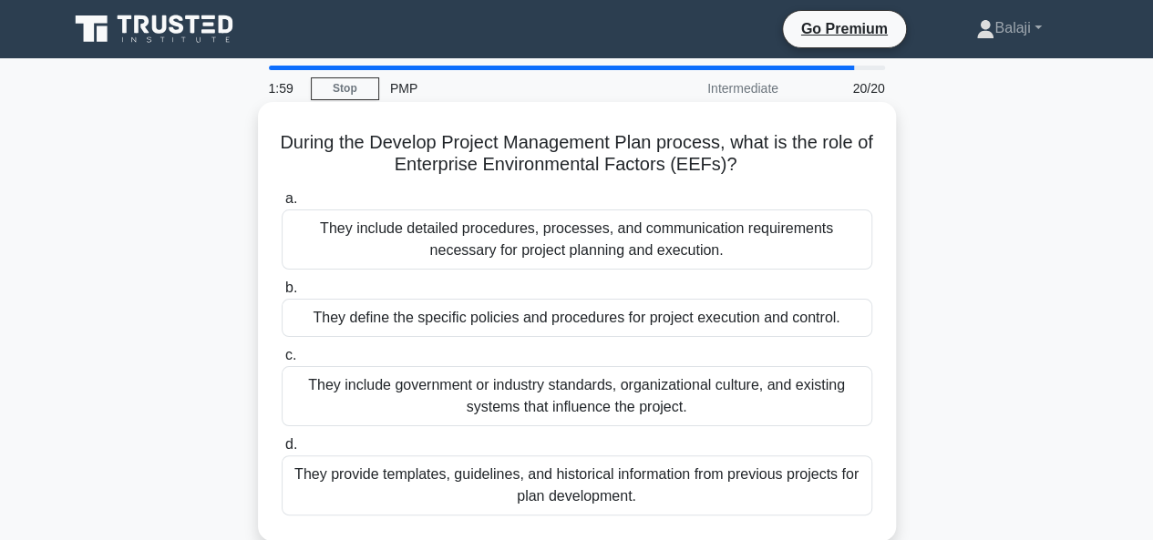
click at [680, 395] on div "They include government or industry standards, organizational culture, and exis…" at bounding box center [577, 396] width 590 height 60
click at [282, 362] on input "c. They include government or industry standards, organizational culture, and e…" at bounding box center [282, 356] width 0 height 12
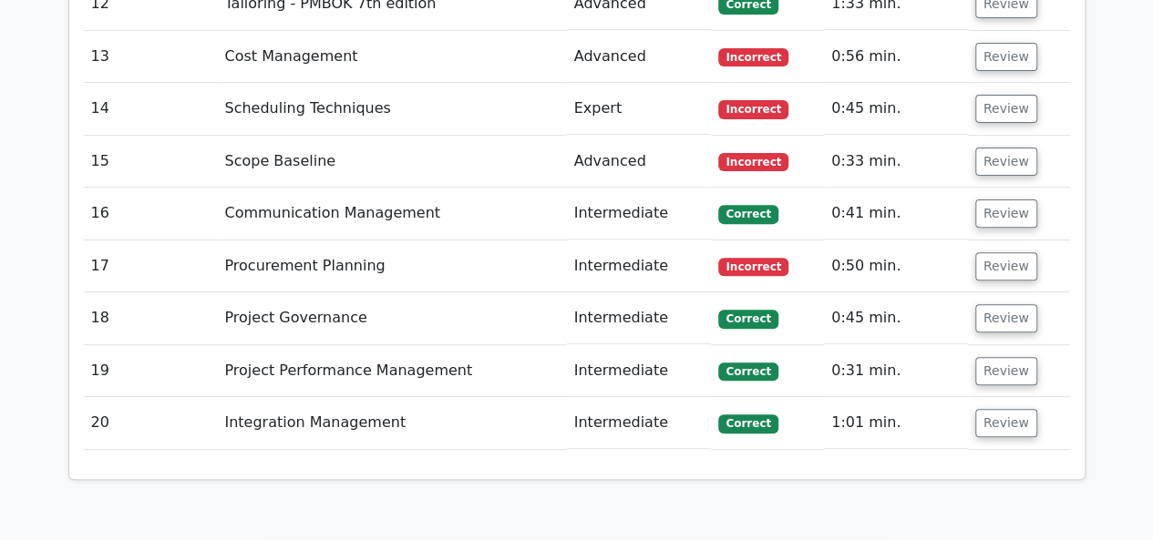
scroll to position [3666, 0]
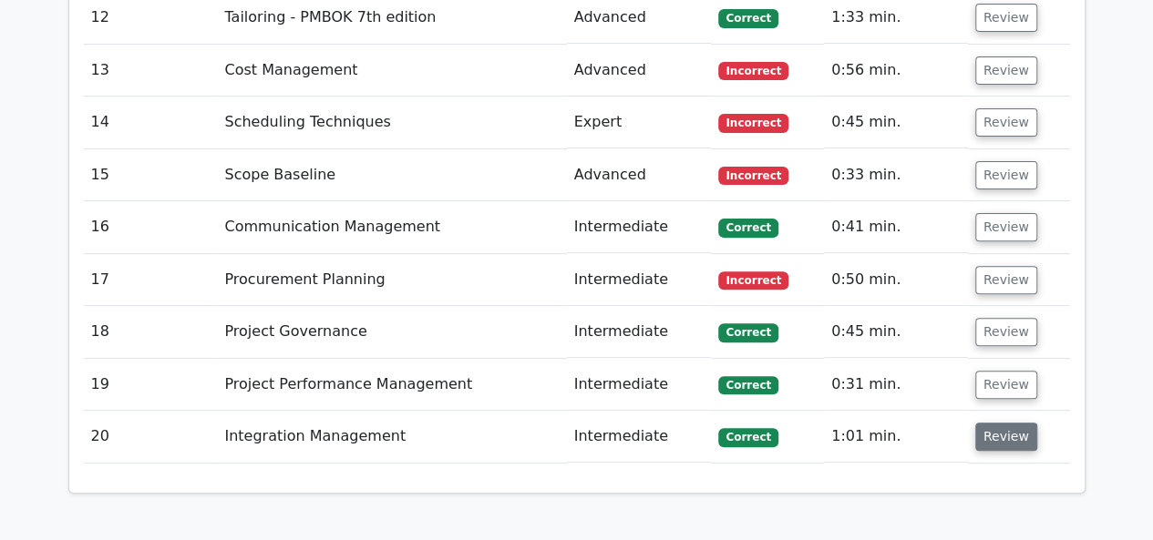
click at [1023, 423] on button "Review" at bounding box center [1006, 437] width 62 height 28
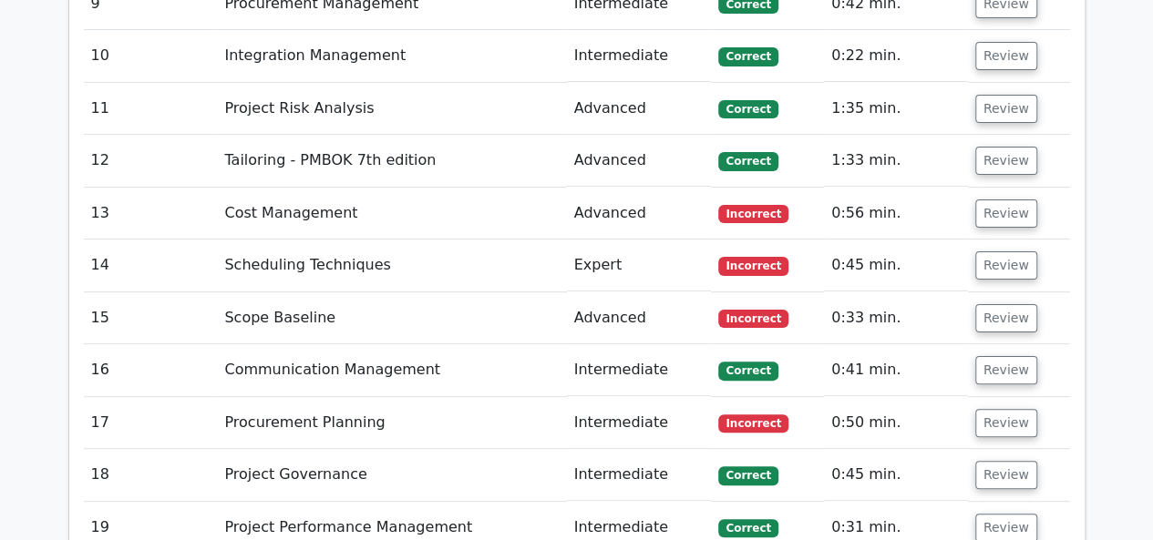
scroll to position [3521, 0]
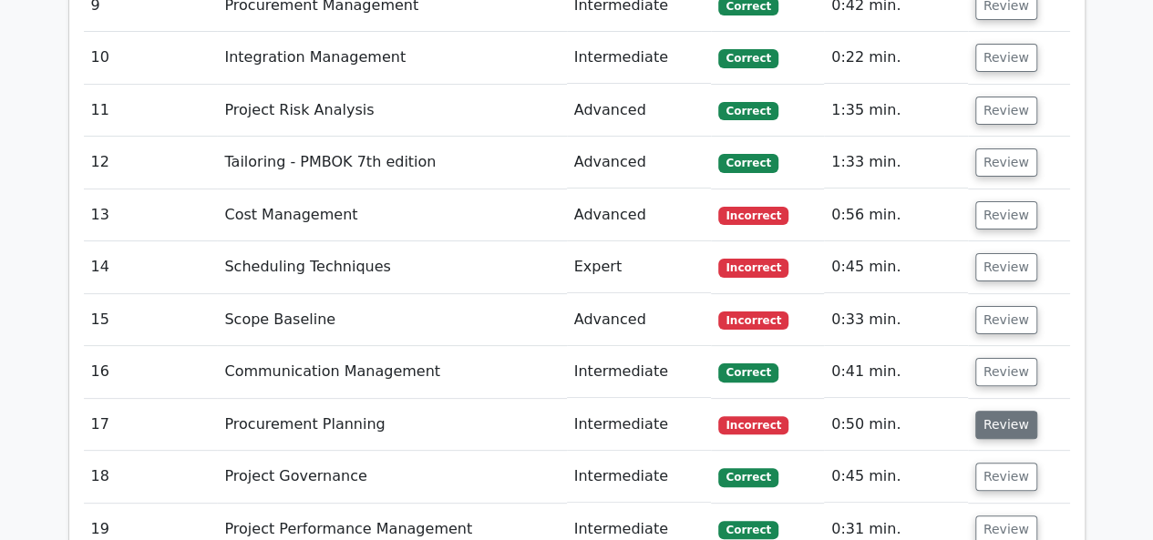
click at [1007, 411] on button "Review" at bounding box center [1006, 425] width 62 height 28
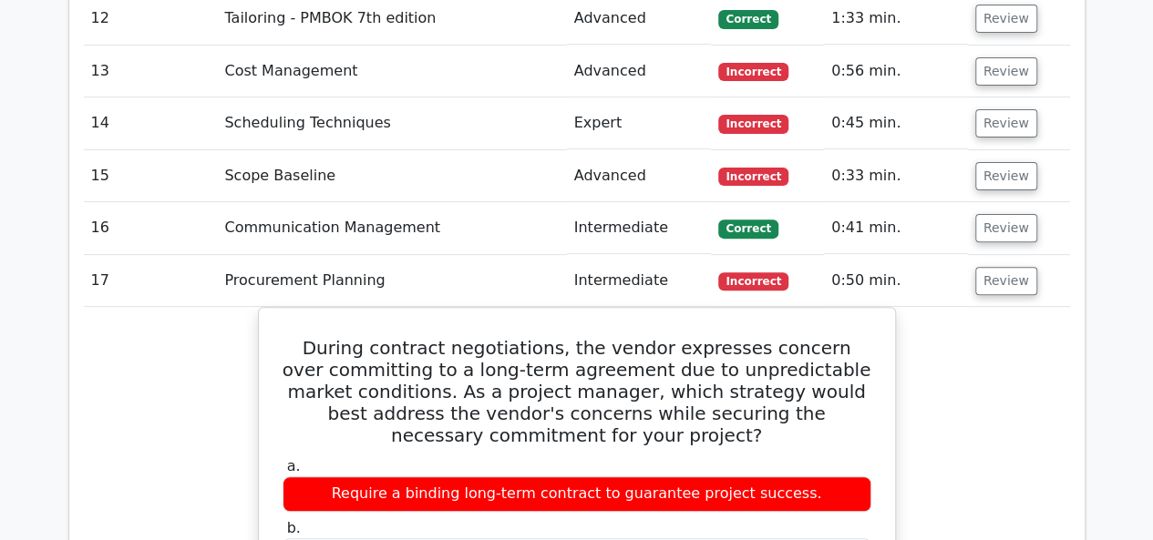
scroll to position [3686, 0]
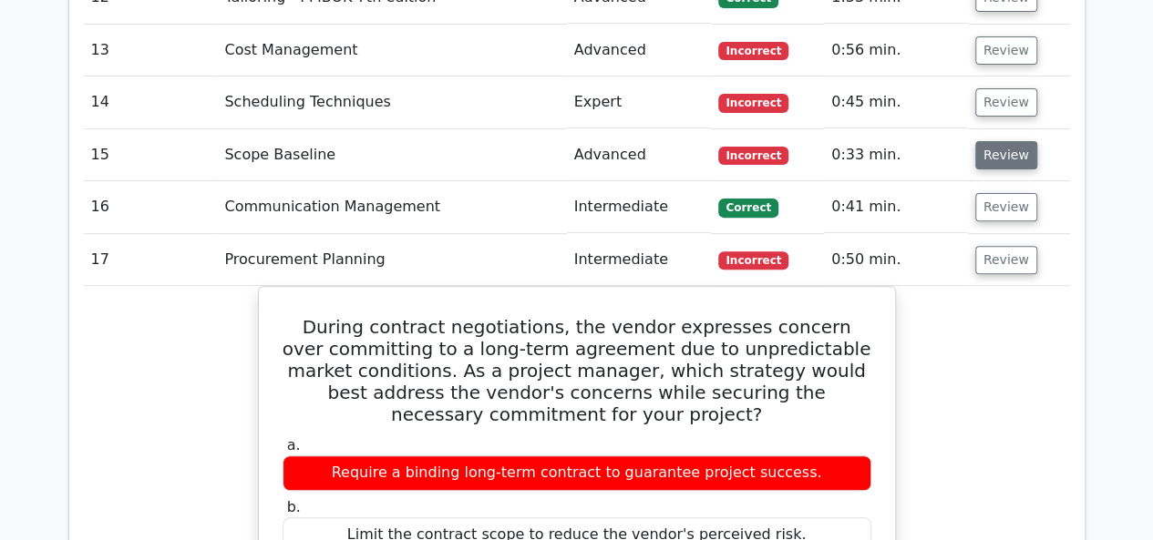
click at [1003, 141] on button "Review" at bounding box center [1006, 155] width 62 height 28
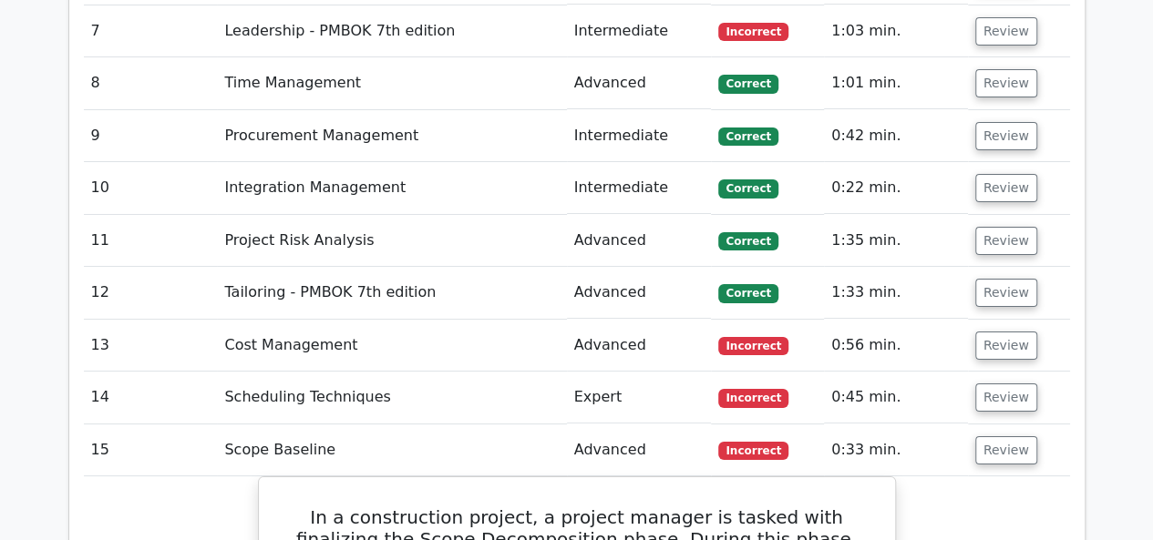
scroll to position [3378, 0]
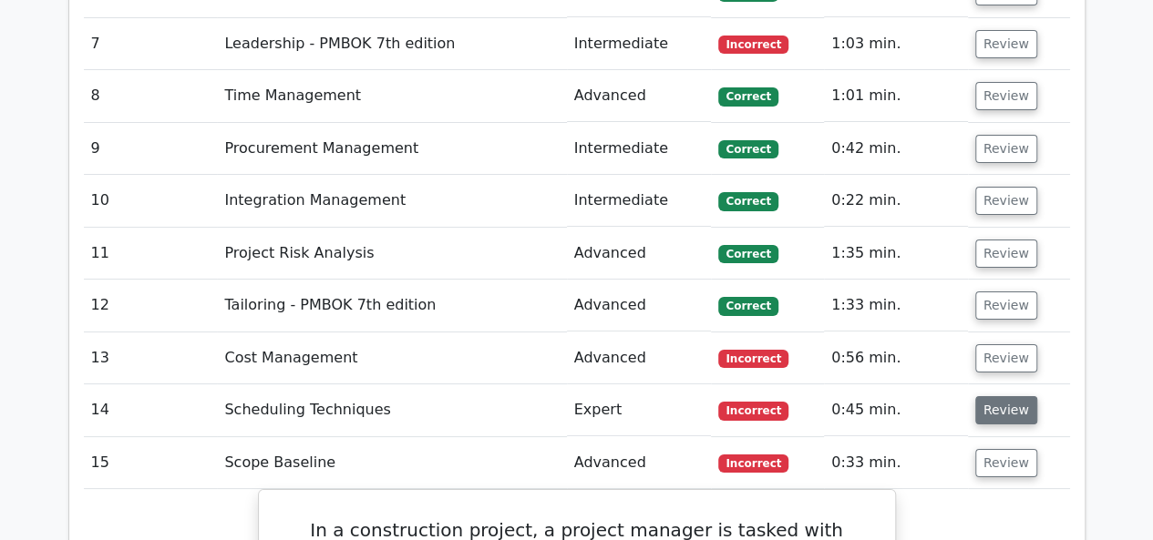
click at [994, 396] on button "Review" at bounding box center [1006, 410] width 62 height 28
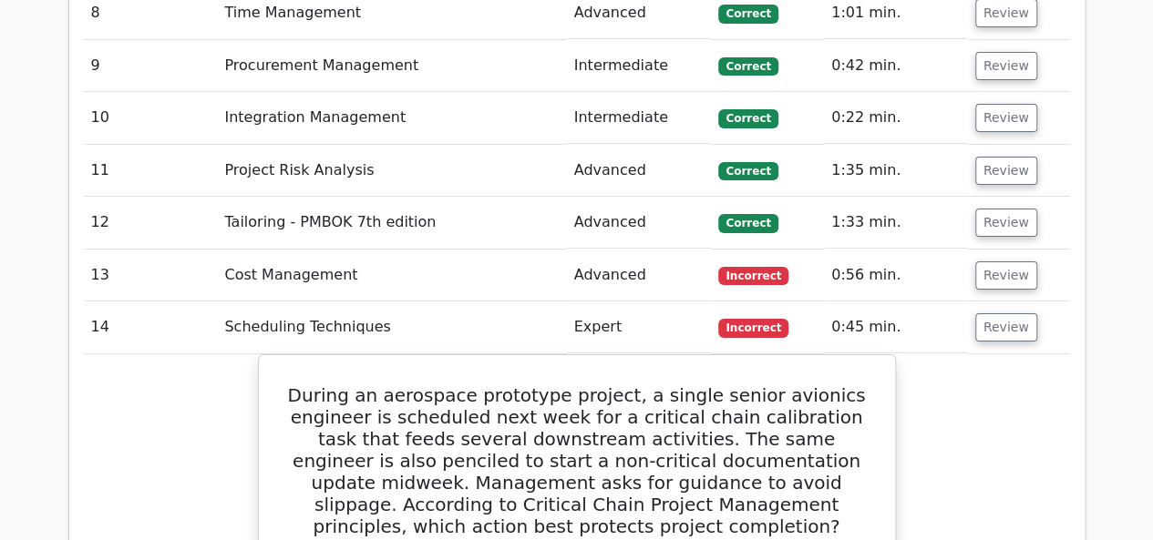
scroll to position [3212, 0]
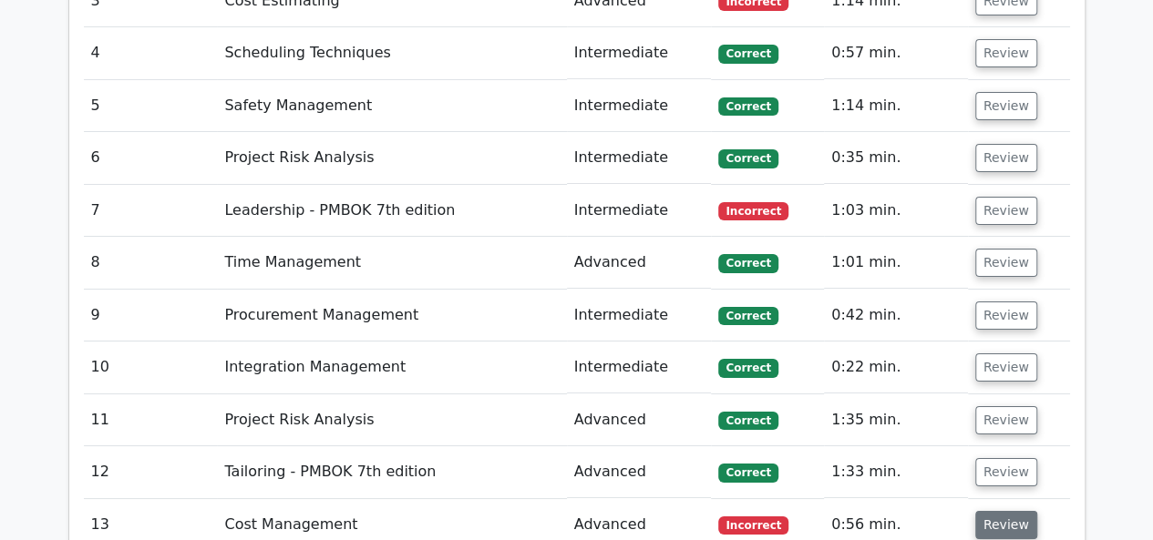
click at [1002, 511] on button "Review" at bounding box center [1006, 525] width 62 height 28
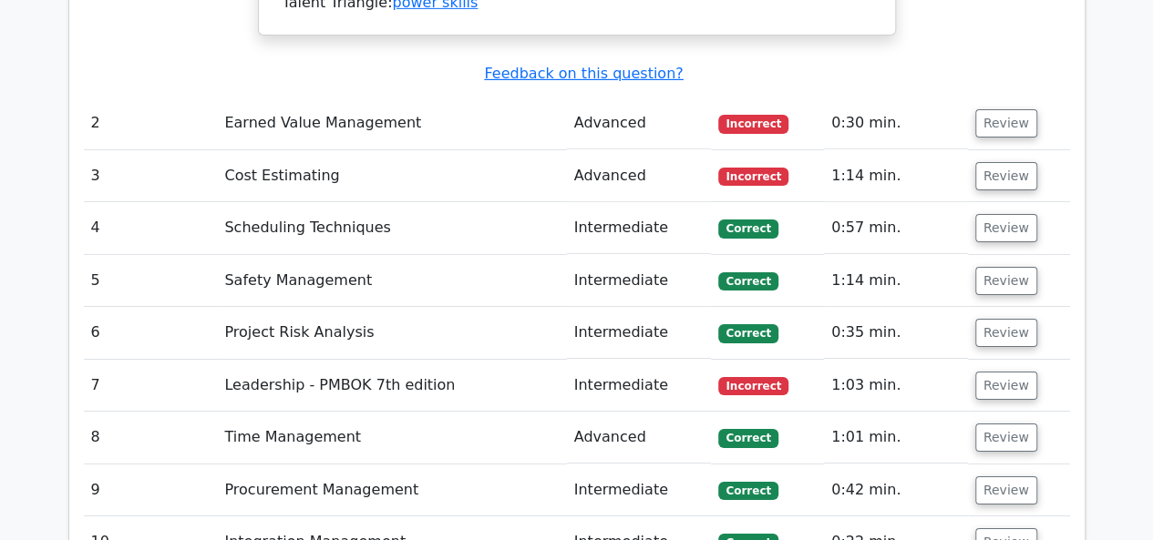
scroll to position [3030, 0]
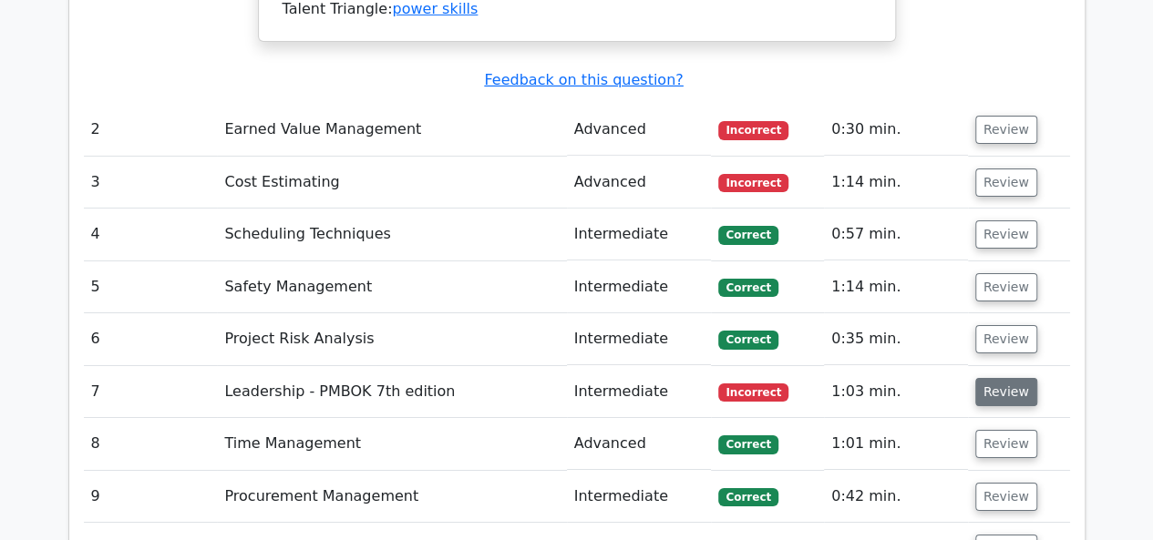
click at [1009, 378] on button "Review" at bounding box center [1006, 392] width 62 height 28
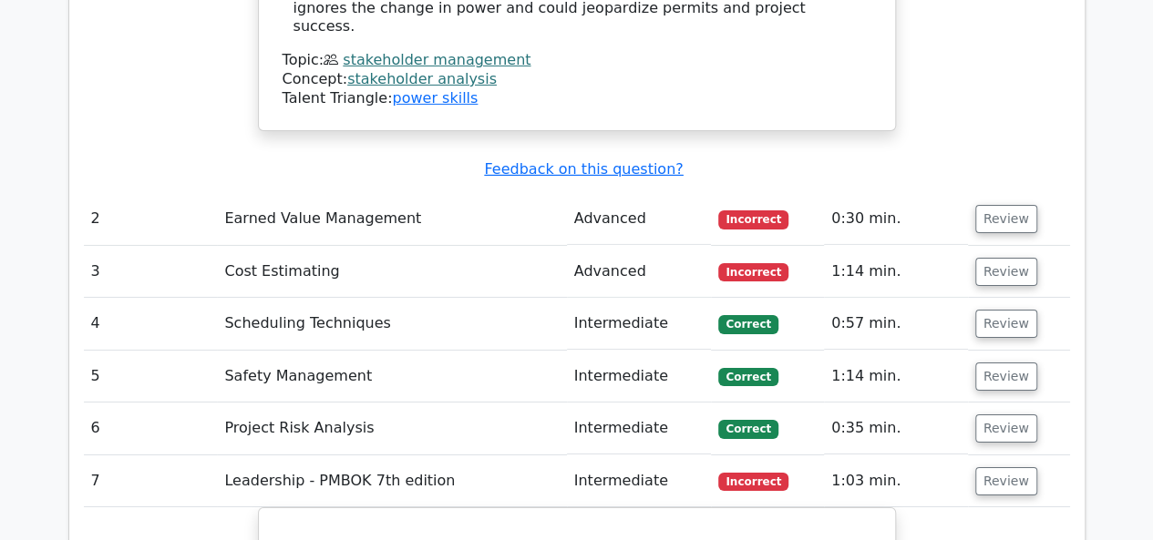
scroll to position [2934, 0]
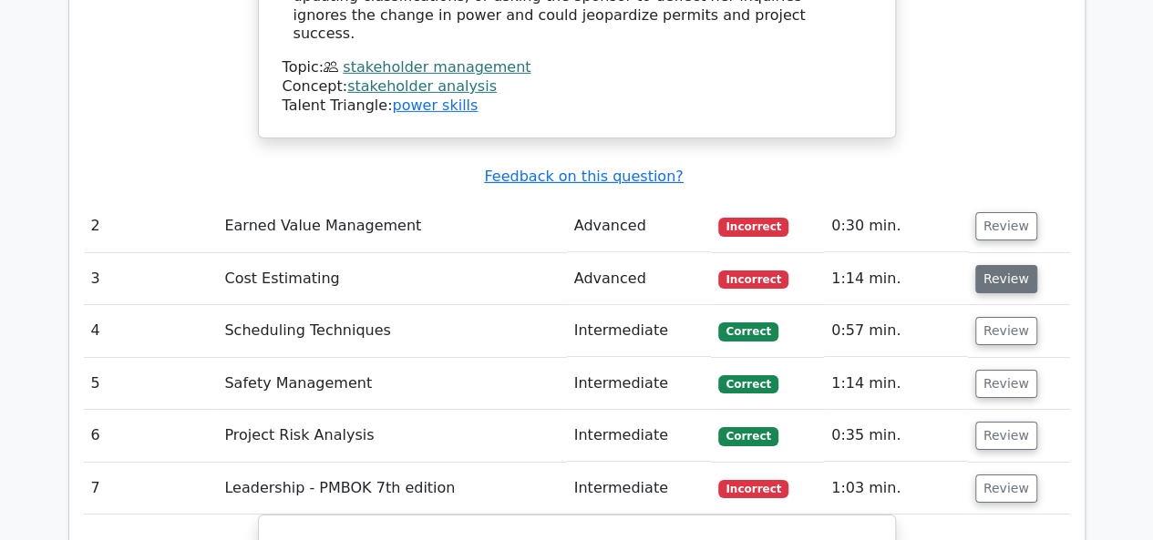
click at [988, 265] on button "Review" at bounding box center [1006, 279] width 62 height 28
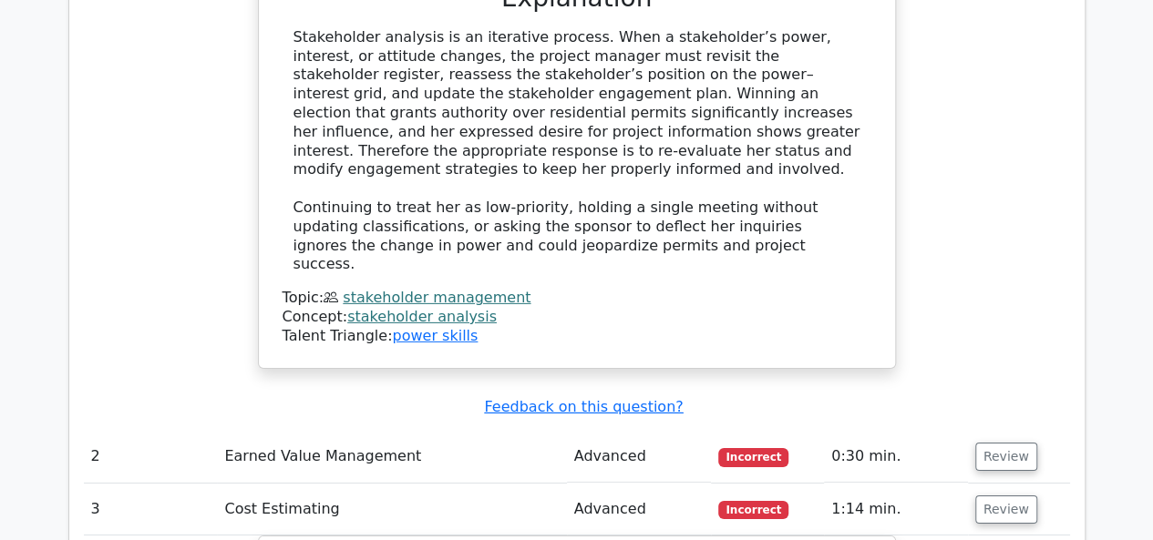
scroll to position [2790, 0]
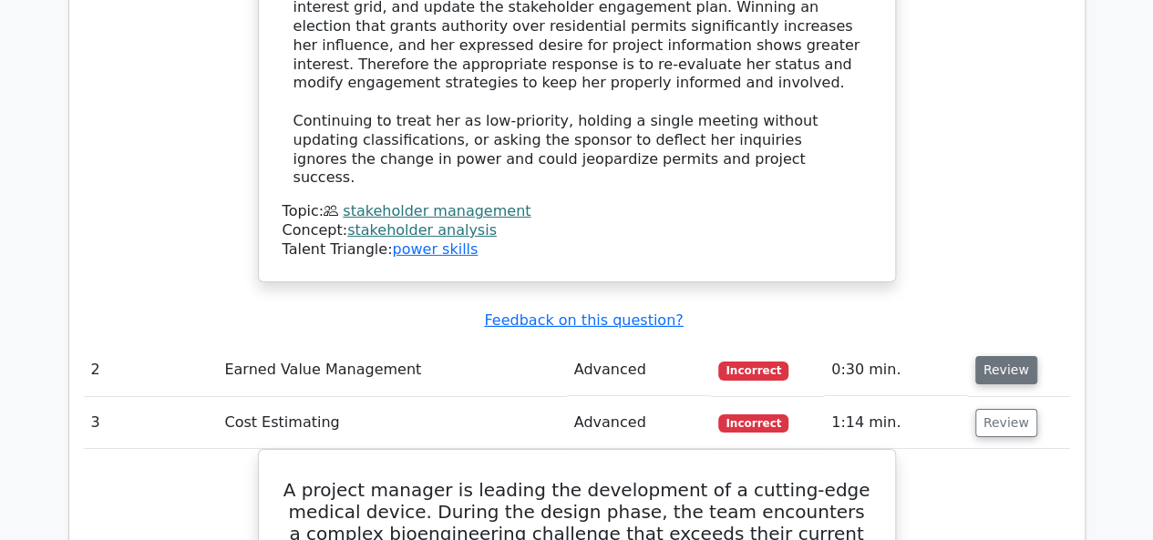
click at [1001, 356] on button "Review" at bounding box center [1006, 370] width 62 height 28
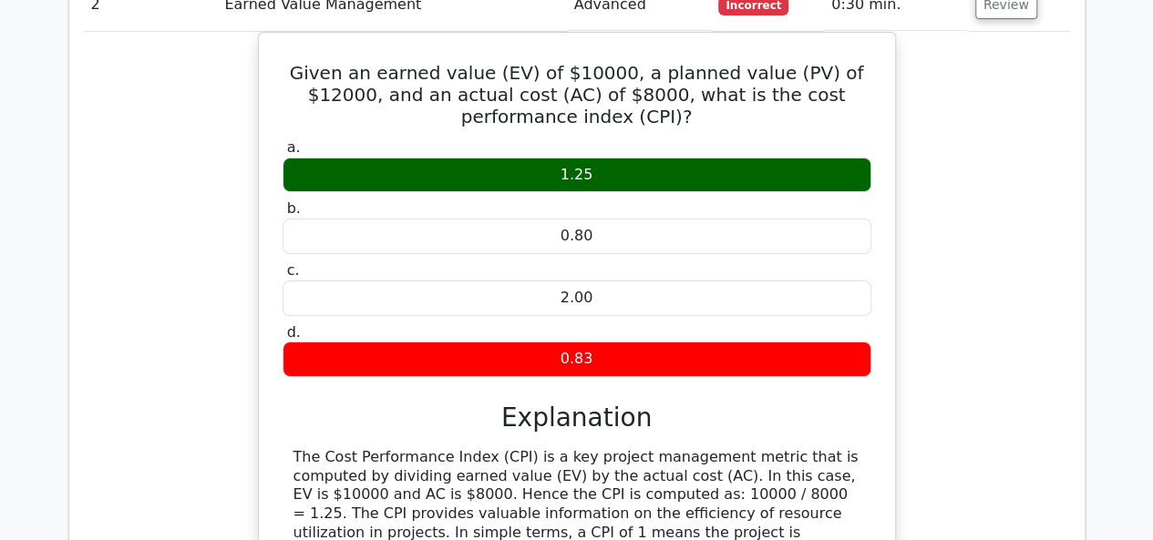
scroll to position [3174, 0]
